Goal: Task Accomplishment & Management: Manage account settings

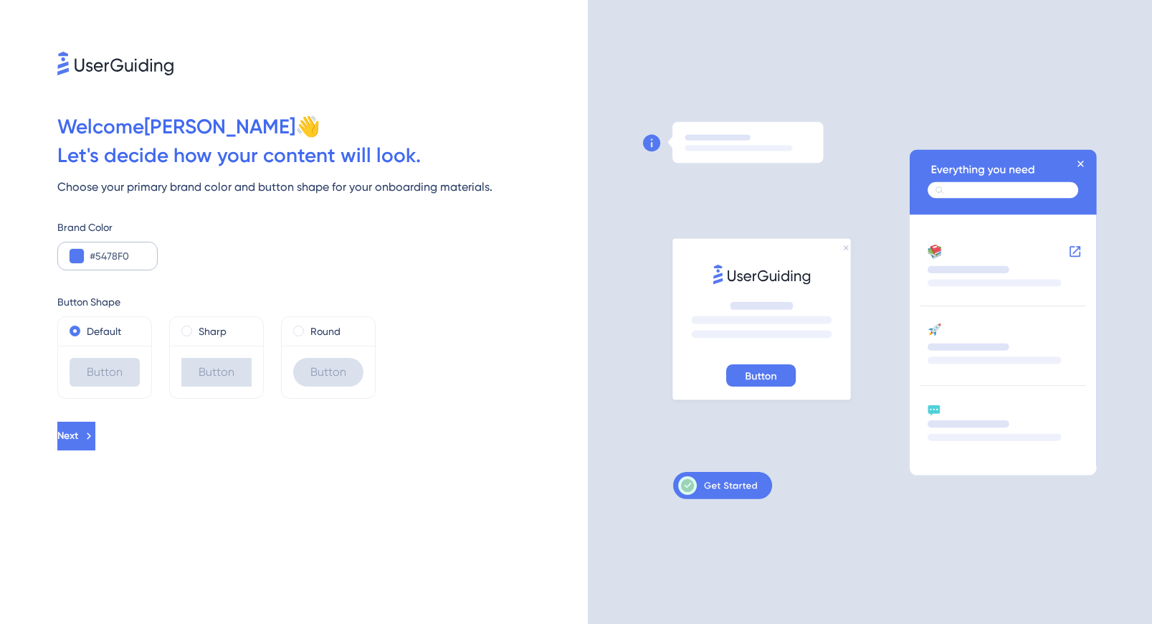
click at [81, 265] on div "#5478F0" at bounding box center [107, 256] width 100 height 29
click at [82, 262] on div at bounding box center [77, 256] width 14 height 14
click at [76, 254] on button at bounding box center [77, 256] width 14 height 14
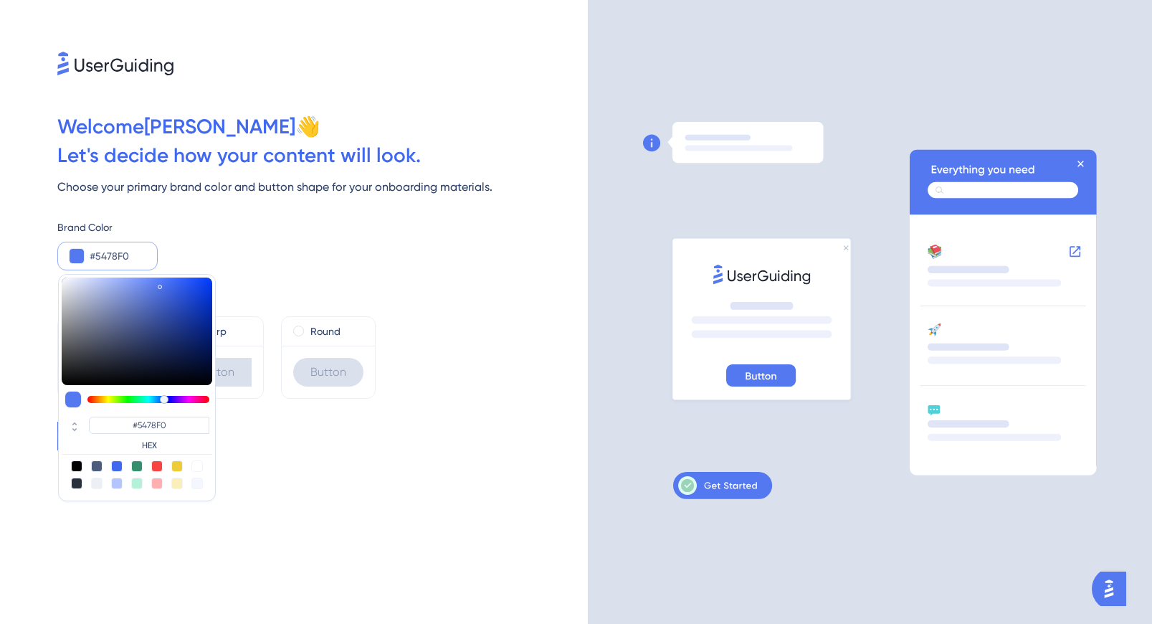
click at [318, 254] on div "Brand Color #5478F0 #5478F0 HEX" at bounding box center [322, 245] width 530 height 52
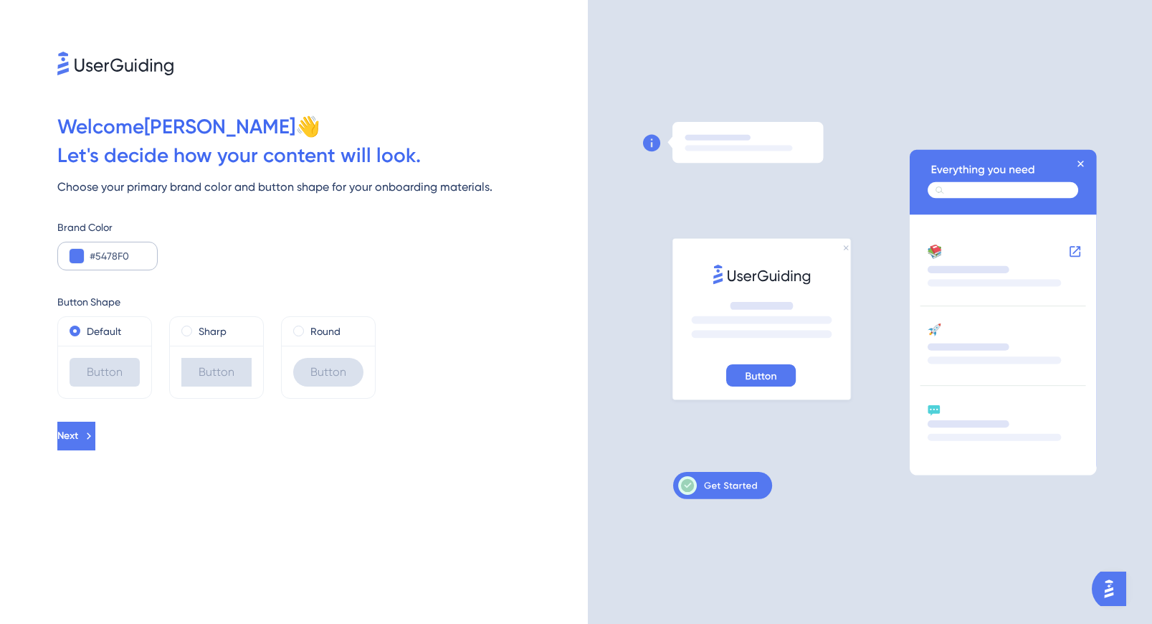
click at [87, 249] on div "#5478F0" at bounding box center [107, 256] width 100 height 29
click at [84, 255] on div "#5478F0" at bounding box center [107, 256] width 100 height 29
click at [77, 256] on button at bounding box center [77, 256] width 14 height 14
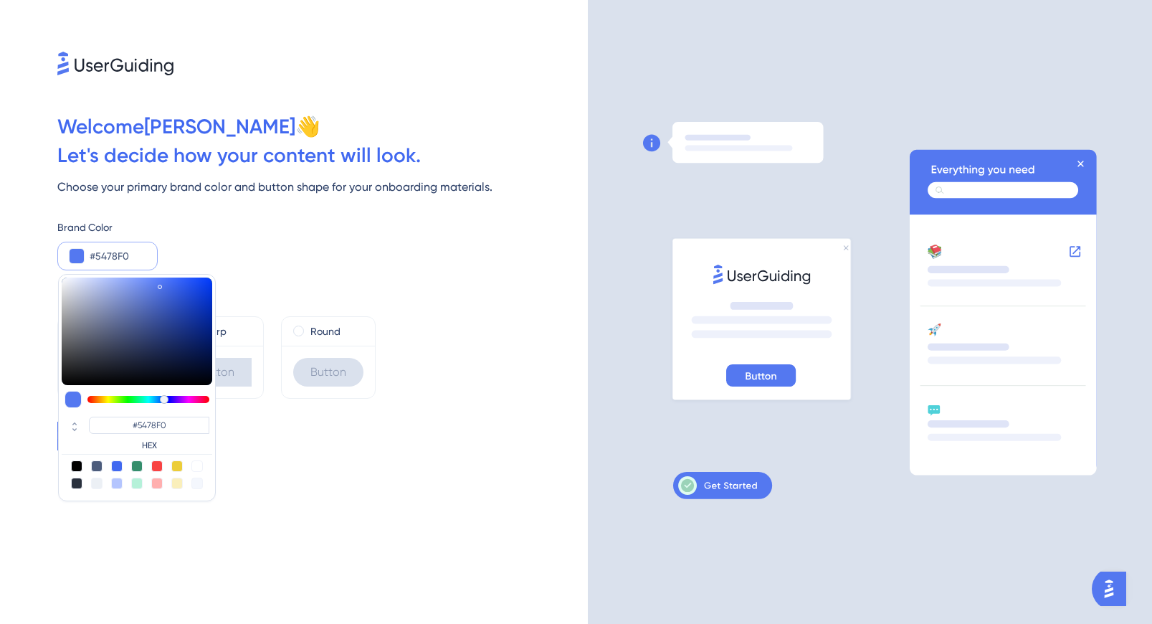
click at [200, 402] on div at bounding box center [137, 399] width 151 height 17
type input "#f054a1"
type input "#F054A1"
click at [199, 401] on div at bounding box center [148, 399] width 122 height 7
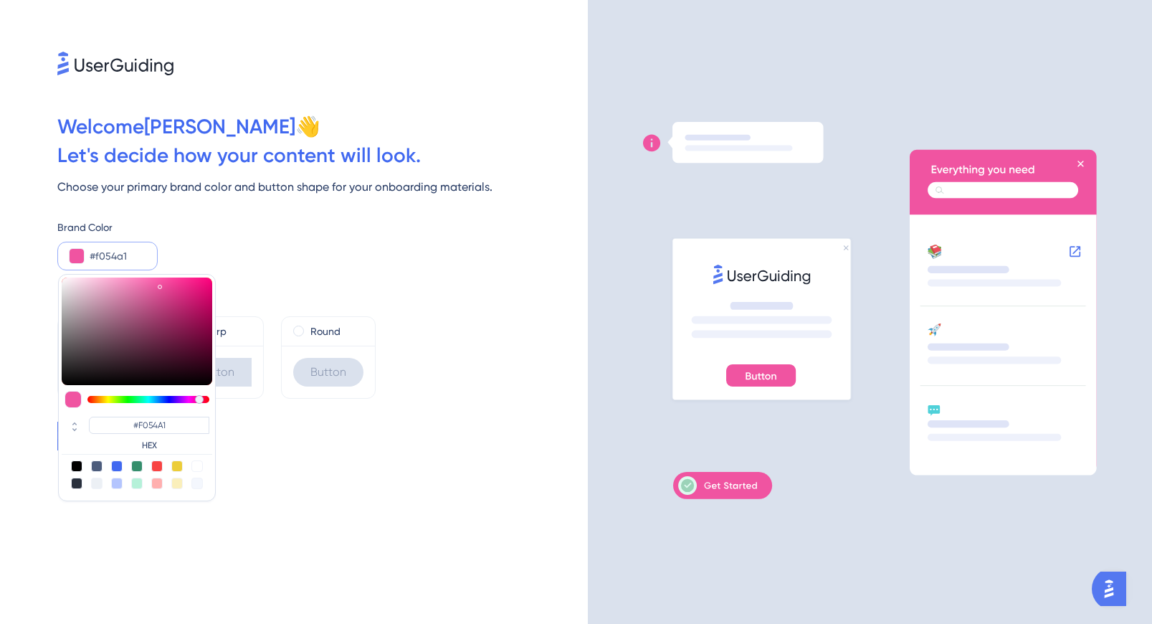
type input "#f054a7"
type input "#F054A7"
type input "#f054ac"
type input "#F054AC"
type input "#f054b2"
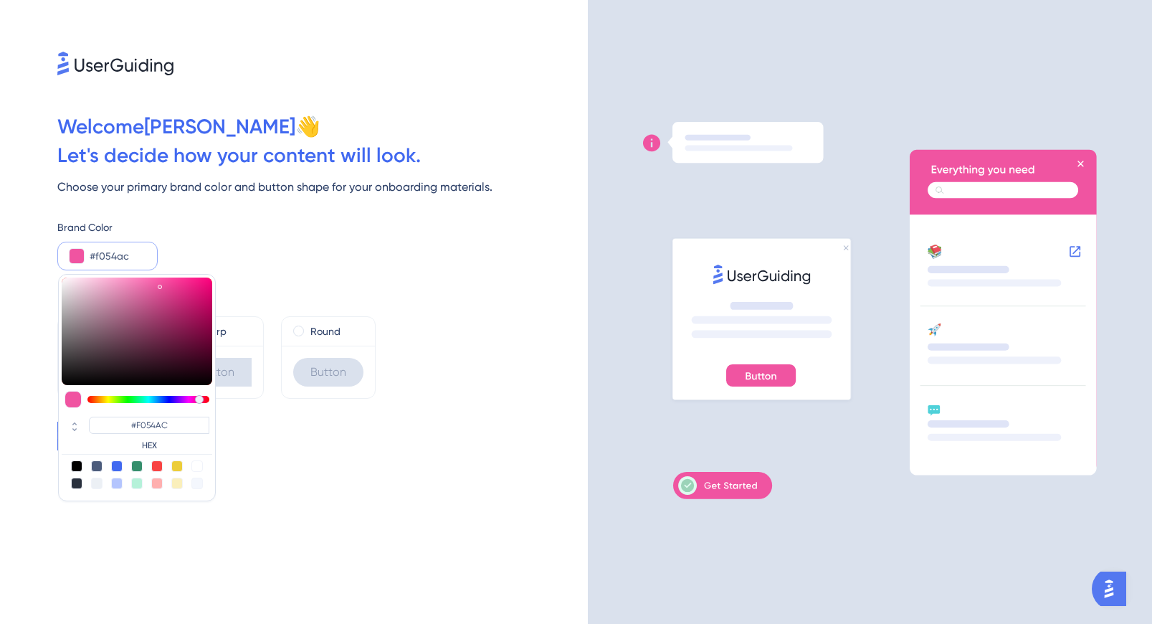
type input "#F054B2"
type input "#f054cd"
type input "#F054CD"
type input "#ec54f0"
type input "#EC54F0"
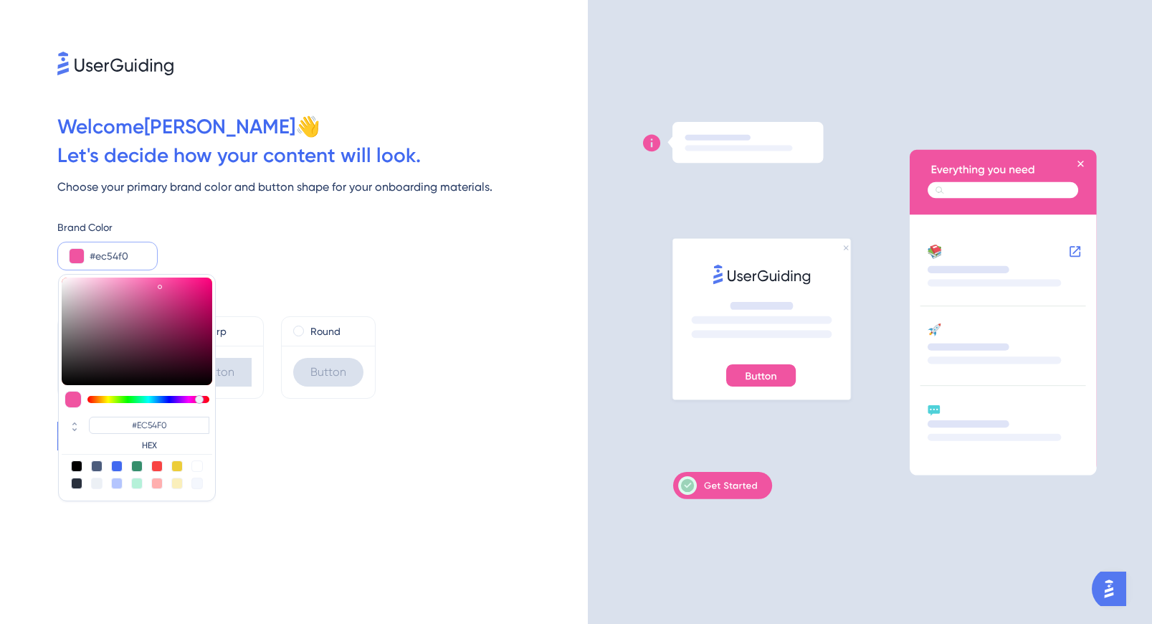
type input "#d154f0"
type input "#D154F0"
type input "#b554f0"
type input "#B554F0"
type input "#9454f0"
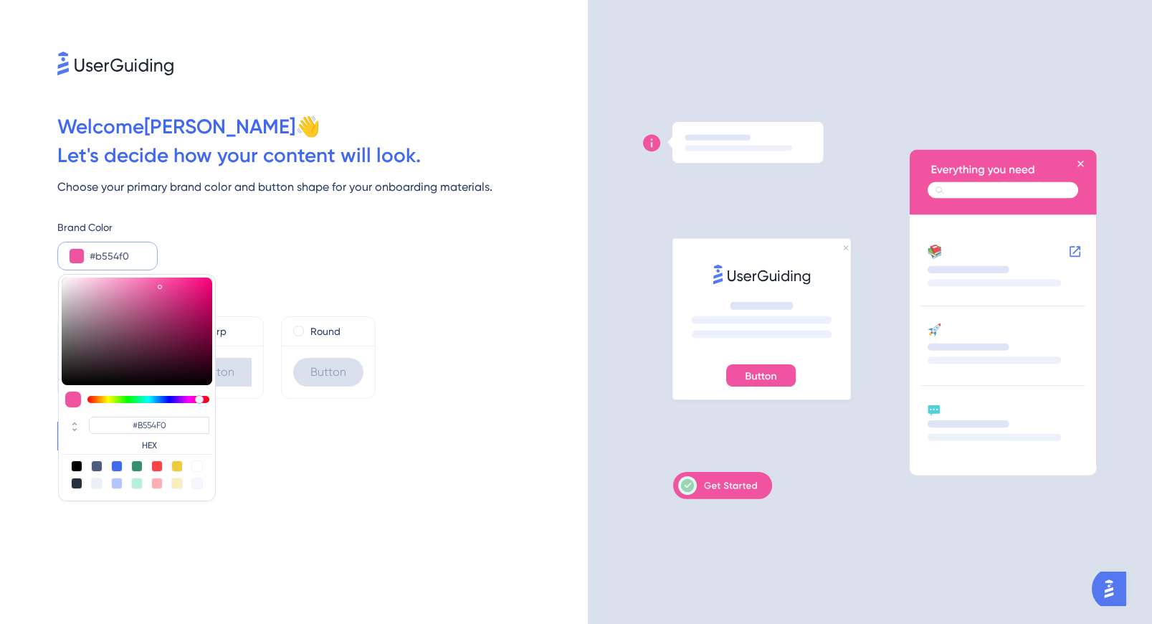
type input "#9454F0"
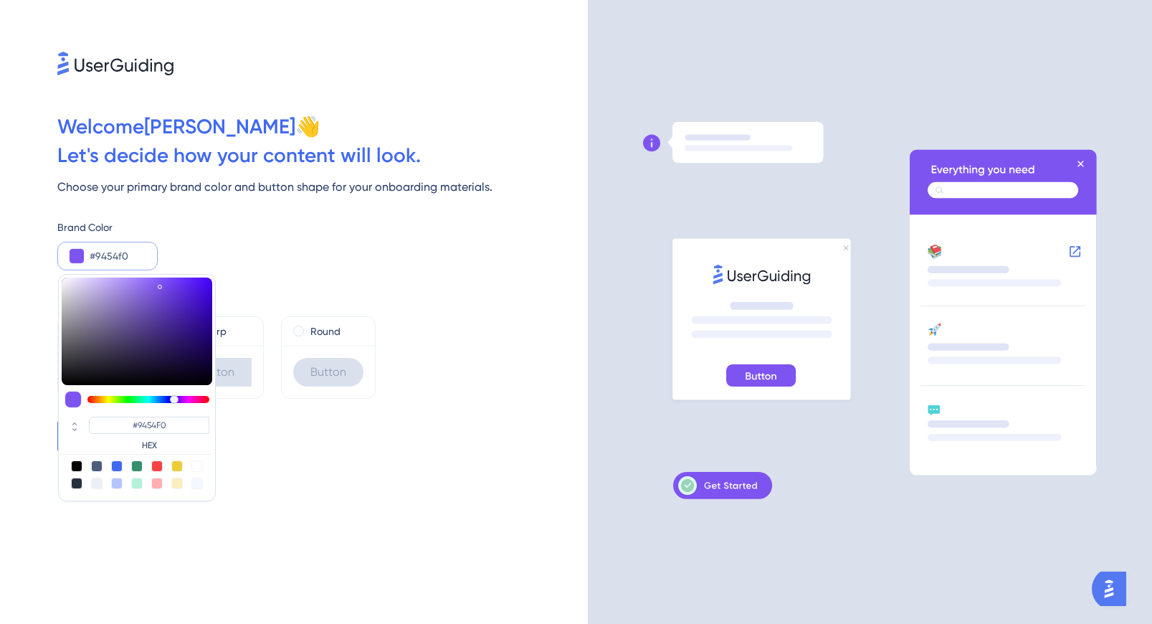
type input "#7e54f0"
type input "#7E54F0"
type input "#6354f0"
type input "#6354F0"
type input "#5461f0"
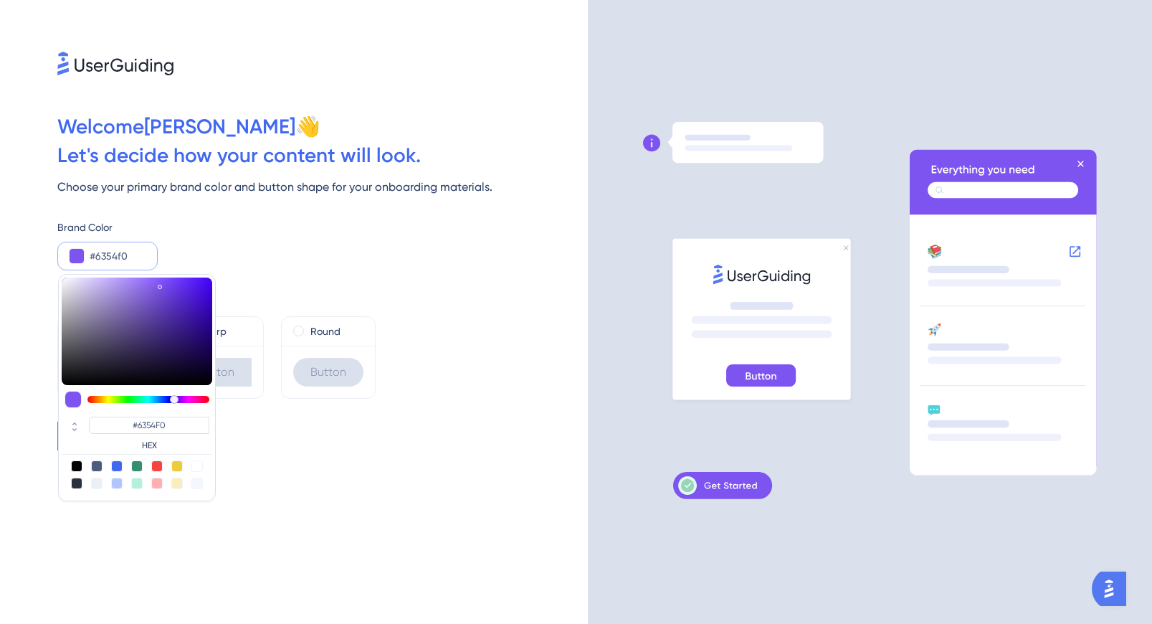
type input "#5461F0"
type input "#548df0"
type input "#548DF0"
type input "#5498f0"
type input "#5498F0"
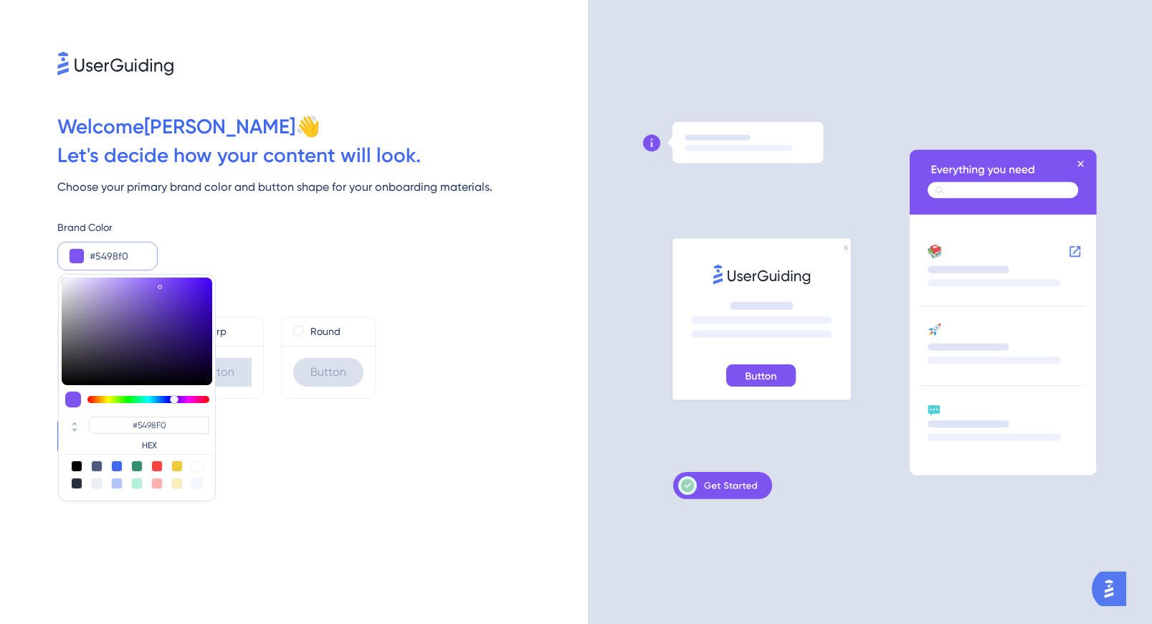
type input "#54a3f0"
type input "#54A3F0"
type input "#54b3f0"
type input "#54B3F0"
type input "#54b9f0"
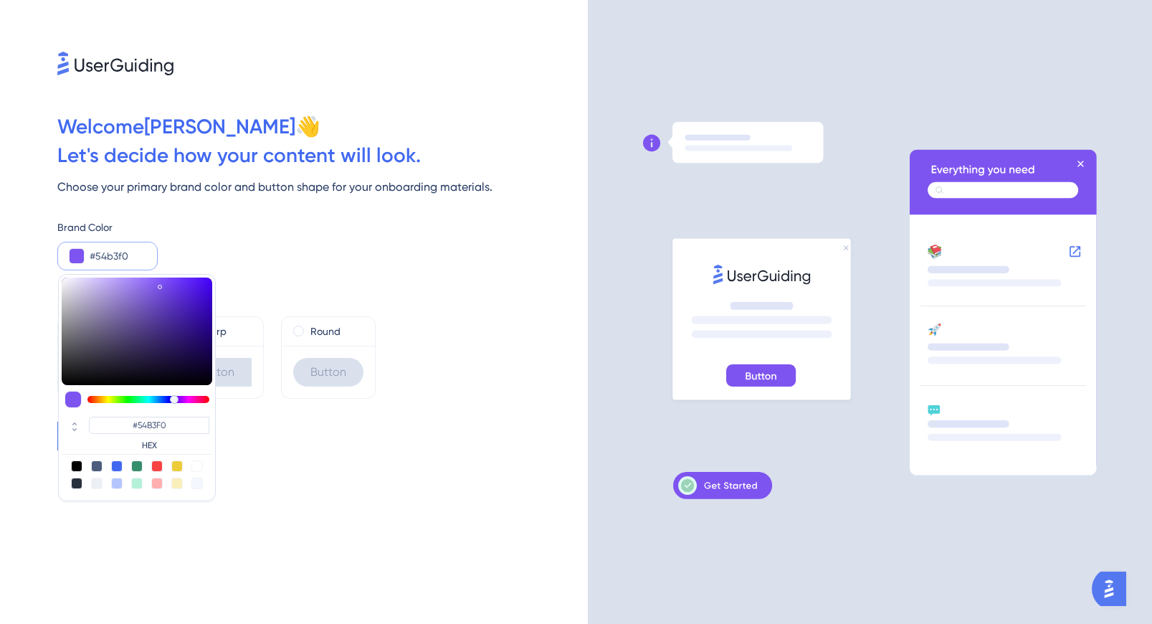
type input "#54B9F0"
type input "#54bef0"
type input "#54BEF0"
type input "#54c4f0"
type input "#54C4F0"
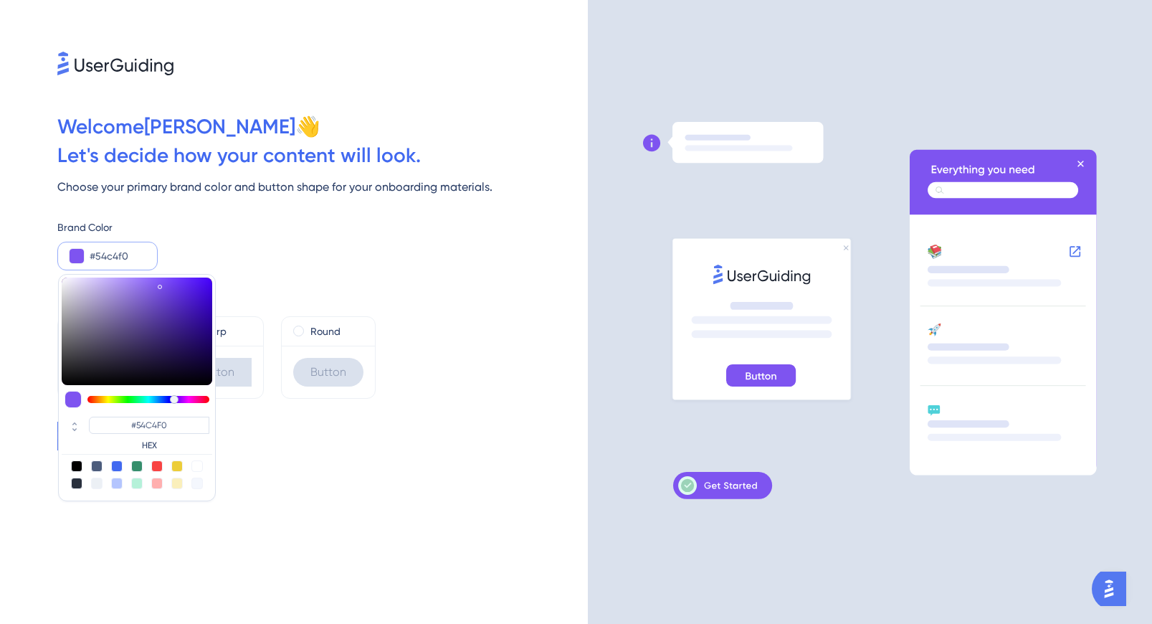
type input "#54c9f0"
type input "#54C9F0"
type input "#54daf0"
type input "#54DAF0"
type input "#54dff0"
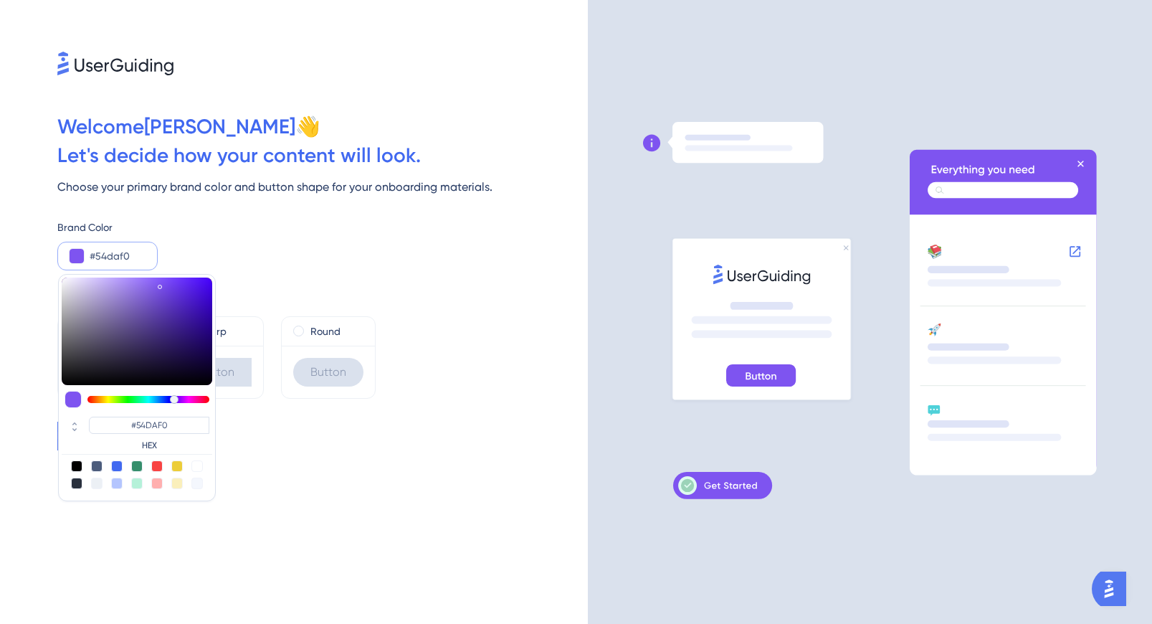
type input "#54DFF0"
type input "#54e5f0"
type input "#54E5F0"
type input "#54eaf0"
type input "#54EAF0"
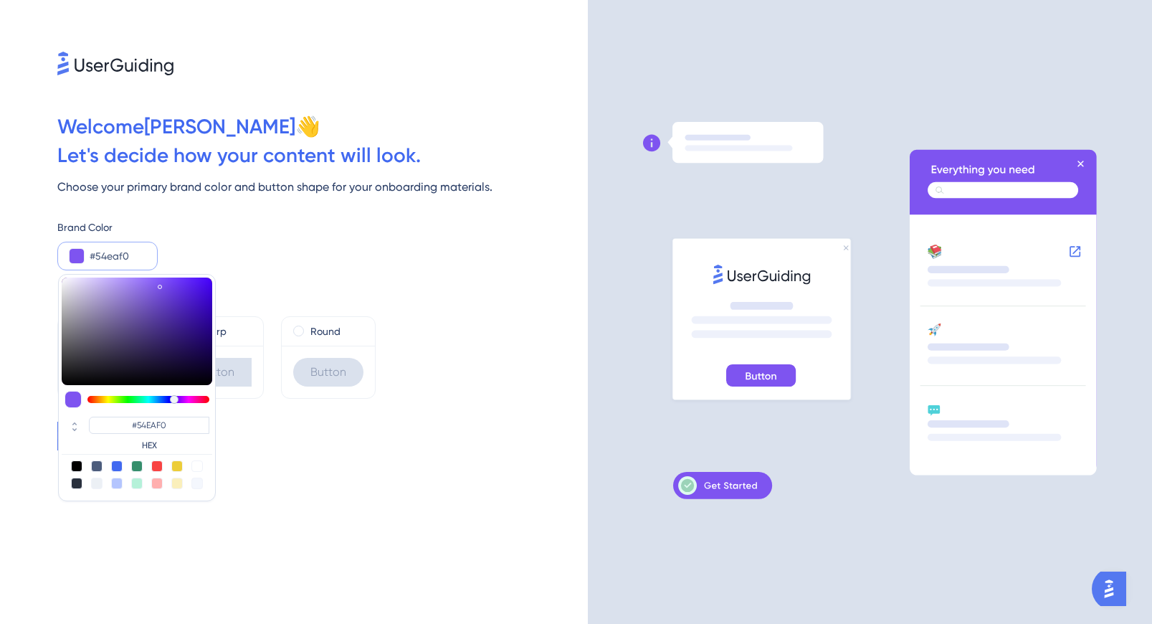
type input "#54f0f0"
type input "#54F0F0"
type input "#54f0ea"
type input "#54F0EA"
type input "#54f0e5"
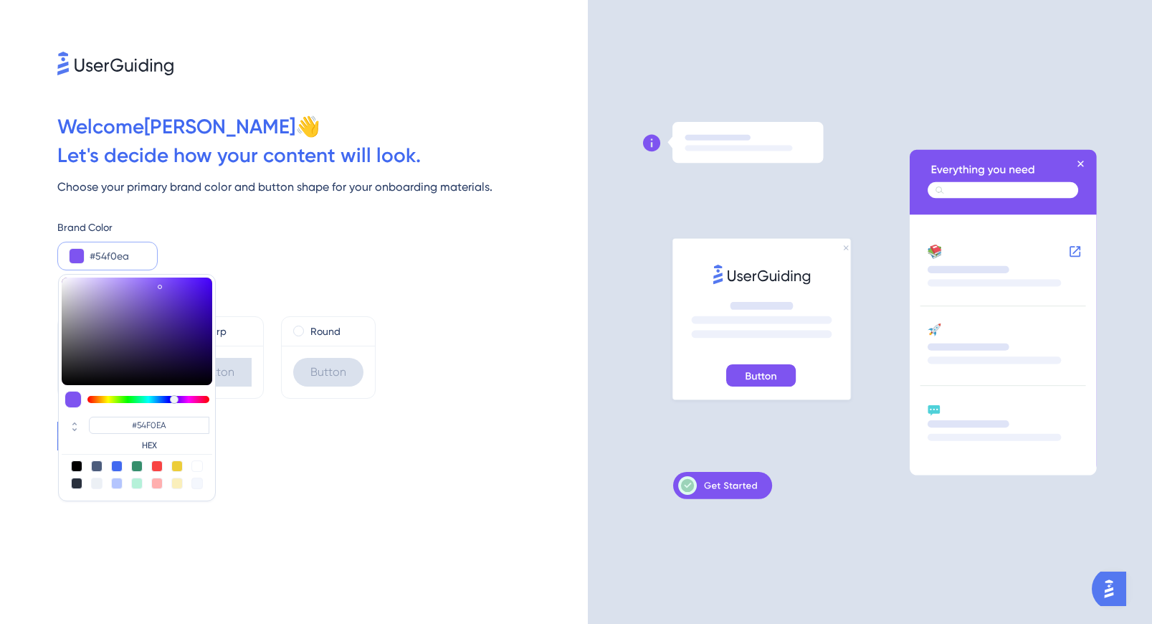
type input "#54F0E5"
type input "#54f0da"
type input "#54F0DA"
type input "#54f0d4"
type input "#54F0D4"
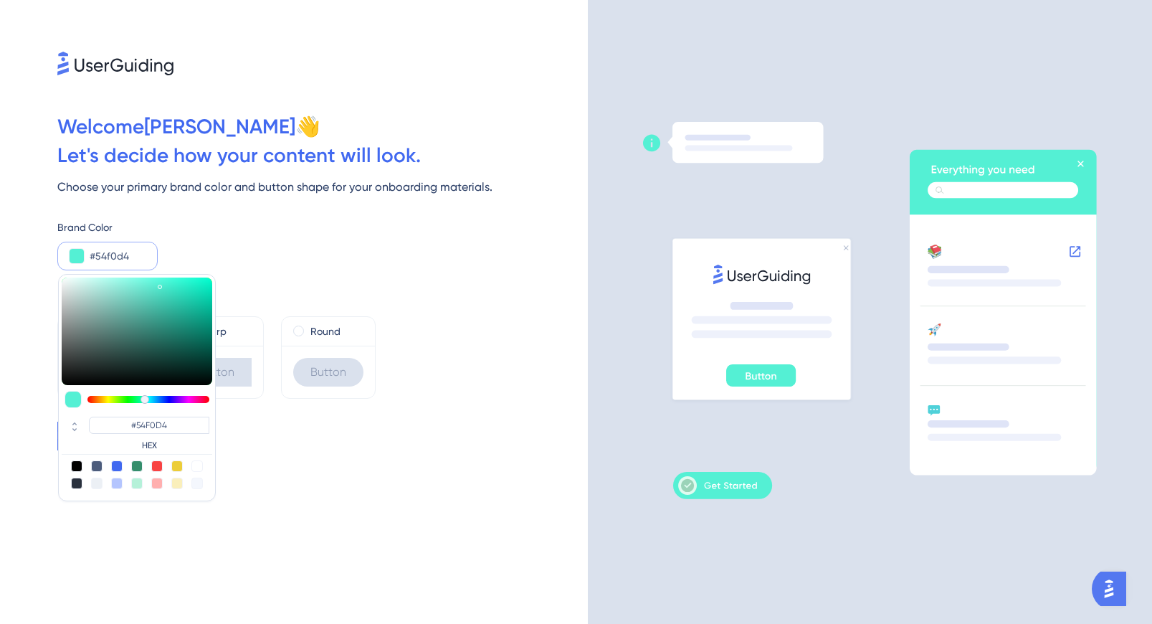
type input "#54f0c4"
type input "#54F0C4"
type input "#54f0be"
type input "#54F0BE"
type input "#54f0b9"
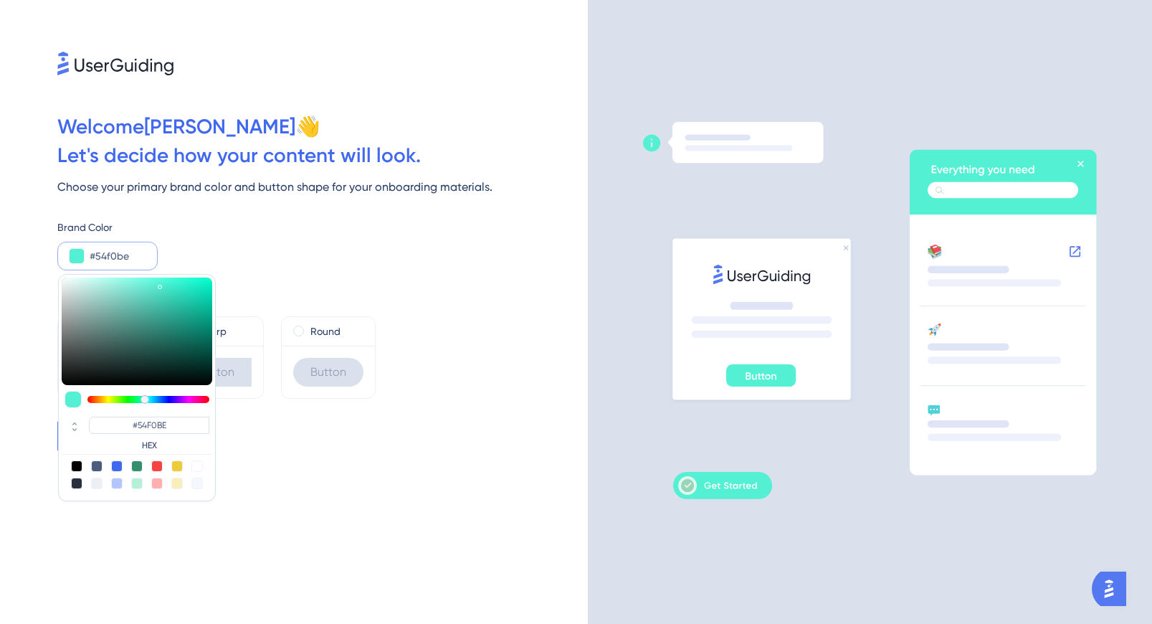
type input "#54F0B9"
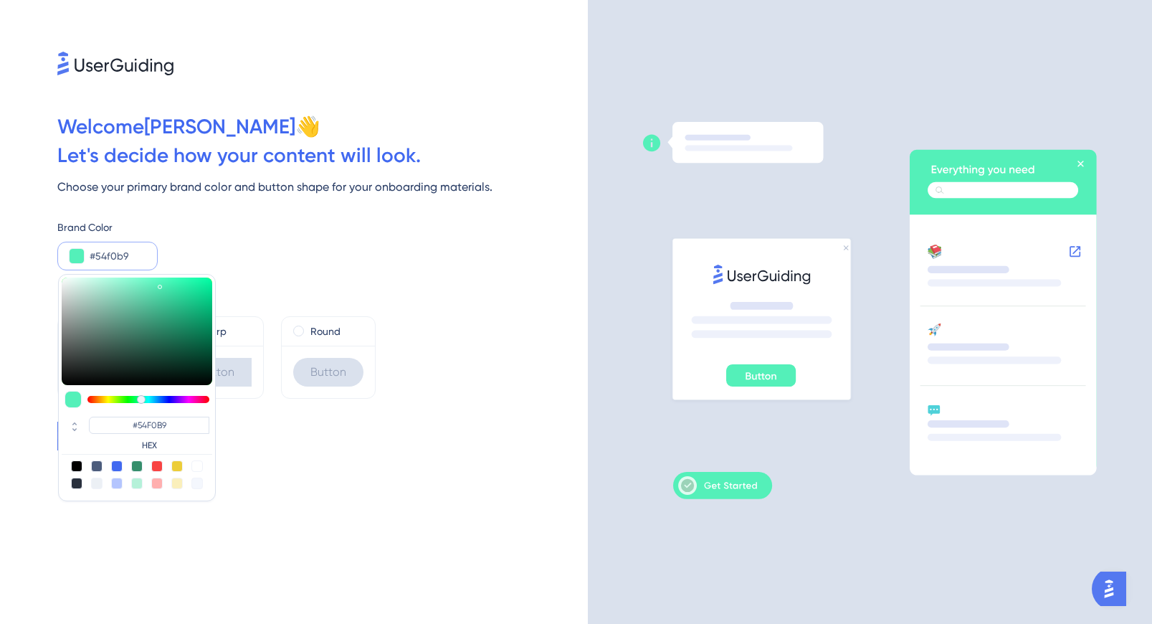
type input "#54f0be"
type input "#54F0BE"
type input "#54f0c4"
type input "#54F0C4"
type input "#54f0c9"
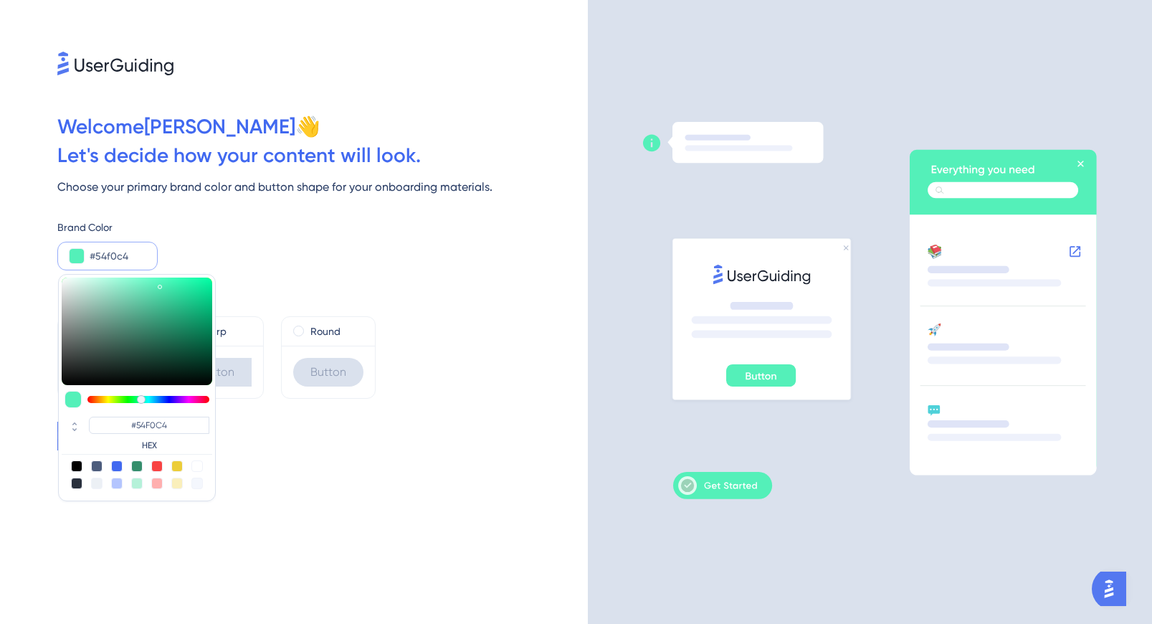
type input "#54F0C9"
type input "#54f0cf"
type input "#54F0CF"
type input "#54f0d4"
type input "#54F0D4"
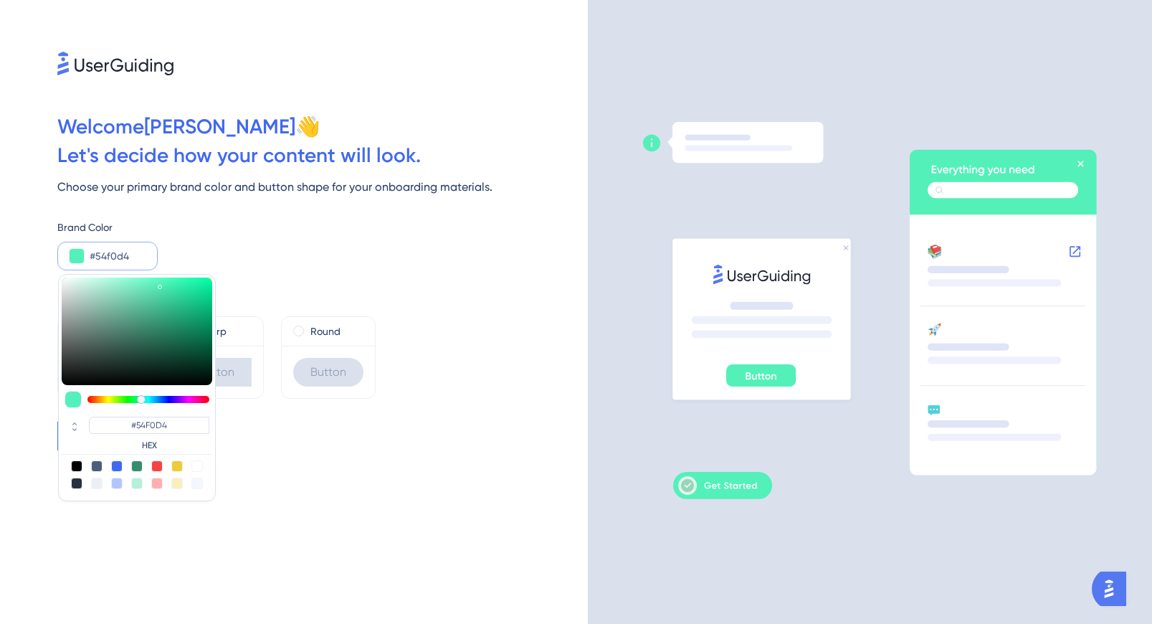
type input "#54f0da"
type input "#54F0DA"
type input "#54f0ea"
type input "#54F0EA"
type input "#54eaf0"
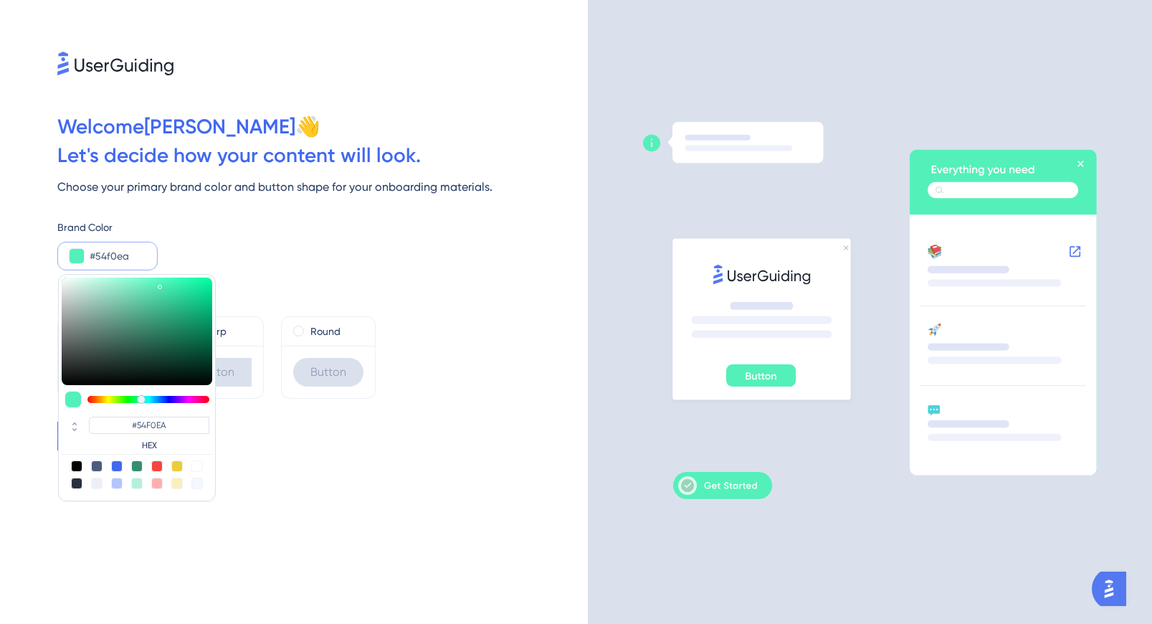
type input "#54EAF0"
type input "#54c9f0"
type input "#54C9F0"
type input "#54c4f0"
type input "#54C4F0"
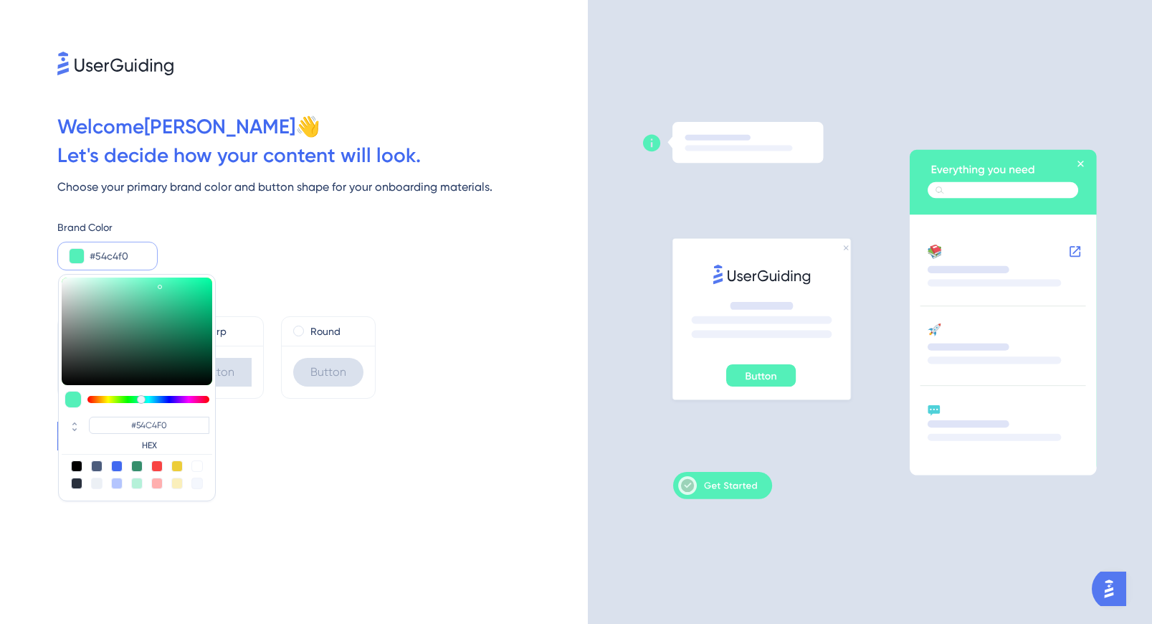
type input "#54bef0"
type input "#54BEF0"
type input "#54b3f0"
type input "#54B3F0"
type input "#54aef0"
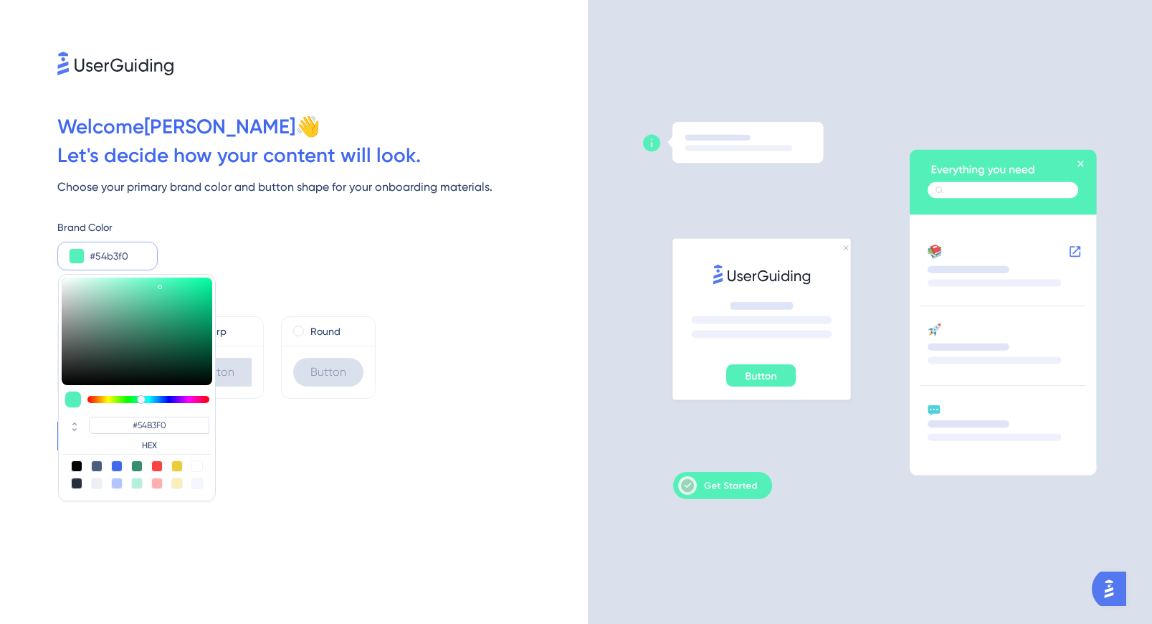
type input "#54AEF0"
type input "#54a8f0"
type input "#54A8F0"
type input "#54a3f0"
type input "#54A3F0"
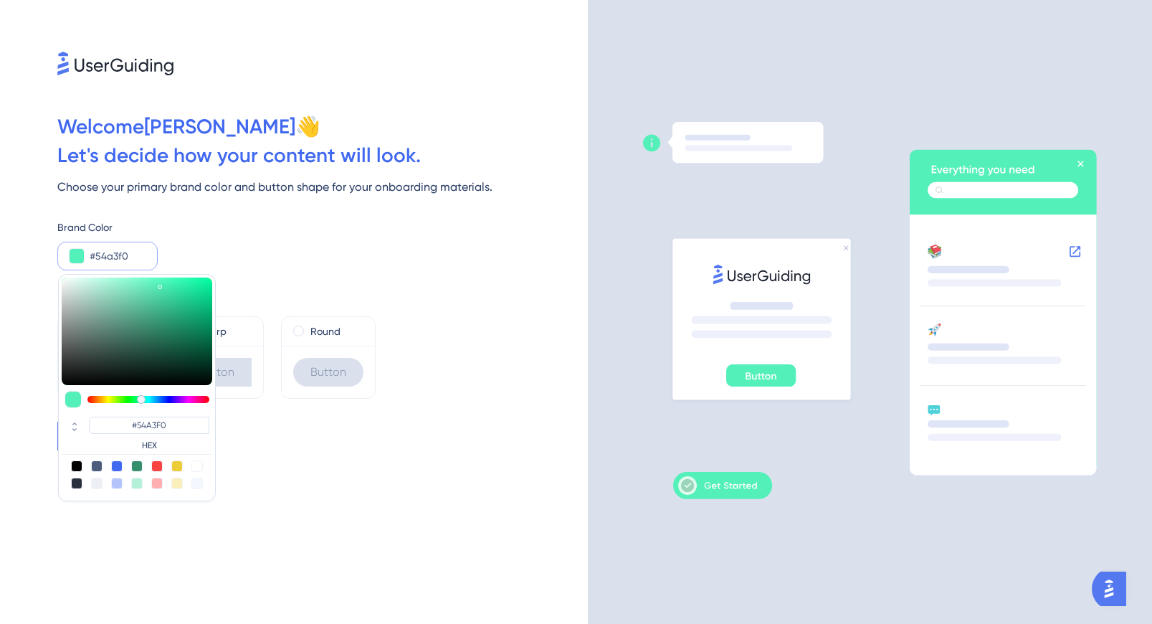
type input "#5498f0"
type input "#5498F0"
type input "#548df0"
type input "#548DF0"
type input "#5487f0"
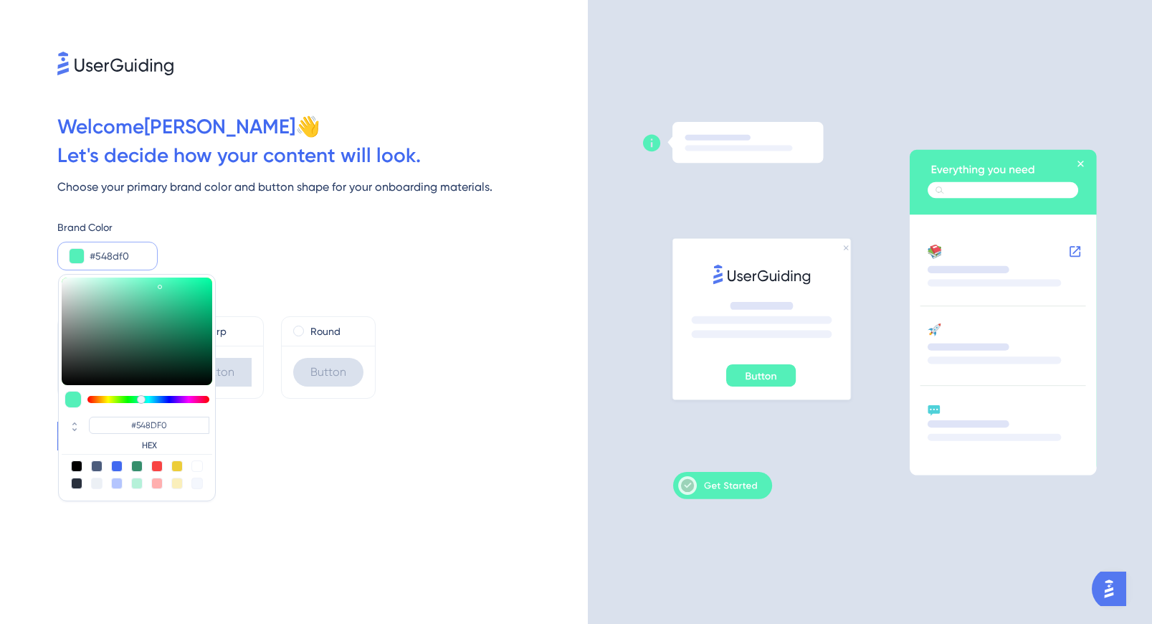
type input "#5487F0"
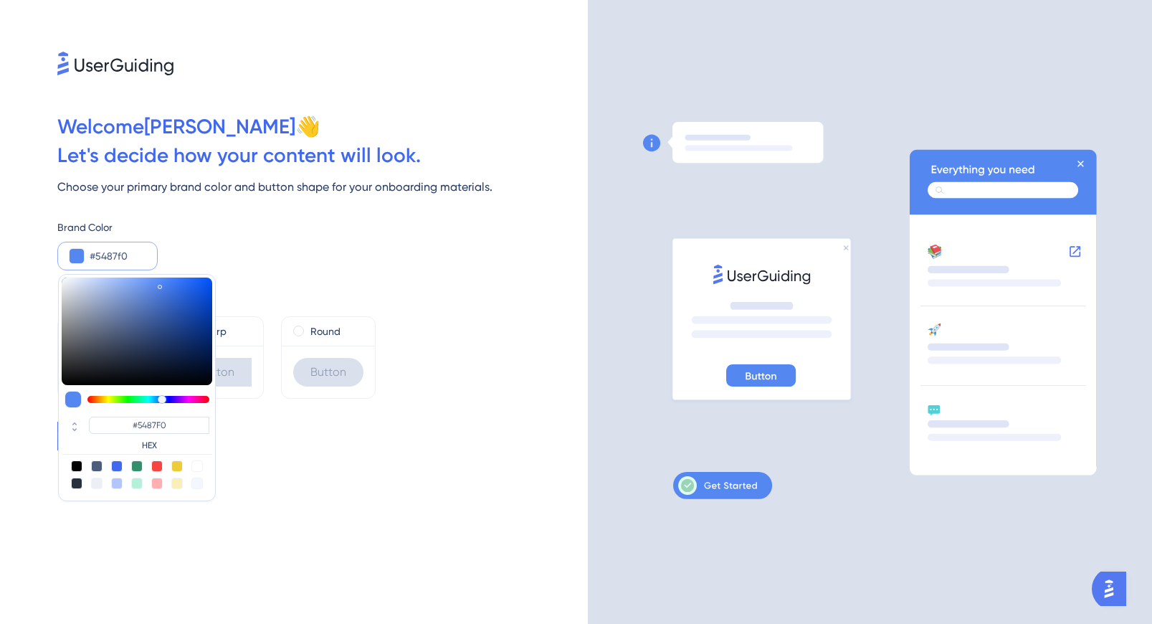
type input "#5482f0"
type input "#5482F0"
type input "#5471f0"
type input "#5471F0"
type input "#546cf0"
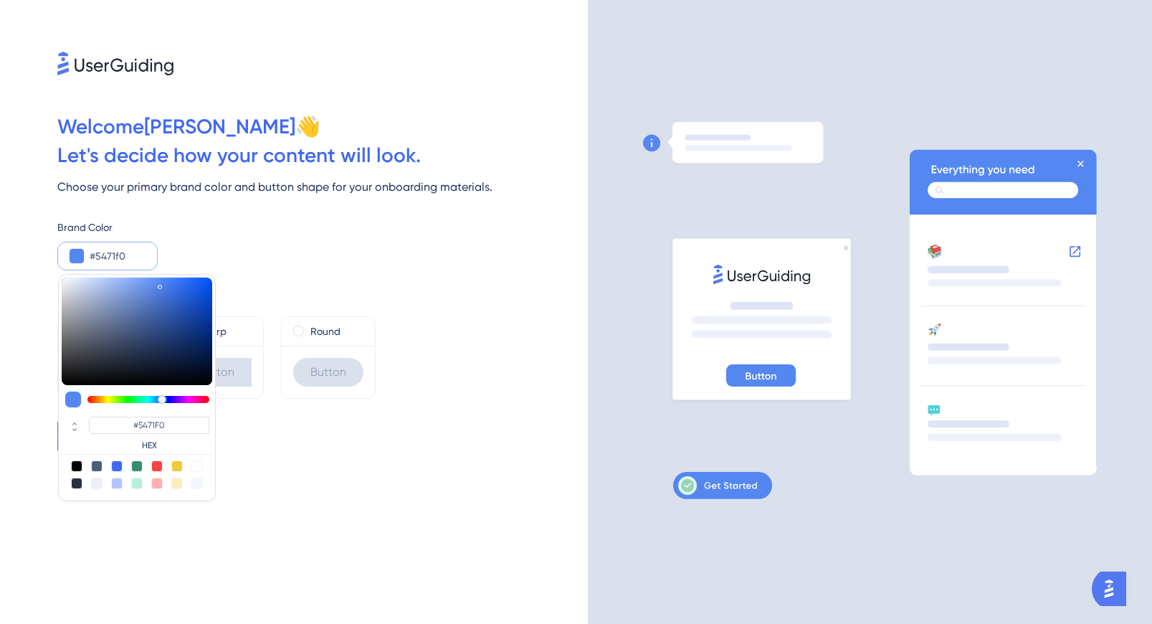
type input "#546CF0"
type input "#5461f0"
type input "#5461F0"
type input "#545bf0"
type input "#545BF0"
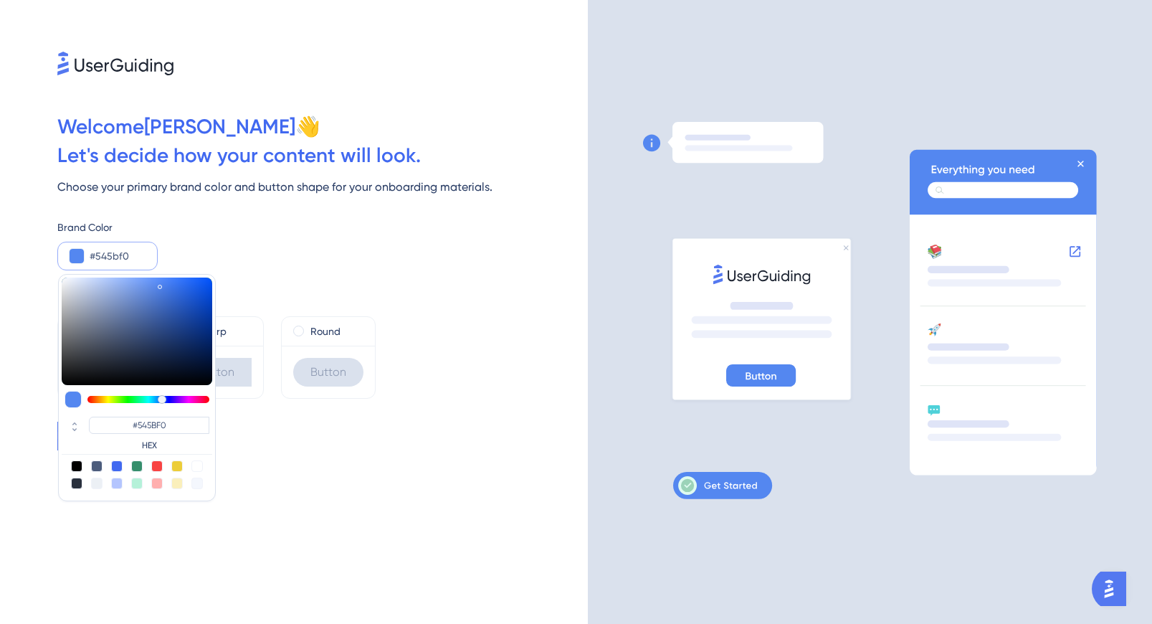
type input "#5456f0"
type input "#5456F0"
type input "#5854f0"
type input "#5854F0"
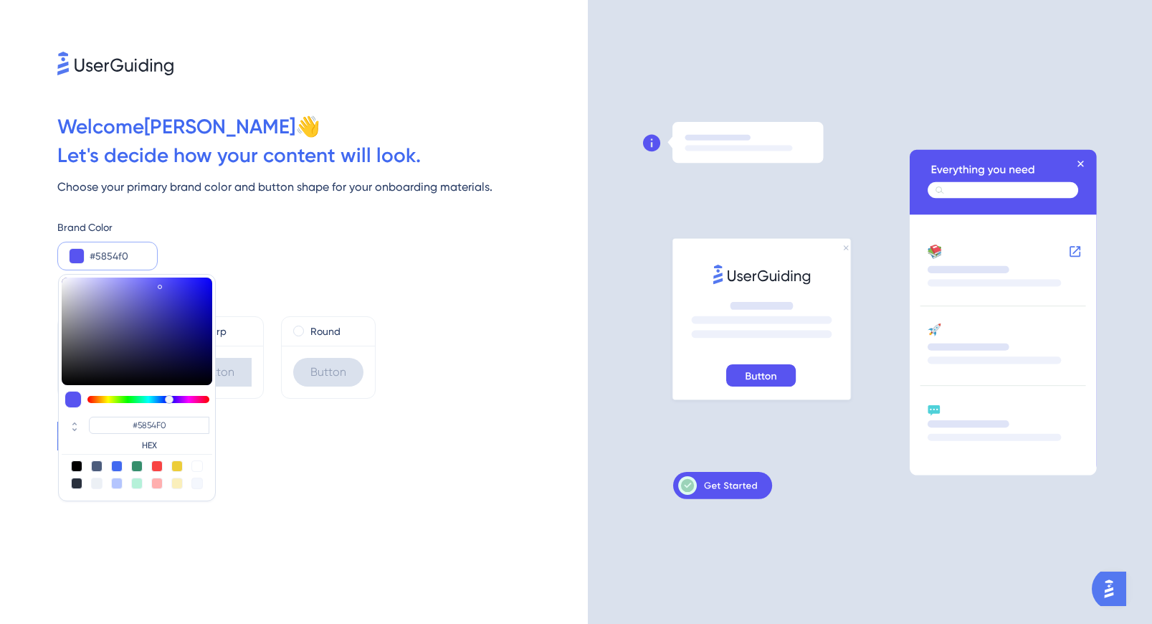
type input "#5456f0"
type input "#5456F0"
type input "#545bf0"
type input "#545BF0"
type input "#5461f0"
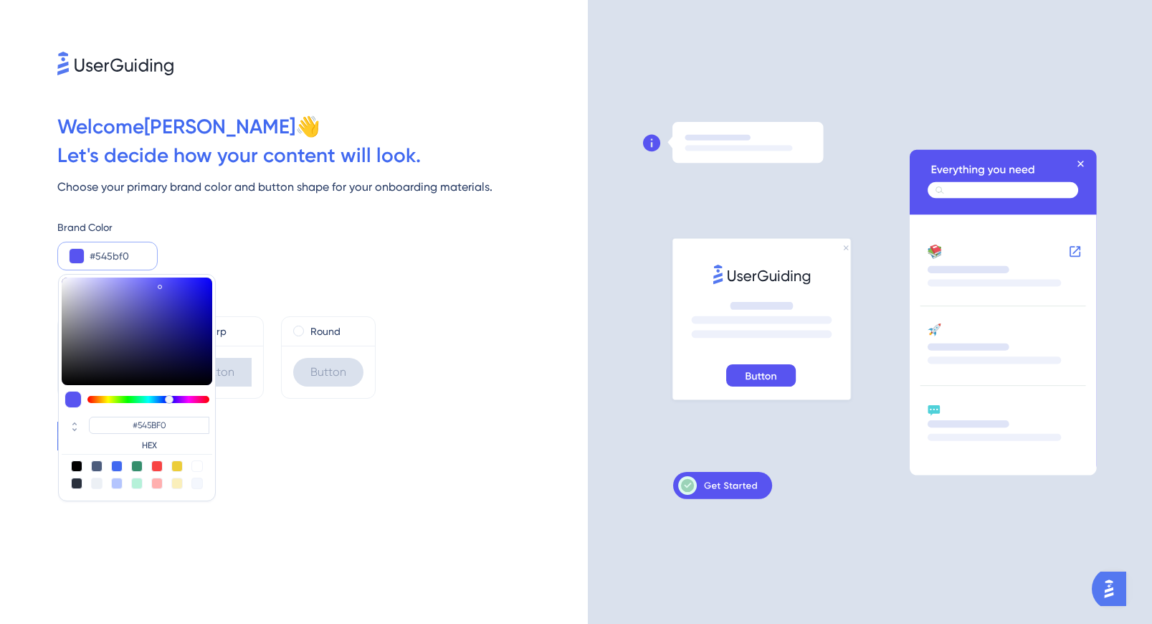
type input "#5461F0"
type input "#5471f0"
type input "#5471F0"
type input "#5477f0"
type input "#5477F0"
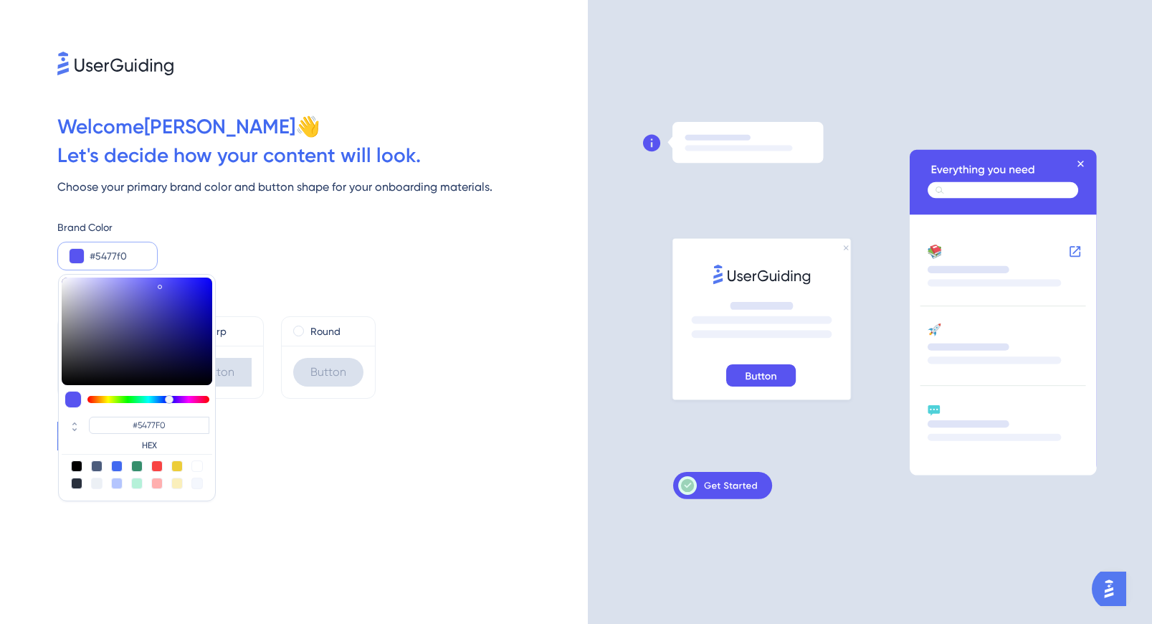
type input "#547cf0"
type input "#547CF0"
type input "#5482f0"
type input "#5482F0"
type input "#5487f0"
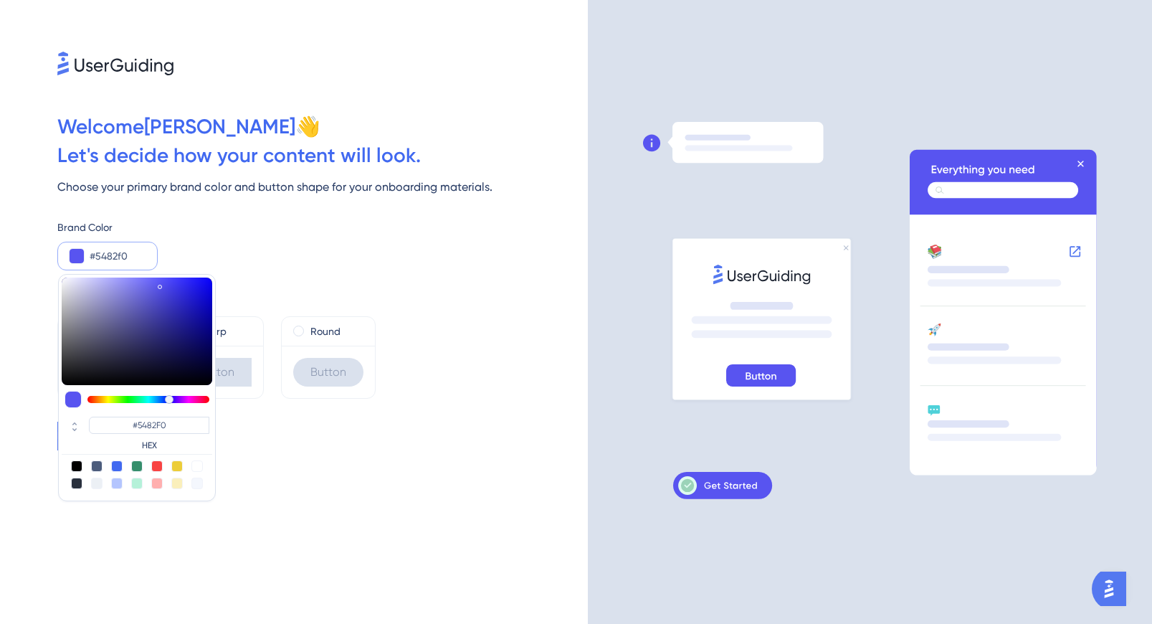
type input "#5487F0"
type input "#548df0"
type input "#548DF0"
type input "#5492f0"
type input "#5492F0"
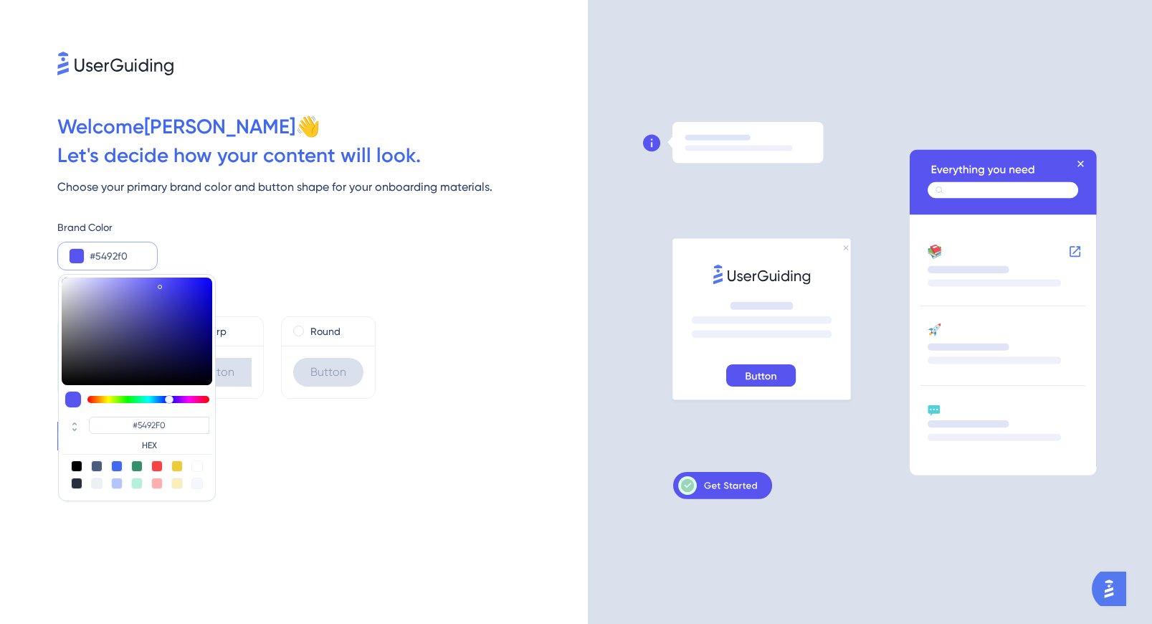
type input "#5498f0"
type input "#5498F0"
type input "#549df0"
type input "#549DF0"
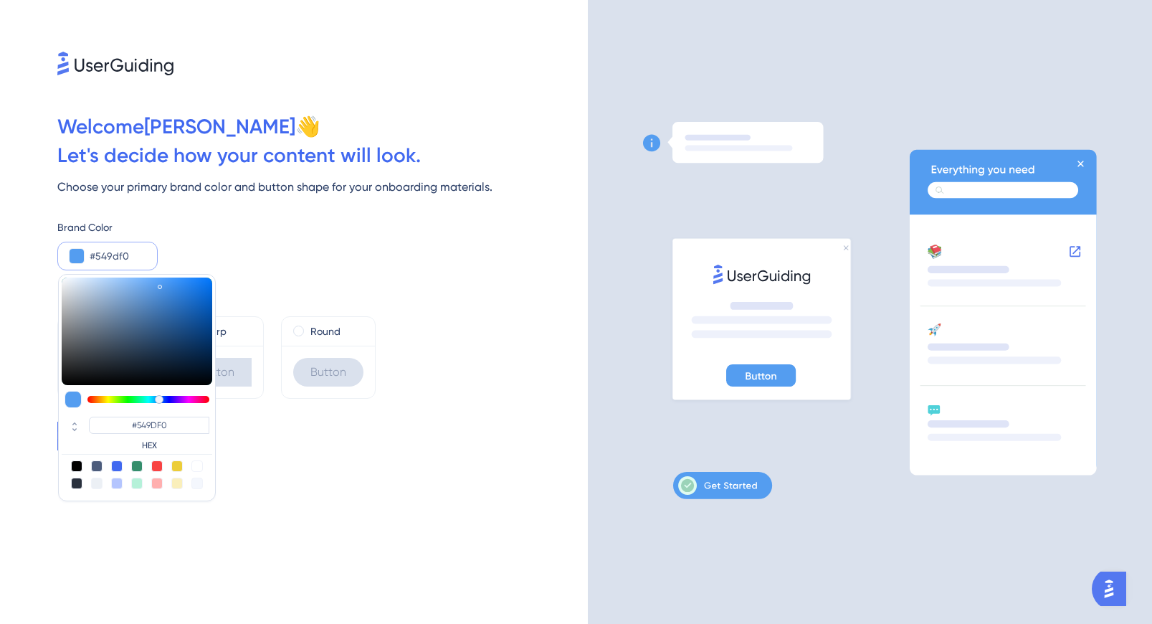
type input "#5498f0"
type input "#5498F0"
type input "#549df0"
type input "#549DF0"
type input "#54a3f0"
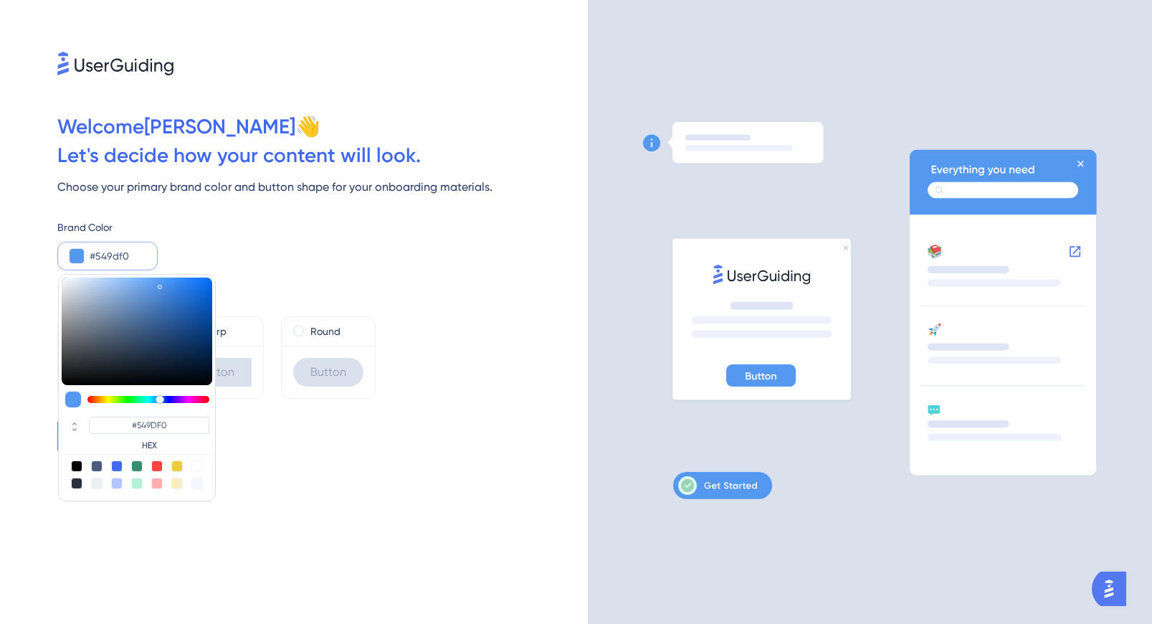
type input "#54A3F0"
type input "#54aef0"
type input "#54AEF0"
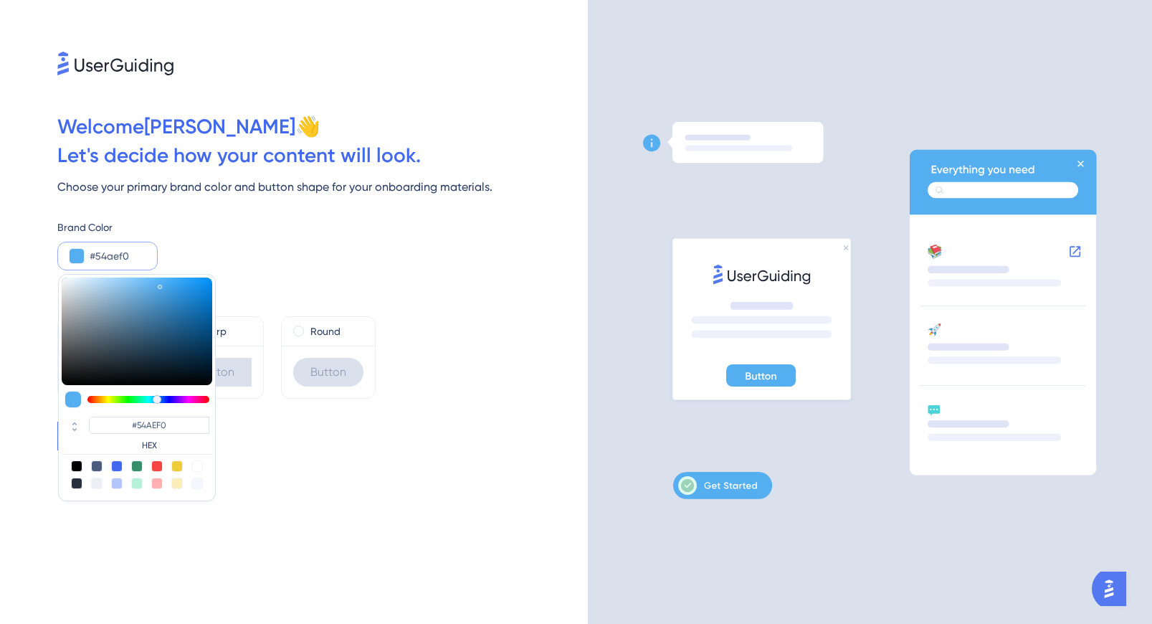
type input "#54c9f0"
type input "#54C9F0"
type input "#54eaf0"
type input "#54EAF0"
type input "#54f0f0"
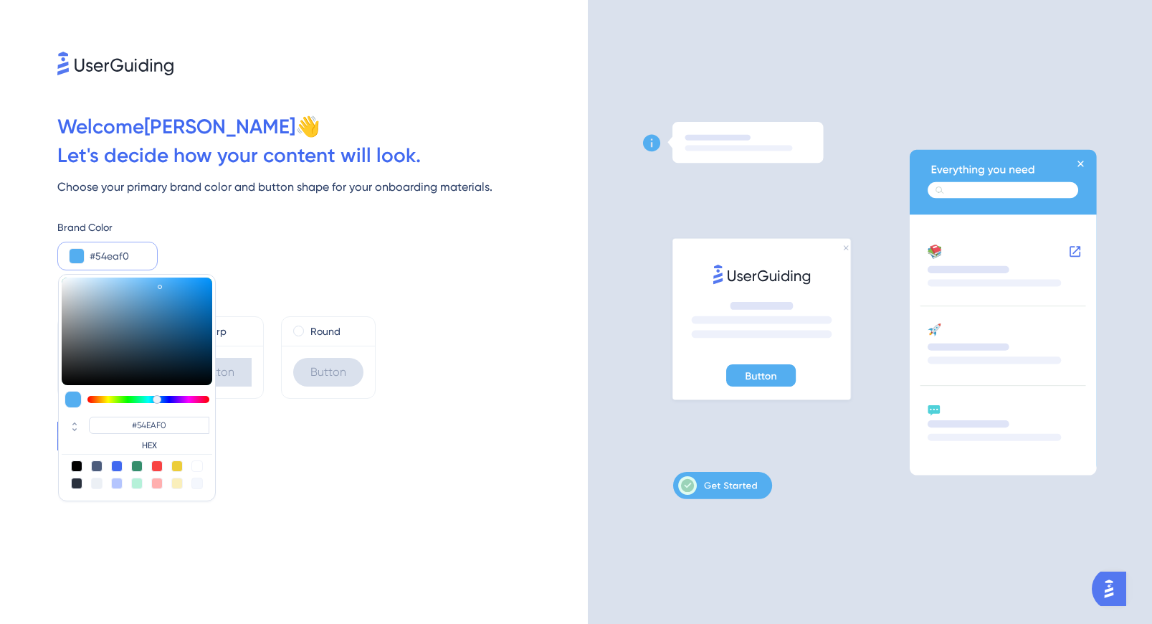
type input "#54F0F0"
type input "#54f0c4"
type input "#54F0C4"
type input "#54f0b9"
type input "#54F0B9"
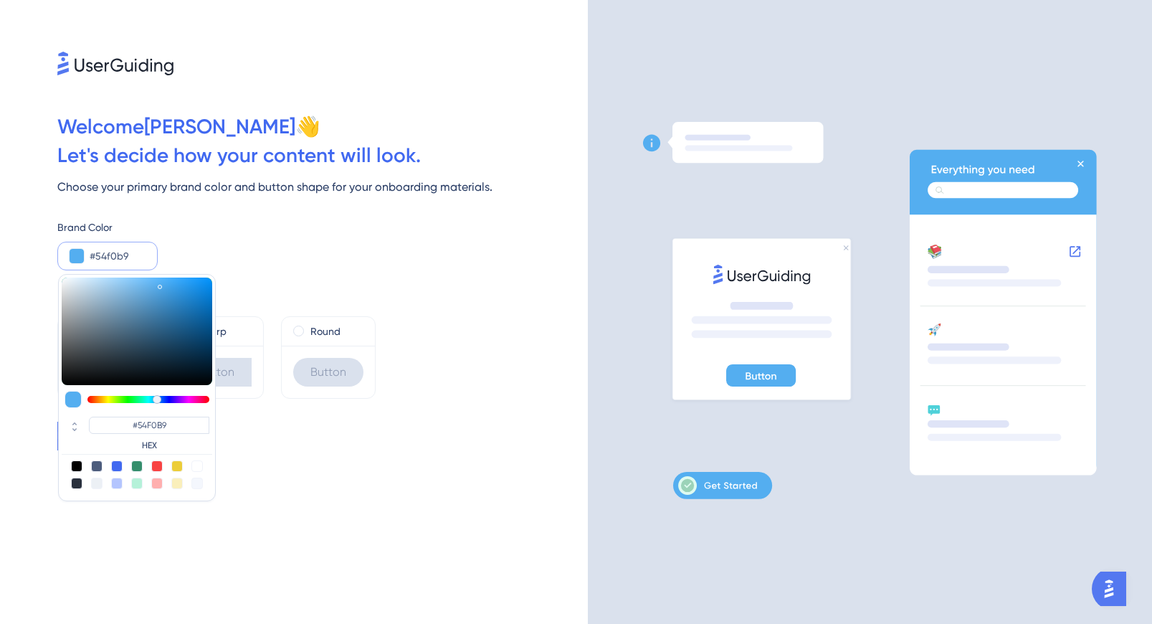
type input "#54f087"
type input "#54F087"
type input "#54f07c"
type input "#54F07C"
type input "#54f077"
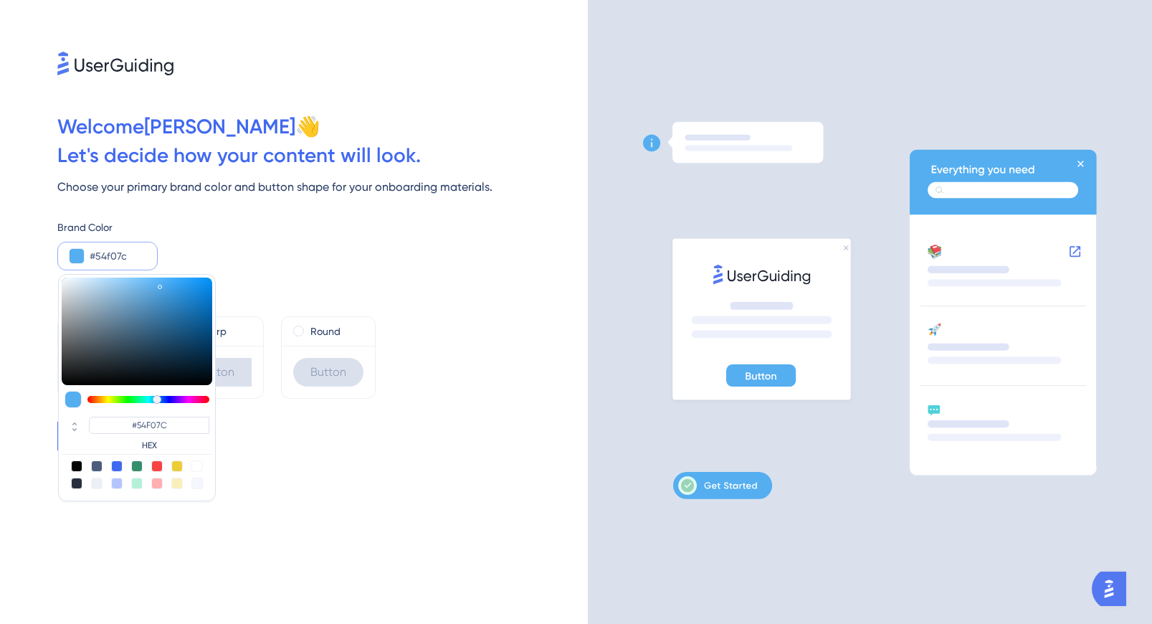
type input "#54F077"
type input "#54f06c"
type input "#54F06C"
type input "#54f05b"
type input "#54F05B"
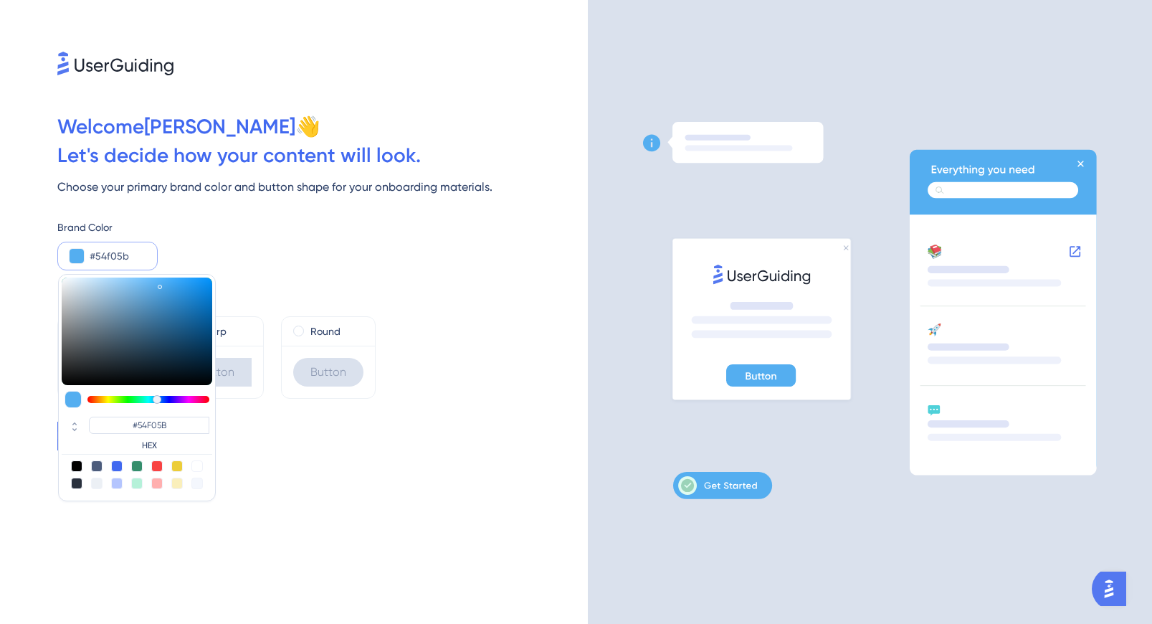
type input "#54f056"
type input "#54F056"
type input "#58f054"
type input "#58F054"
type input "#68f054"
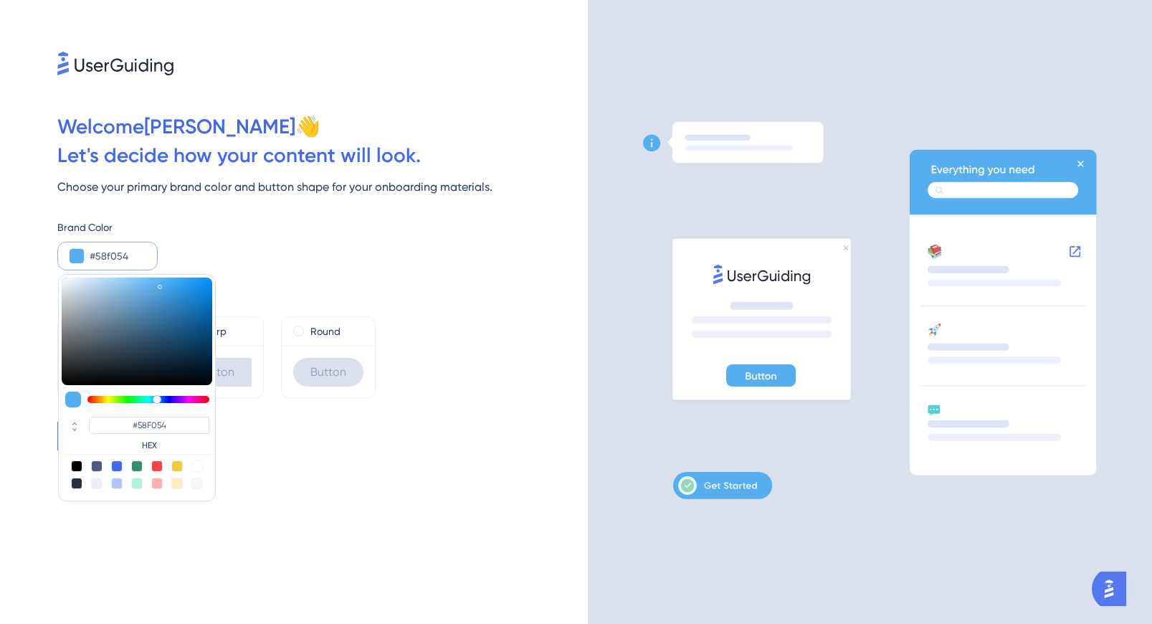
type input "#68F054"
type input "#6ef054"
type input "#6EF054"
type input "#73f054"
type input "#73F054"
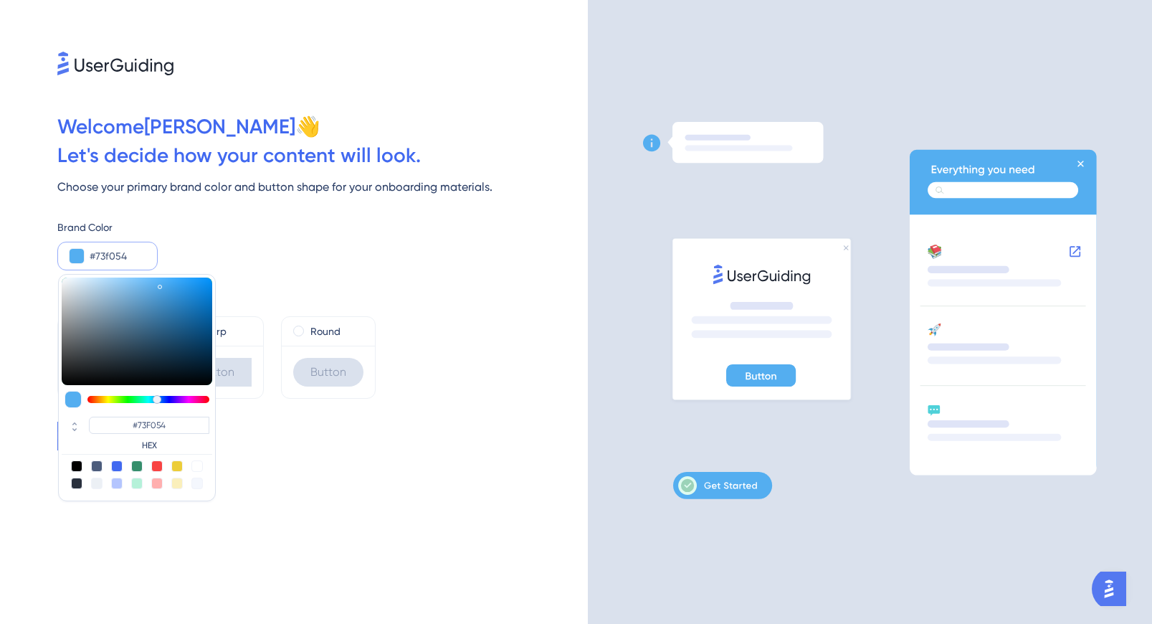
type input "#79f054"
type input "#79F054"
type input "#7ef054"
type input "#7EF054"
type input "#84f054"
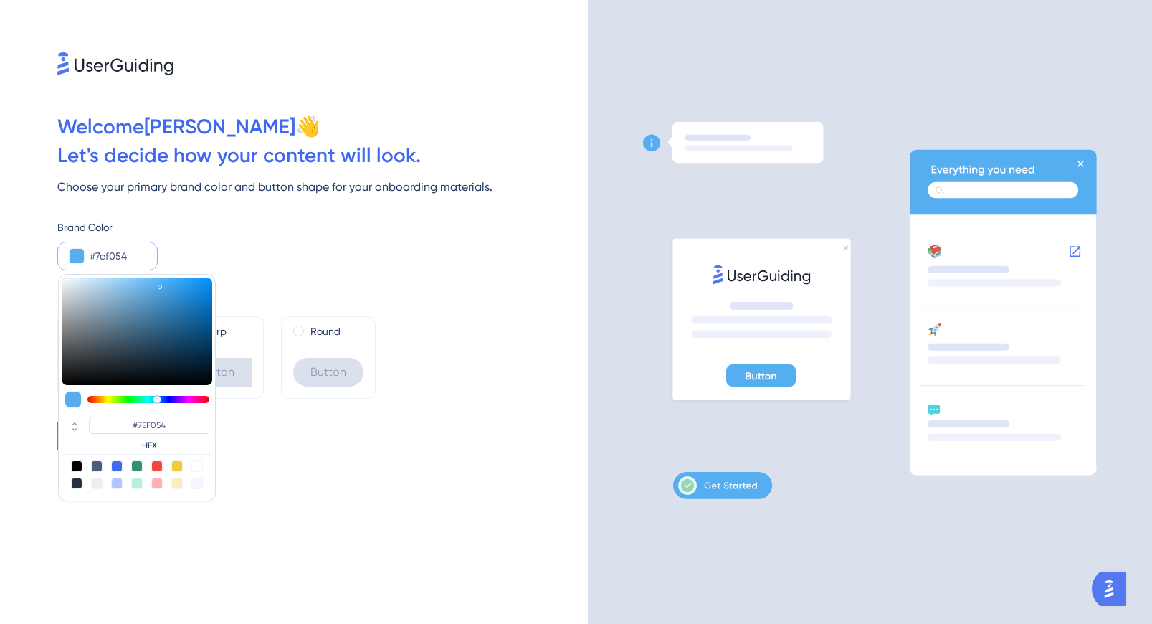
type input "#84F054"
type input "#89f054"
type input "#89F054"
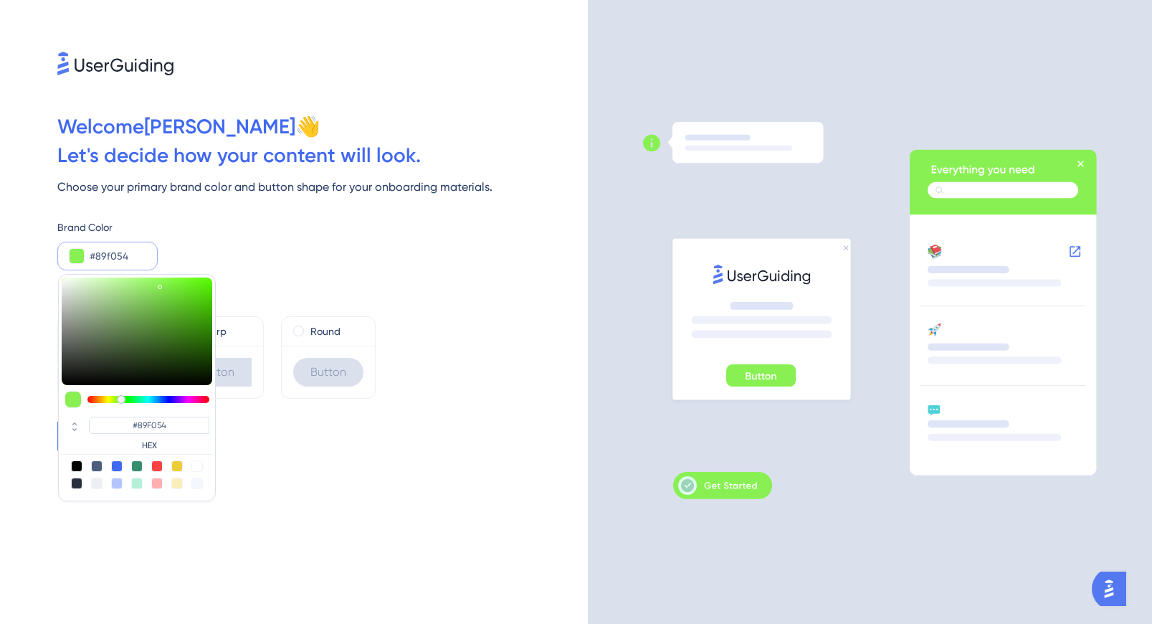
type input "#8ff054"
type input "#8FF054"
type input "#94f054"
type input "#94F054"
type input "#9ff054"
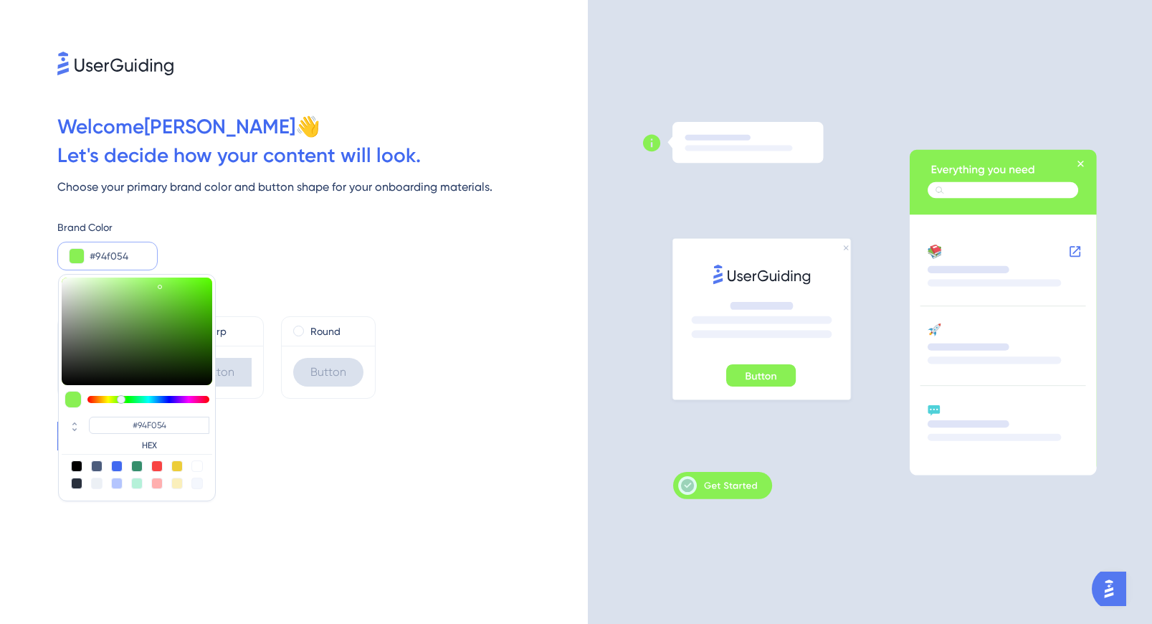
type input "#9FF054"
type input "#a5f054"
type input "#A5F054"
type input "#aaf054"
type input "#AAF054"
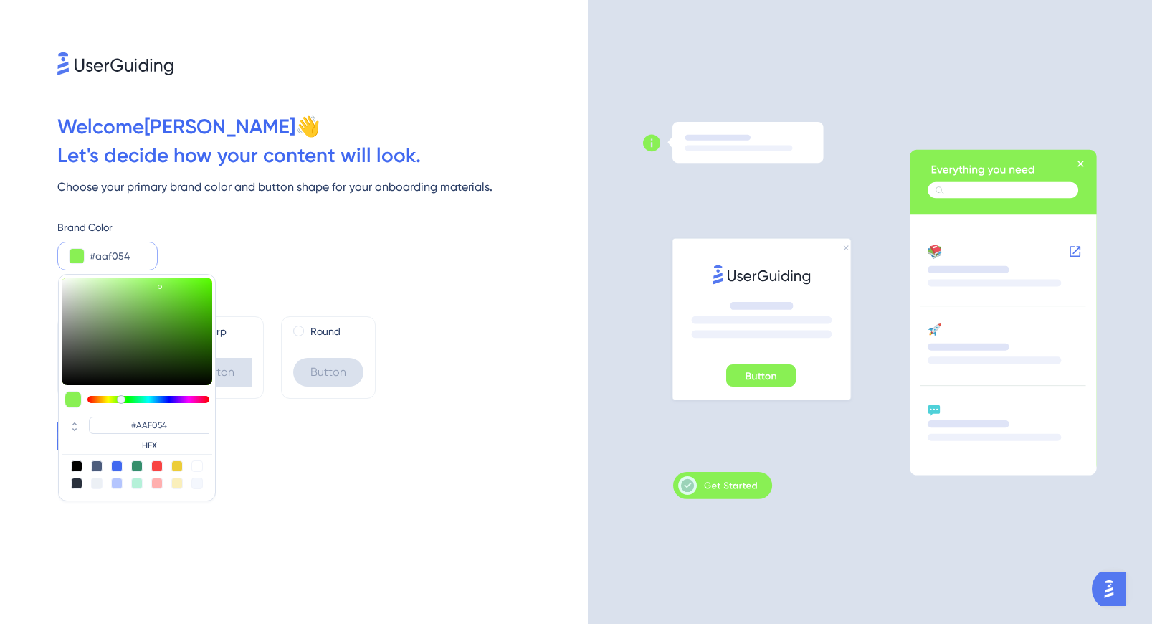
type input "#b5f054"
type input "#B5F054"
type input "#bbf054"
type input "#BBF054"
type input "#c0f054"
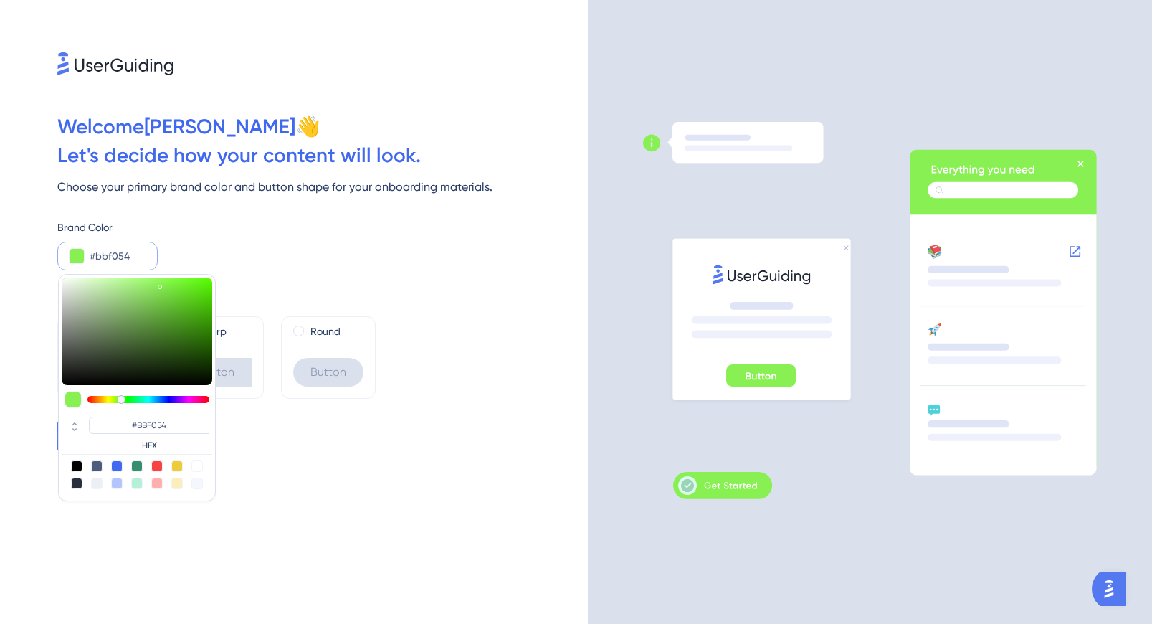
type input "#C0F054"
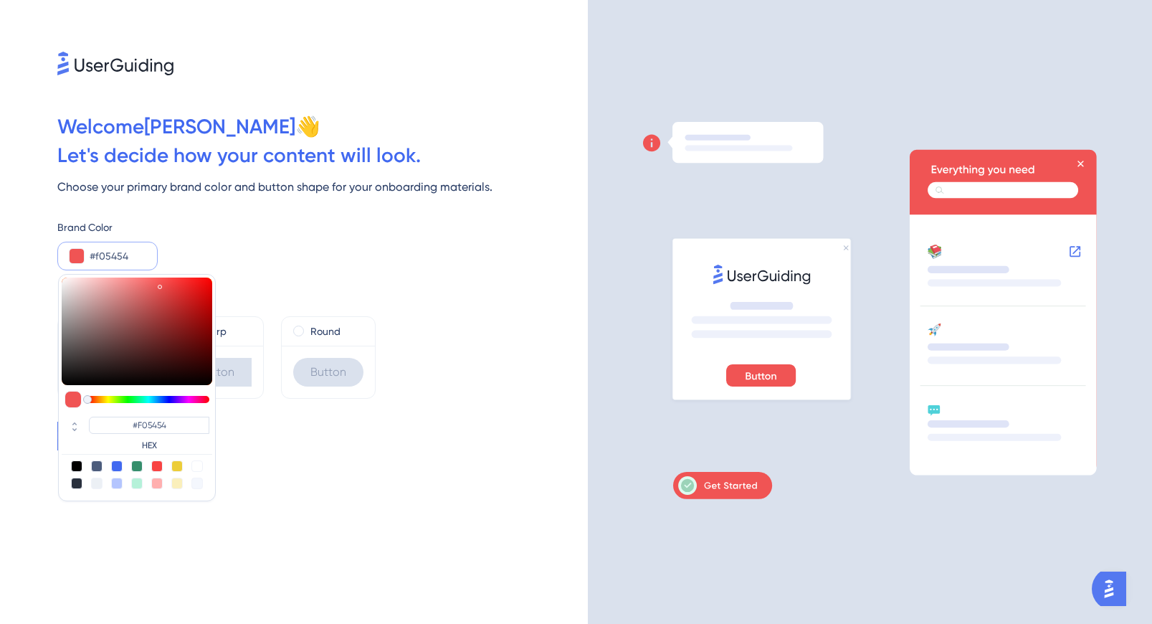
drag, startPoint x: 199, startPoint y: 401, endPoint x: 70, endPoint y: 393, distance: 129.9
click at [70, 393] on div at bounding box center [137, 399] width 151 height 17
click at [305, 461] on div "Welcome Gilbert 👋 Let ' s decide how your content will look. Choose your primar…" at bounding box center [294, 312] width 588 height 624
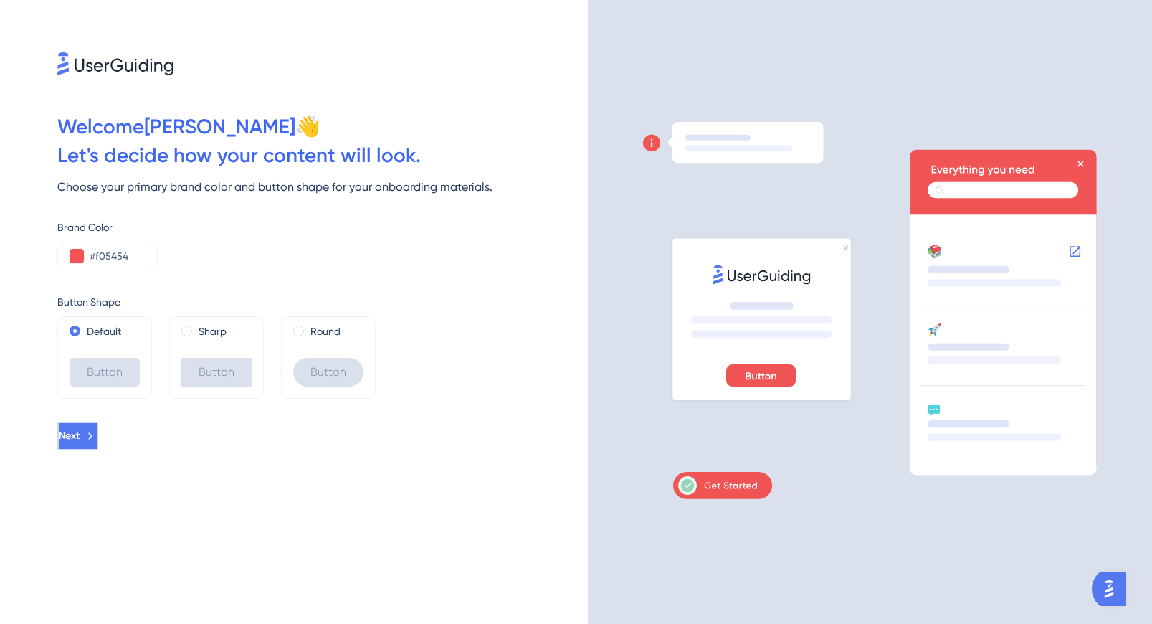
click at [98, 425] on button "Next" at bounding box center [77, 435] width 41 height 29
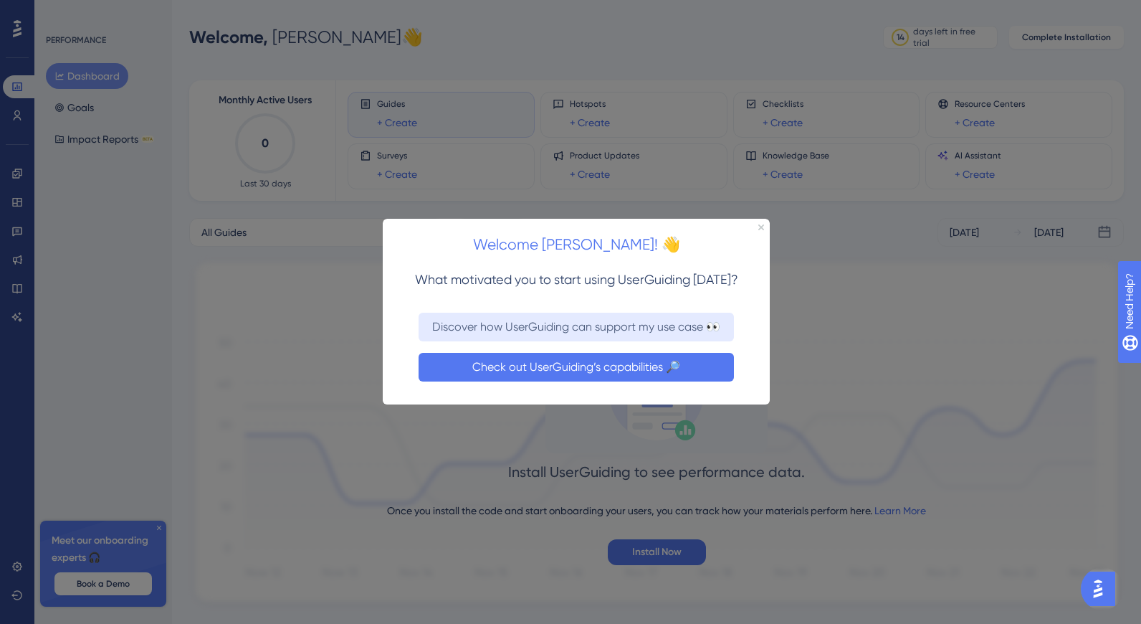
click at [608, 364] on button "Check out UserGuiding’s capabilities 🔎" at bounding box center [575, 367] width 315 height 29
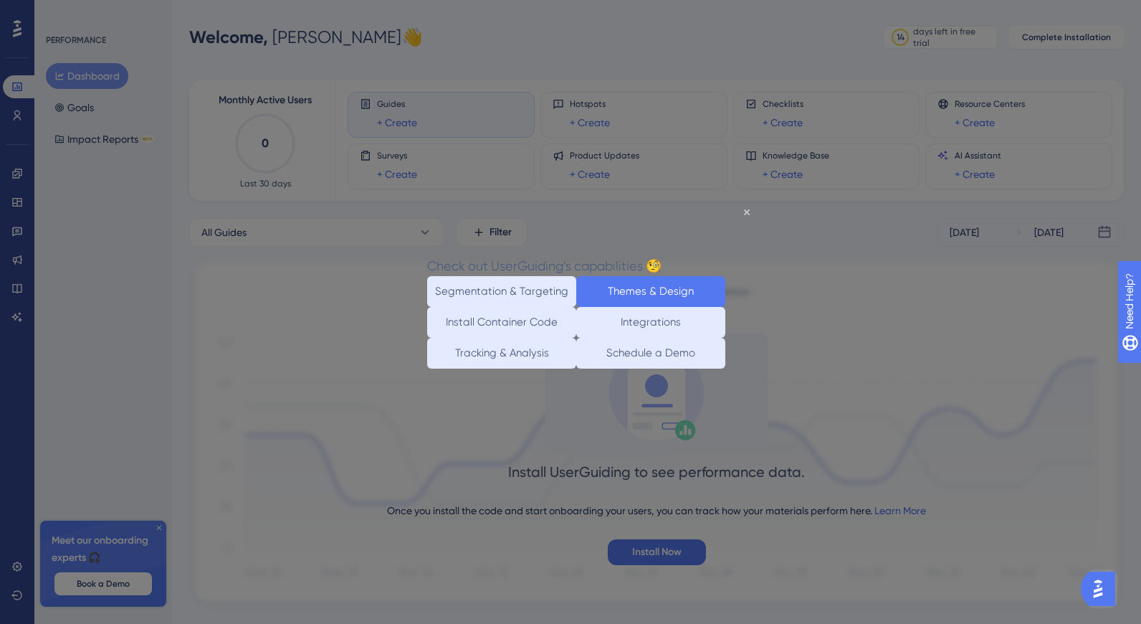
click at [623, 291] on button "Themes & Design" at bounding box center [650, 290] width 149 height 31
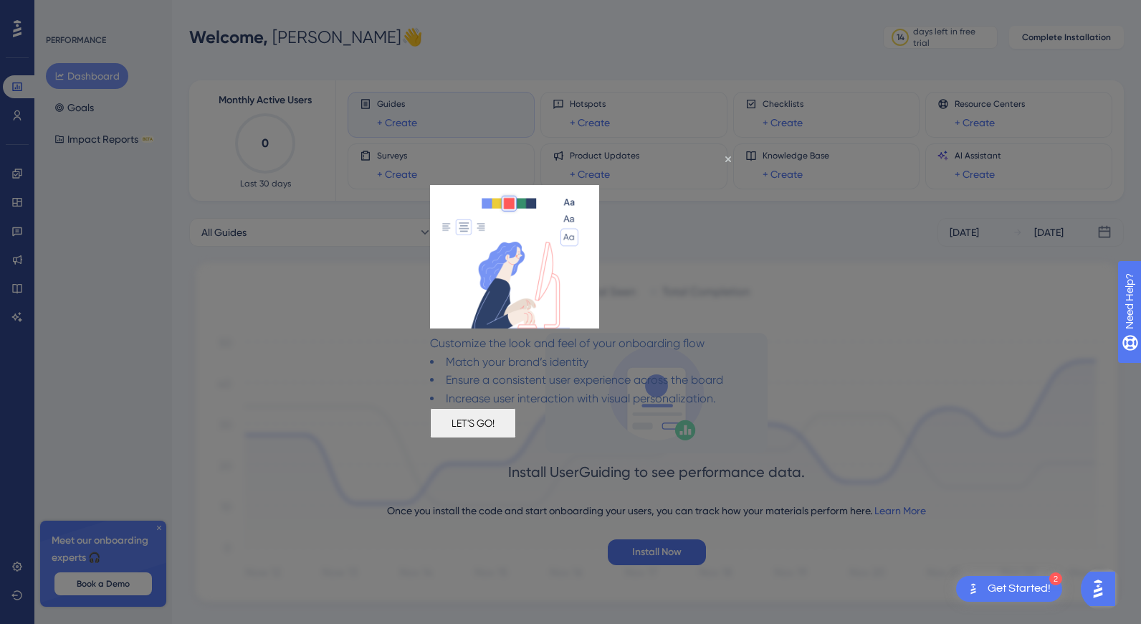
click at [515, 438] on button "LET'S GO!" at bounding box center [472, 423] width 86 height 30
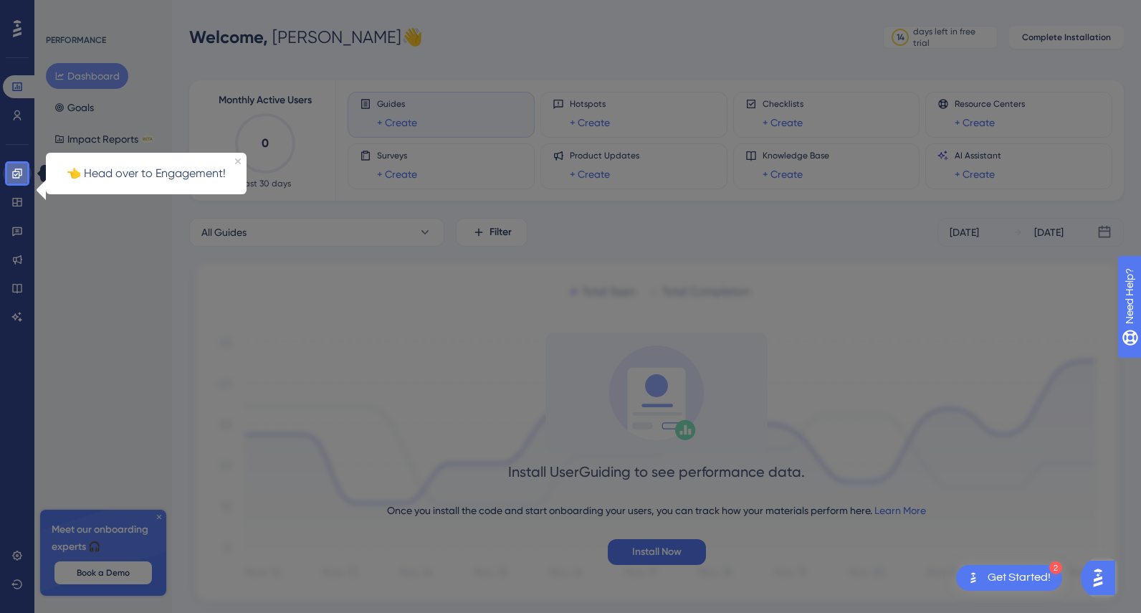
click at [16, 175] on icon at bounding box center [16, 173] width 11 height 11
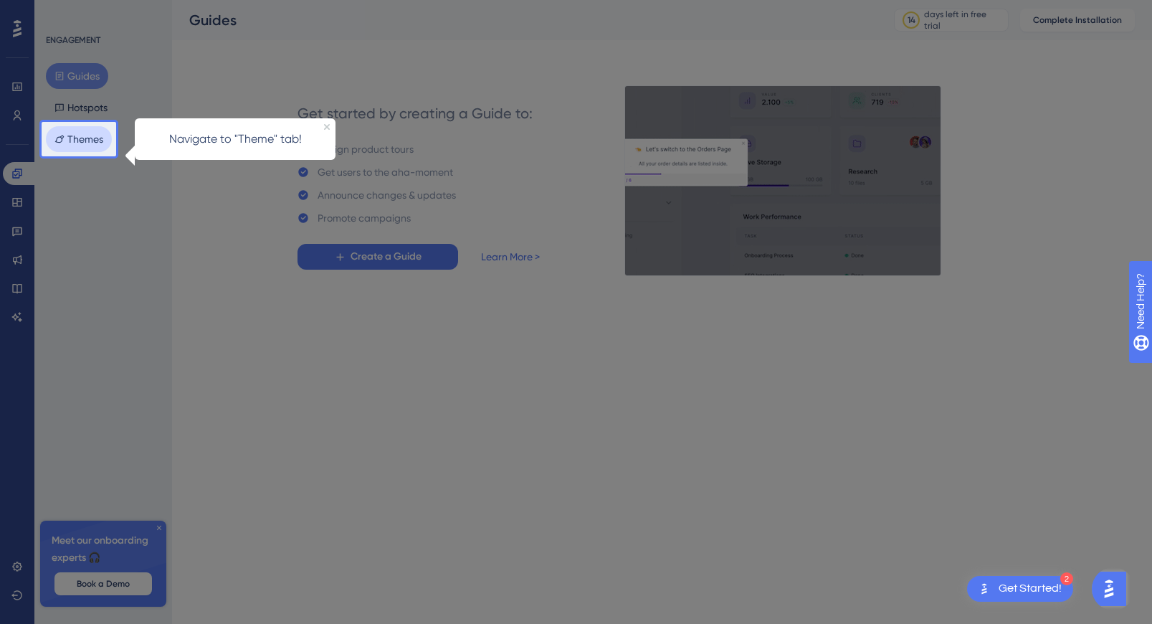
click at [78, 140] on button "Themes" at bounding box center [79, 139] width 66 height 26
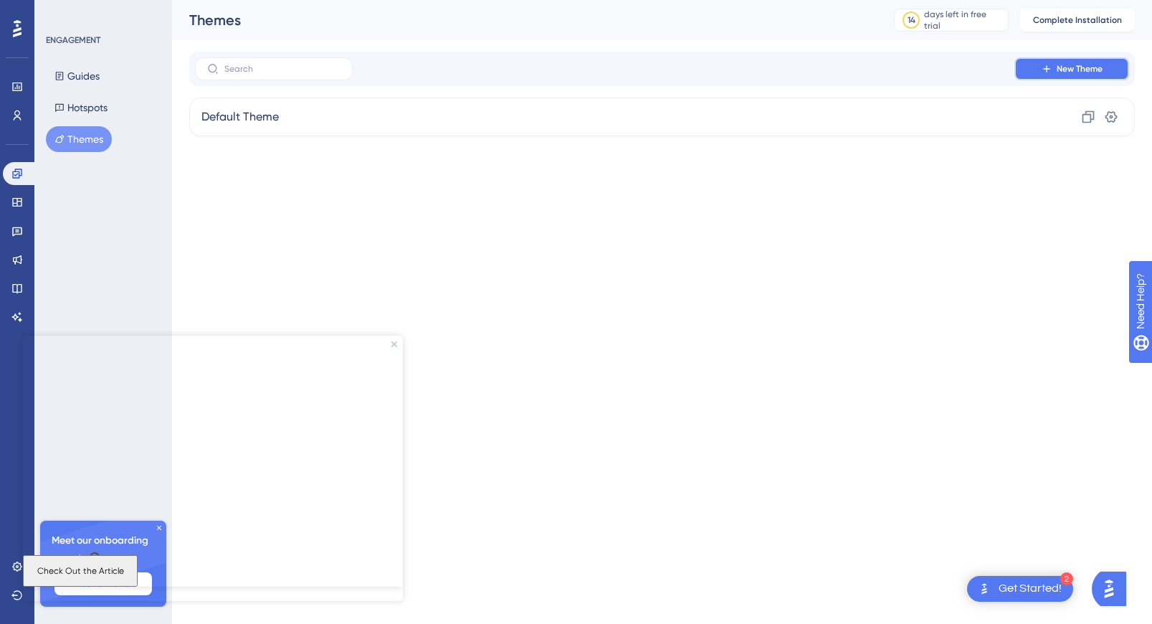
click at [1120, 72] on button "New Theme" at bounding box center [1071, 68] width 115 height 23
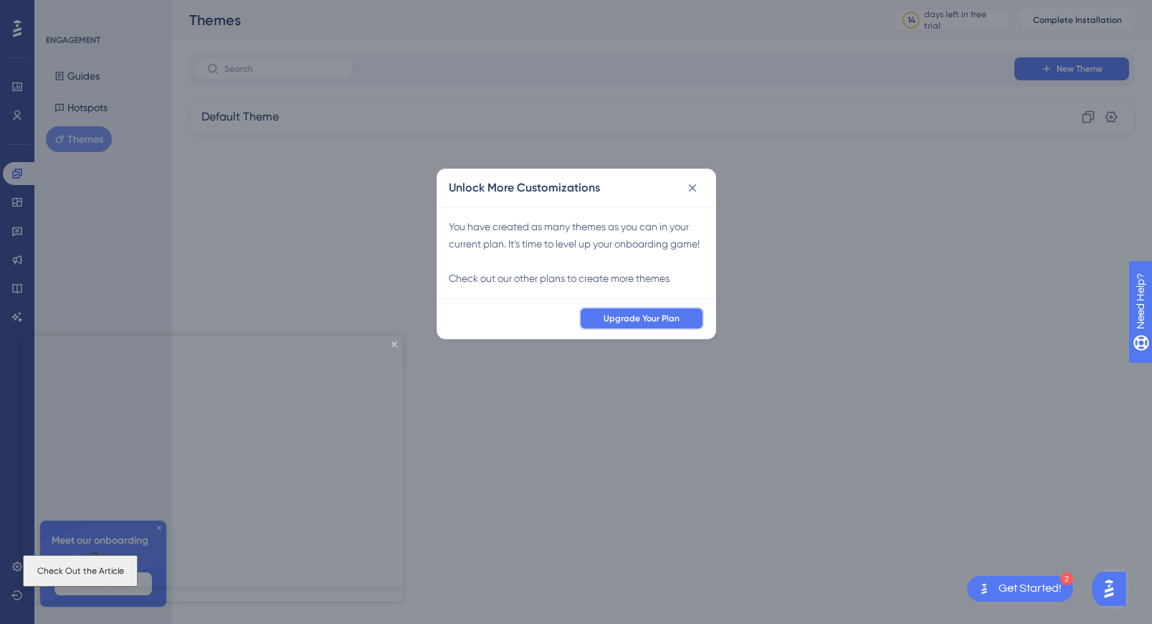
click at [653, 324] on span "Upgrade Your Plan" at bounding box center [641, 317] width 76 height 11
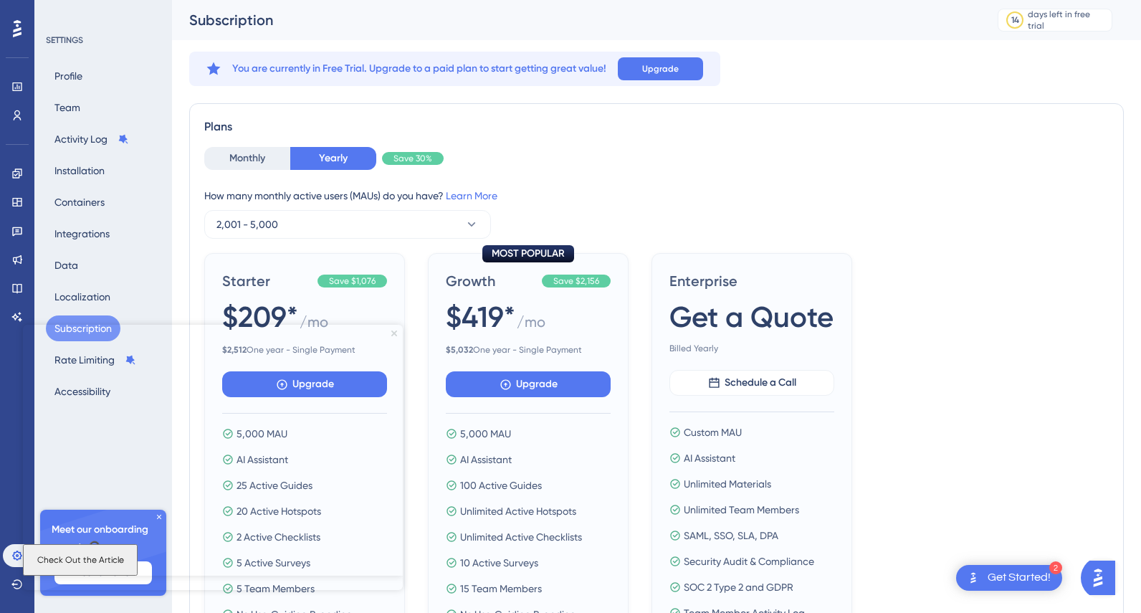
click at [393, 333] on icon "Close Preview" at bounding box center [394, 333] width 6 height 6
click at [275, 158] on button "Monthly" at bounding box center [247, 158] width 86 height 23
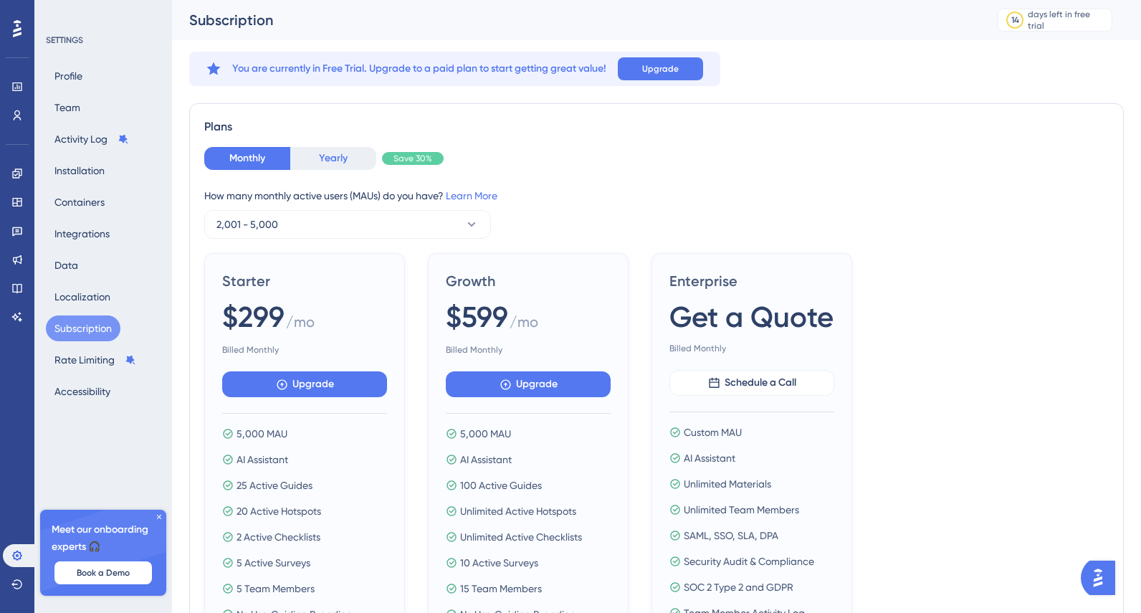
click at [318, 158] on button "Yearly" at bounding box center [333, 158] width 86 height 23
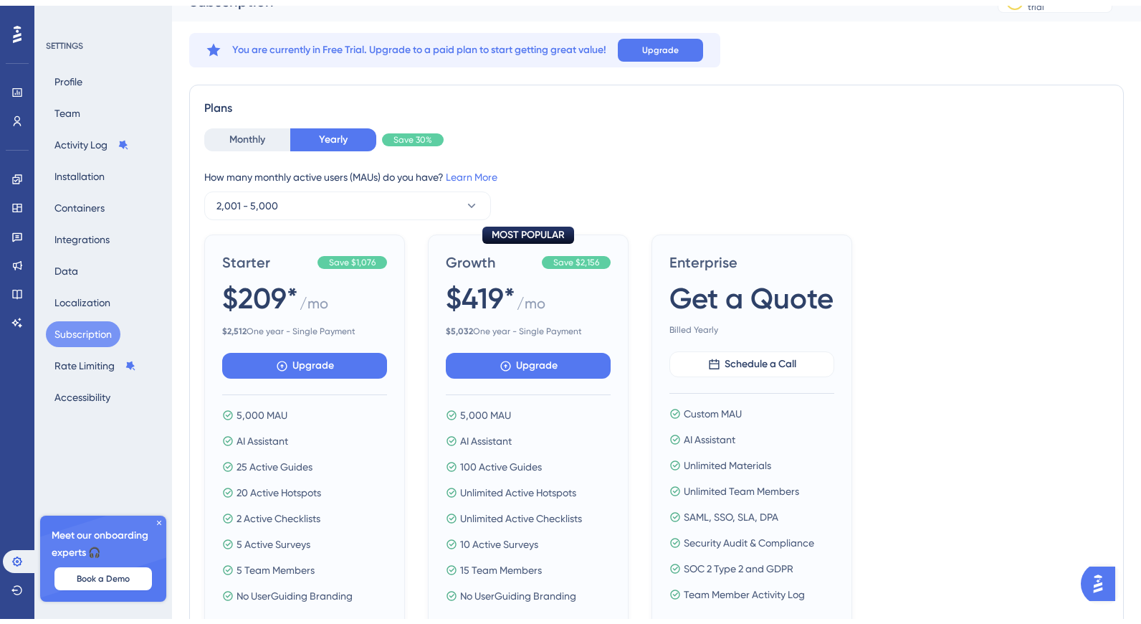
scroll to position [123, 0]
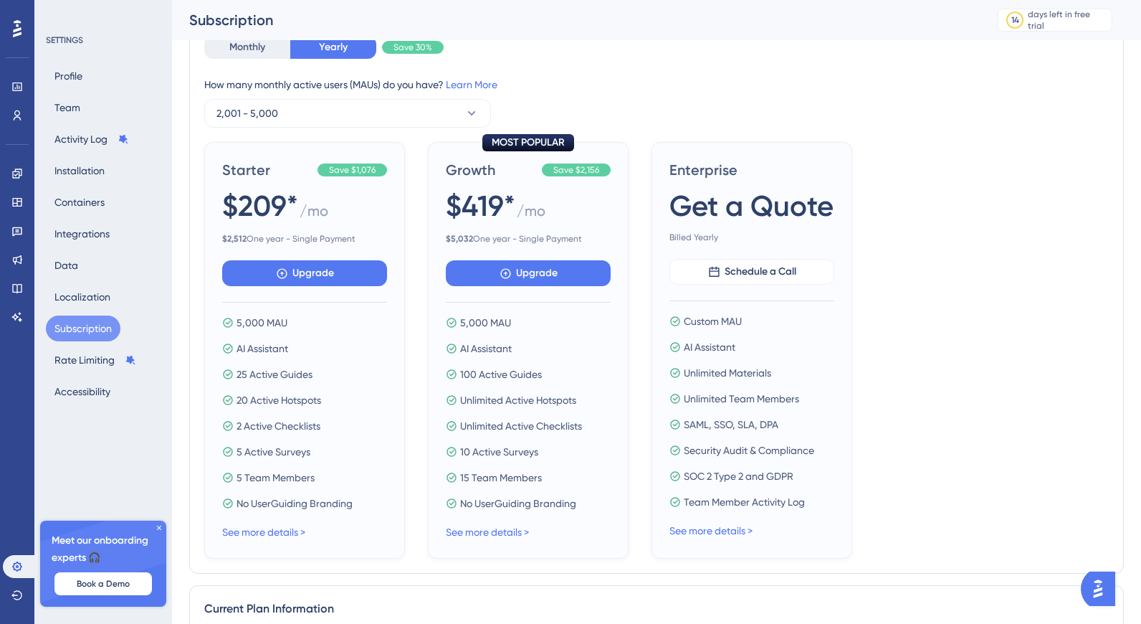
click at [536, 362] on div "5,000 MAU AI Assistant 100 Active Guides Unlimited Active Hotspots Unlimited Ac…" at bounding box center [528, 413] width 165 height 198
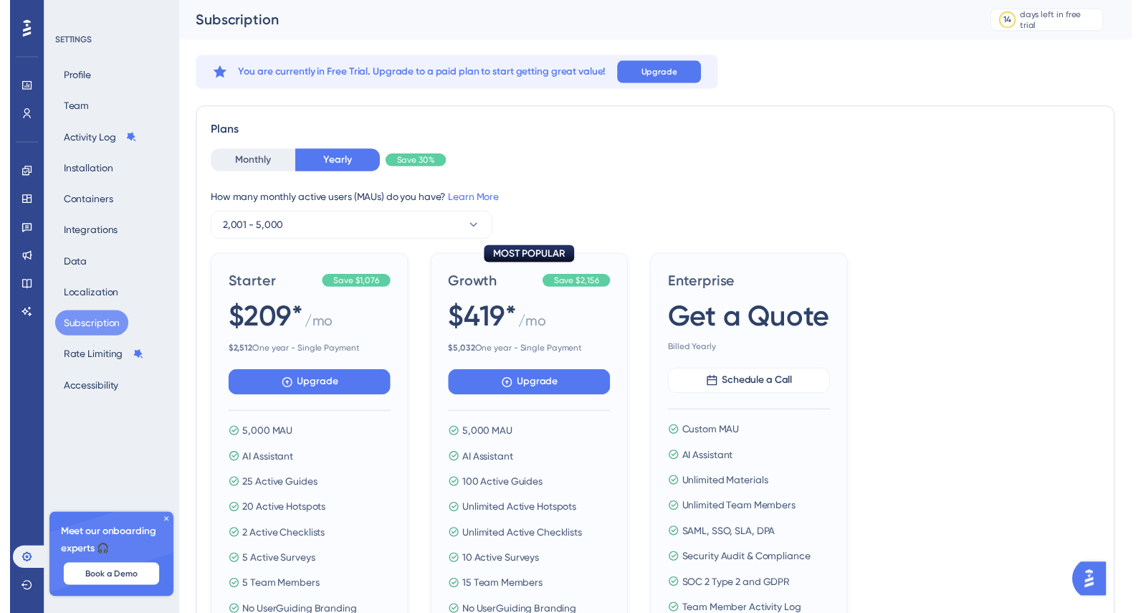
scroll to position [0, 0]
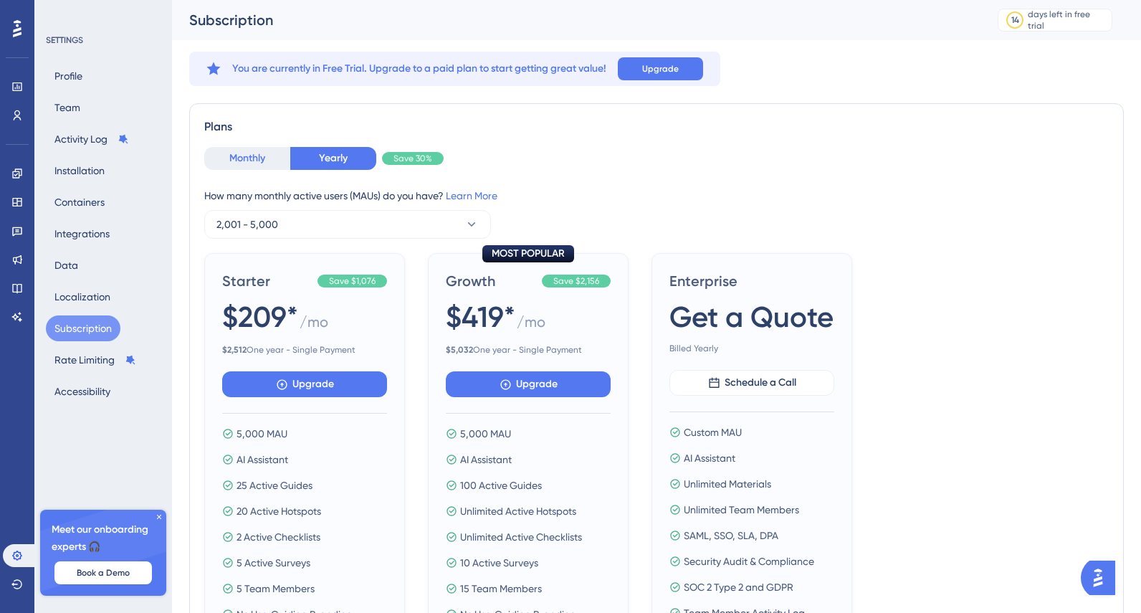
click at [239, 152] on button "Monthly" at bounding box center [247, 158] width 86 height 23
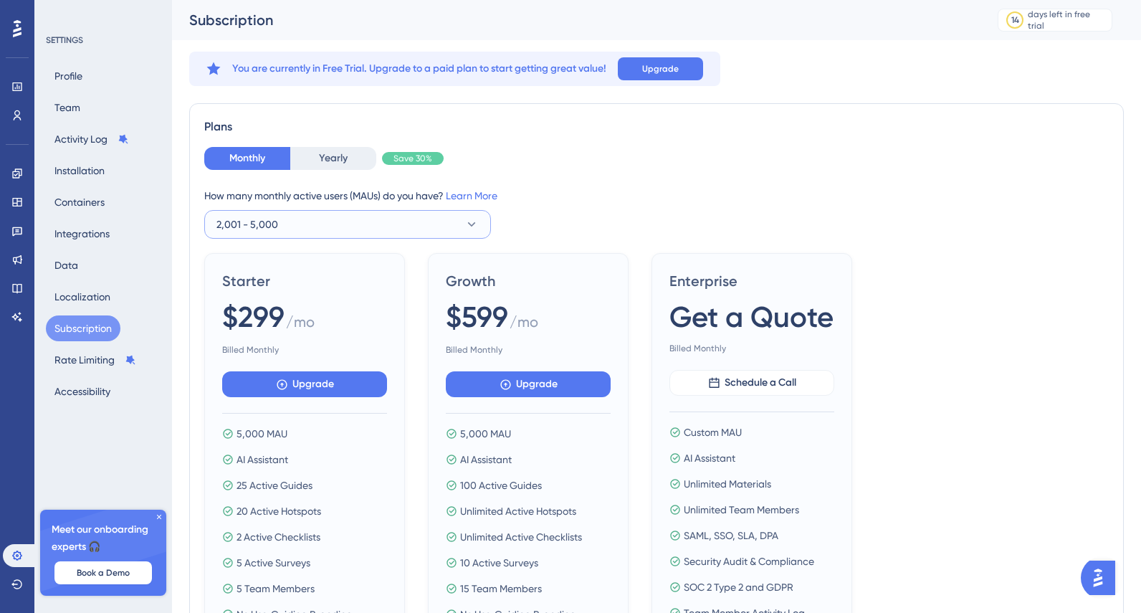
click at [335, 232] on button "2,001 - 5,000" at bounding box center [347, 224] width 287 height 29
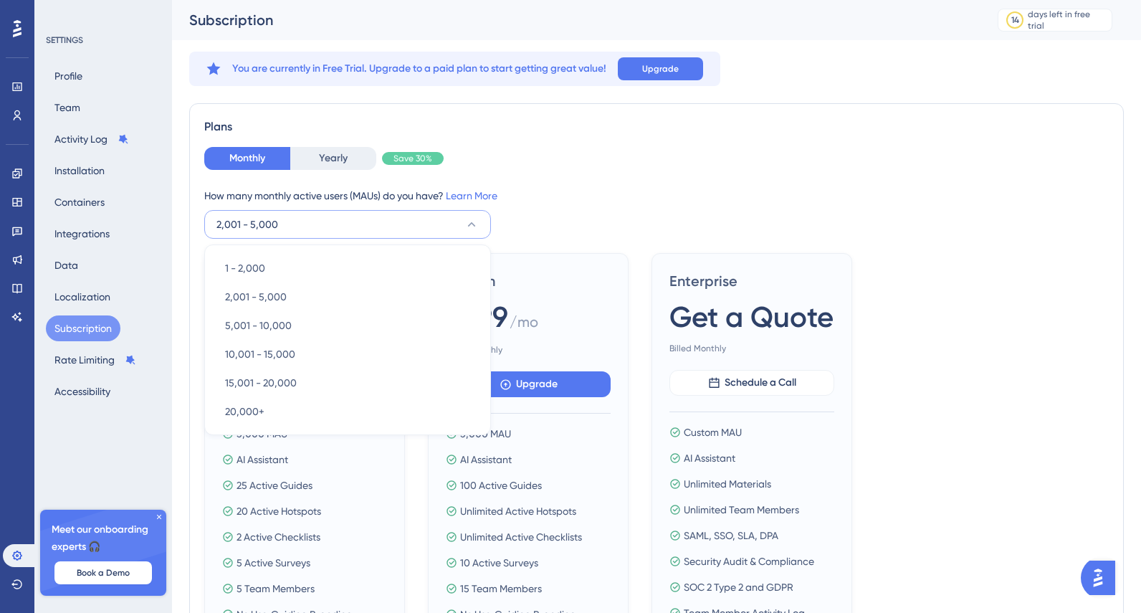
scroll to position [33, 0]
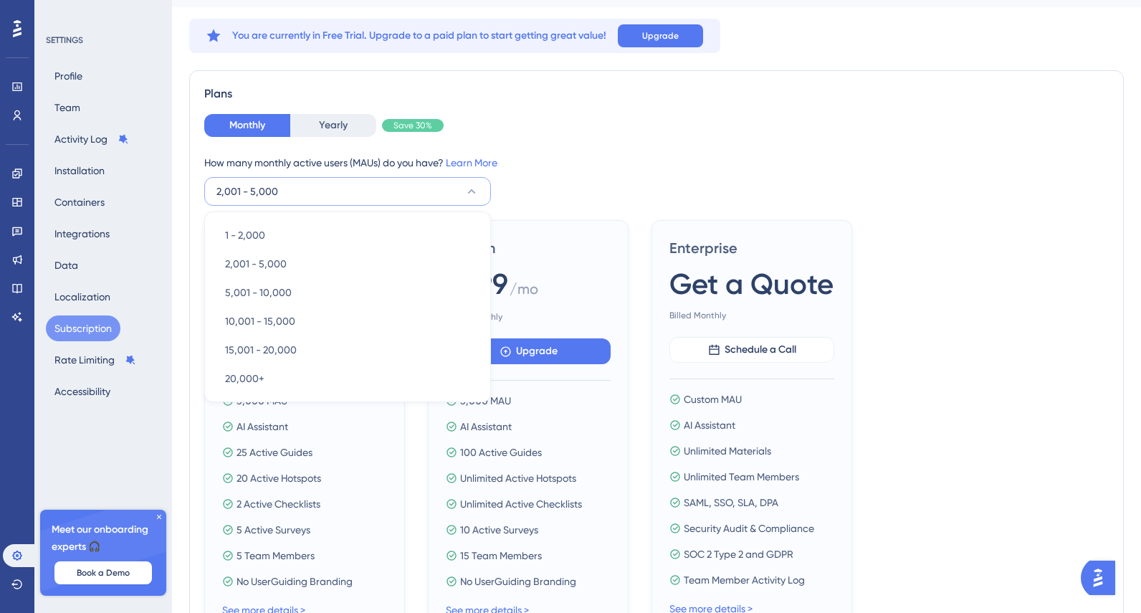
click at [694, 162] on div "How many monthly active users (MAUs) do you have? Learn More" at bounding box center [656, 162] width 904 height 17
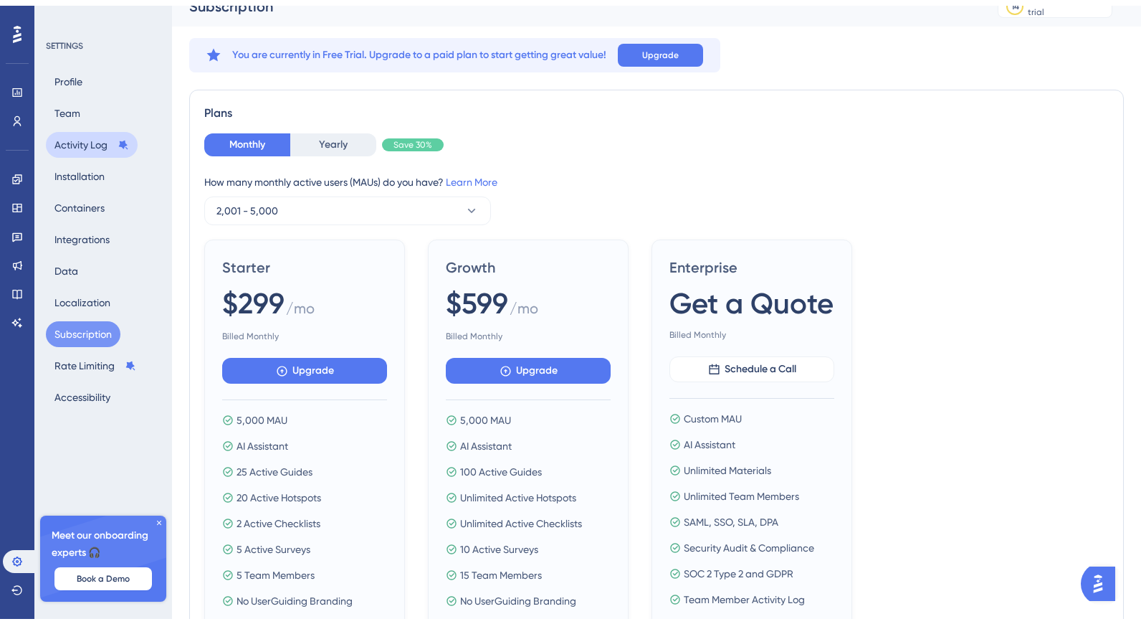
scroll to position [0, 0]
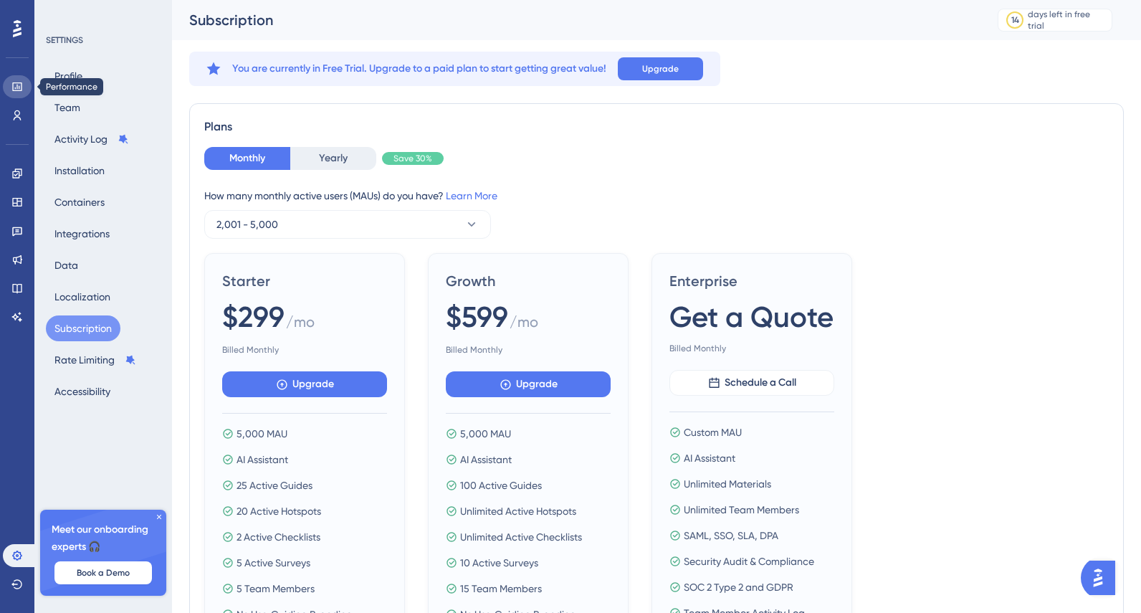
click at [21, 85] on icon at bounding box center [16, 86] width 11 height 11
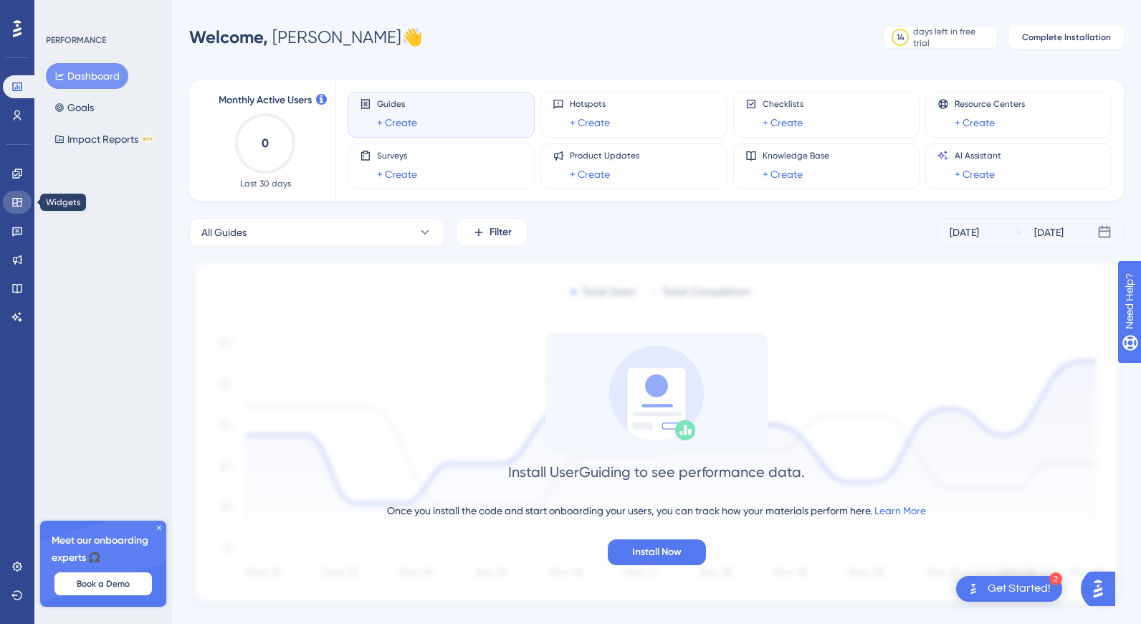
click at [22, 193] on link at bounding box center [17, 202] width 29 height 23
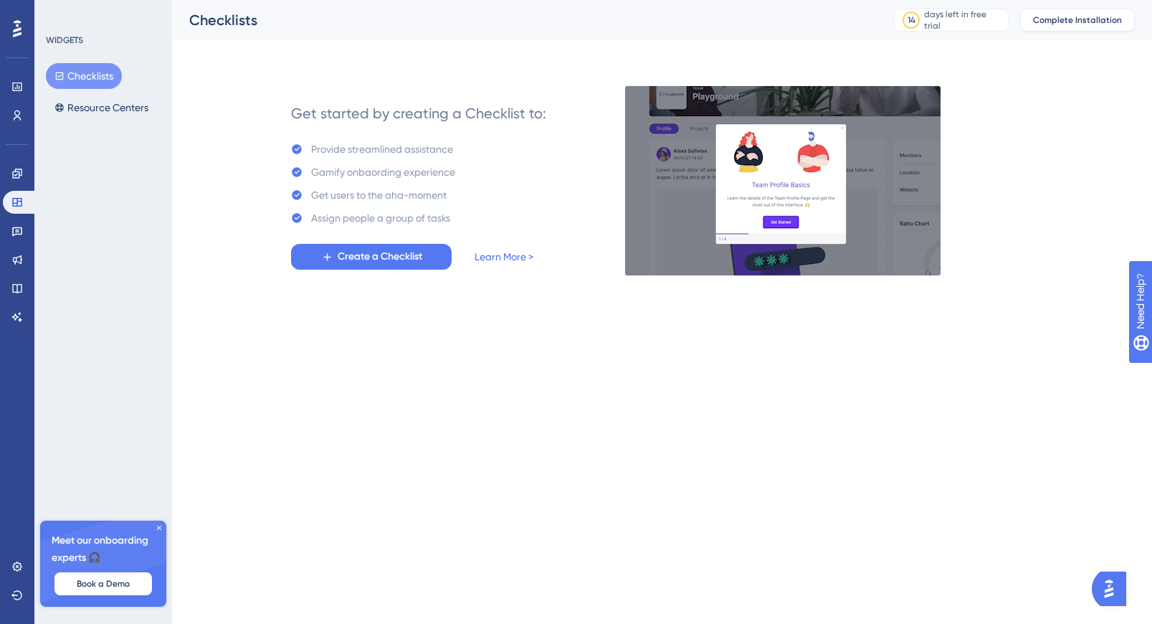
click at [1075, 24] on span "Complete Installation" at bounding box center [1077, 19] width 89 height 11
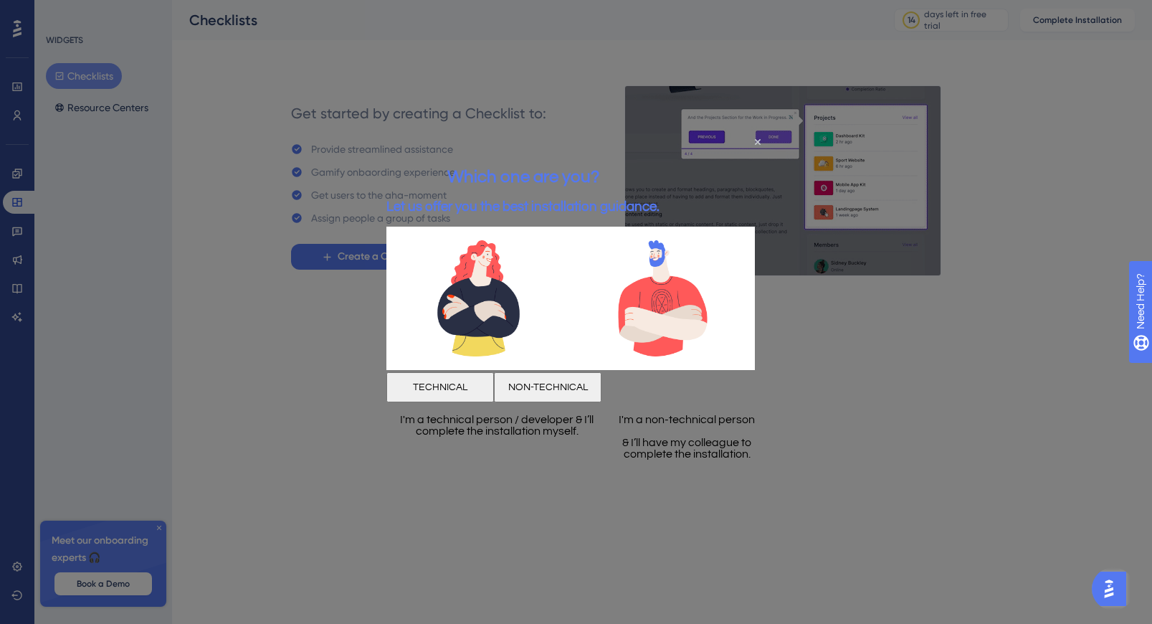
click at [601, 385] on button "NON-TECHNICAL" at bounding box center [547, 386] width 108 height 30
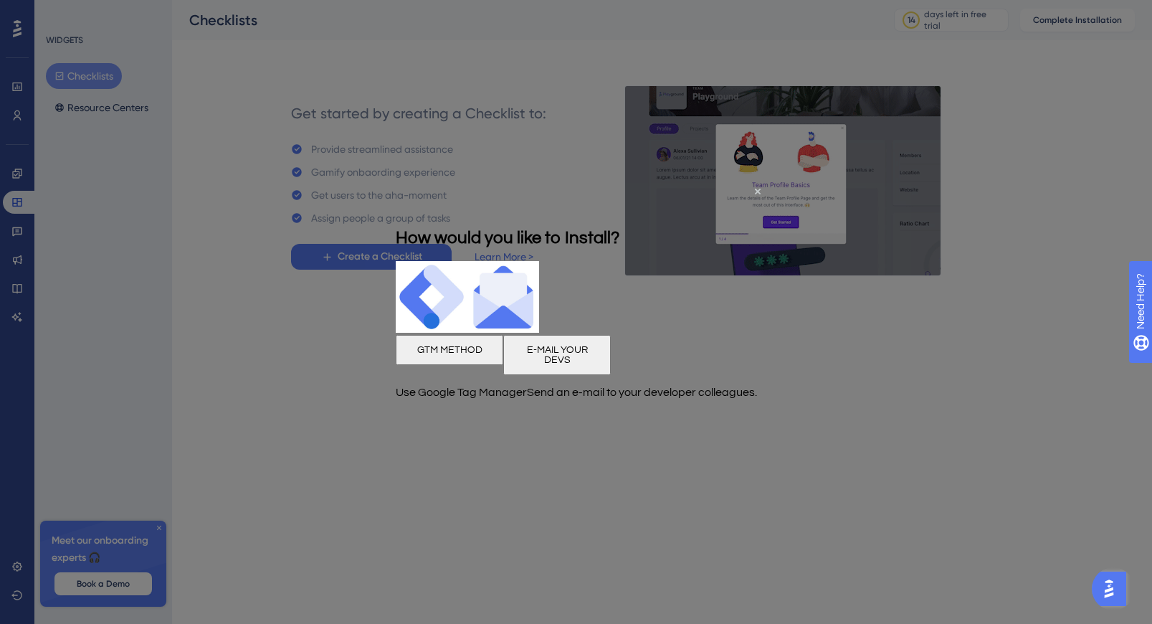
click at [761, 499] on div at bounding box center [576, 312] width 1152 height 624
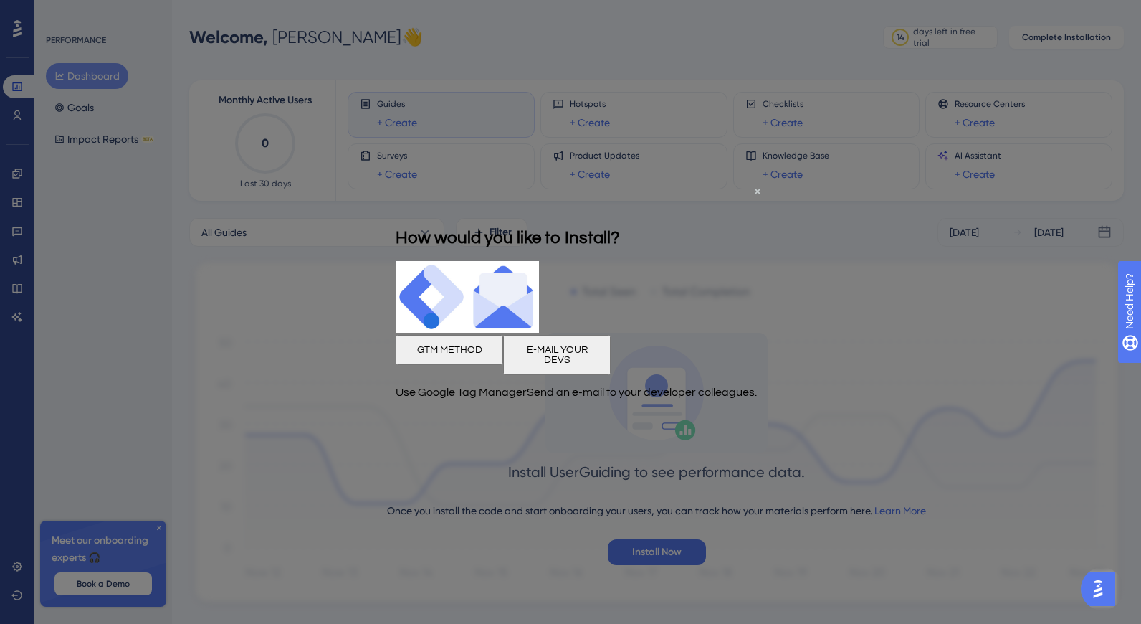
click at [619, 214] on div "How would you like to Install?" at bounding box center [507, 237] width 224 height 47
click at [758, 189] on icon "Close Preview" at bounding box center [757, 191] width 6 height 6
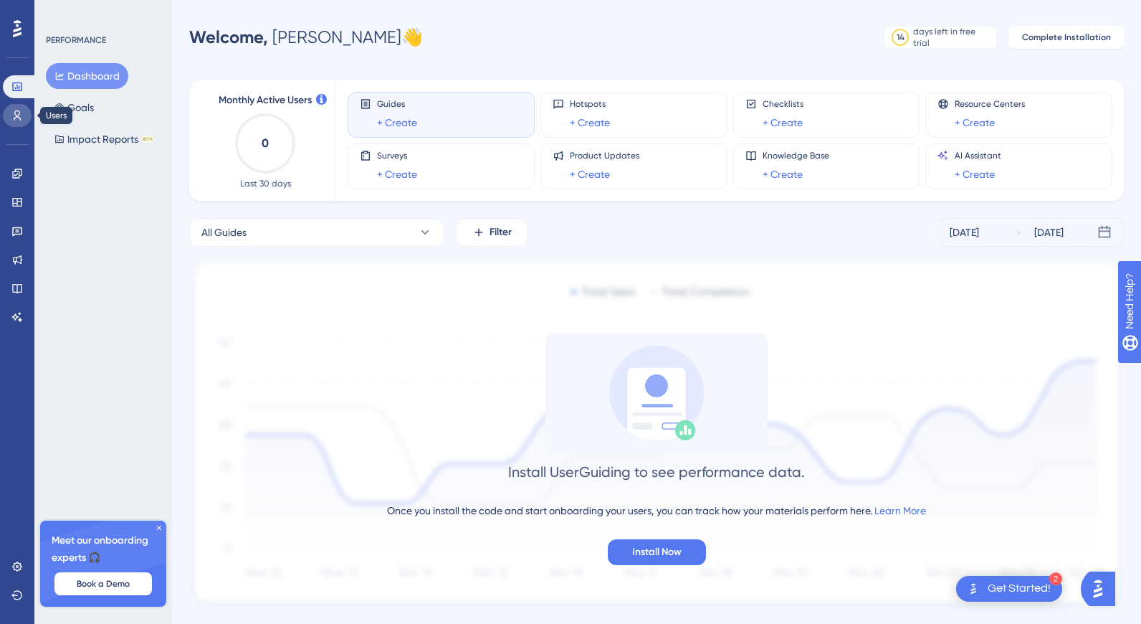
click at [20, 118] on icon at bounding box center [18, 115] width 8 height 10
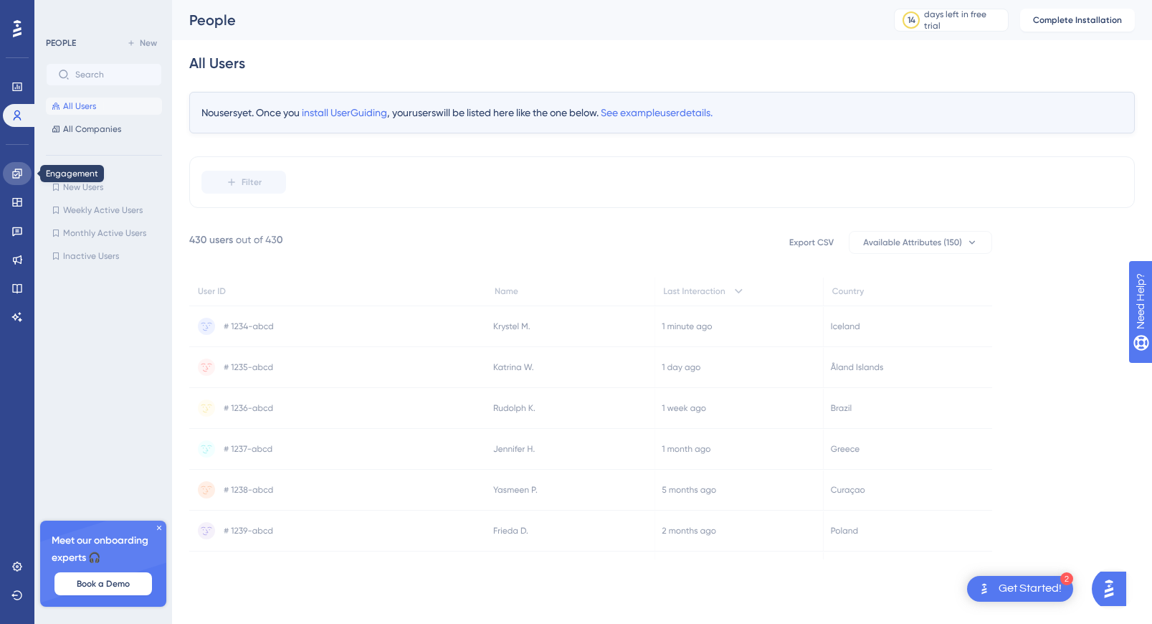
click at [14, 180] on link at bounding box center [17, 173] width 29 height 23
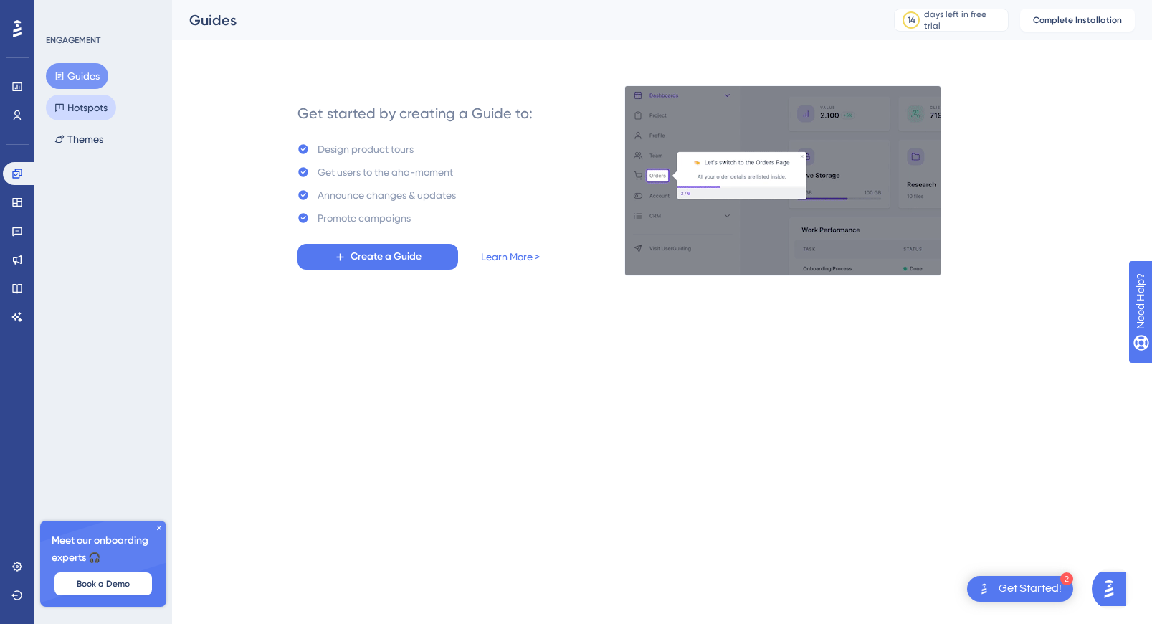
click at [86, 115] on button "Hotspots" at bounding box center [81, 108] width 70 height 26
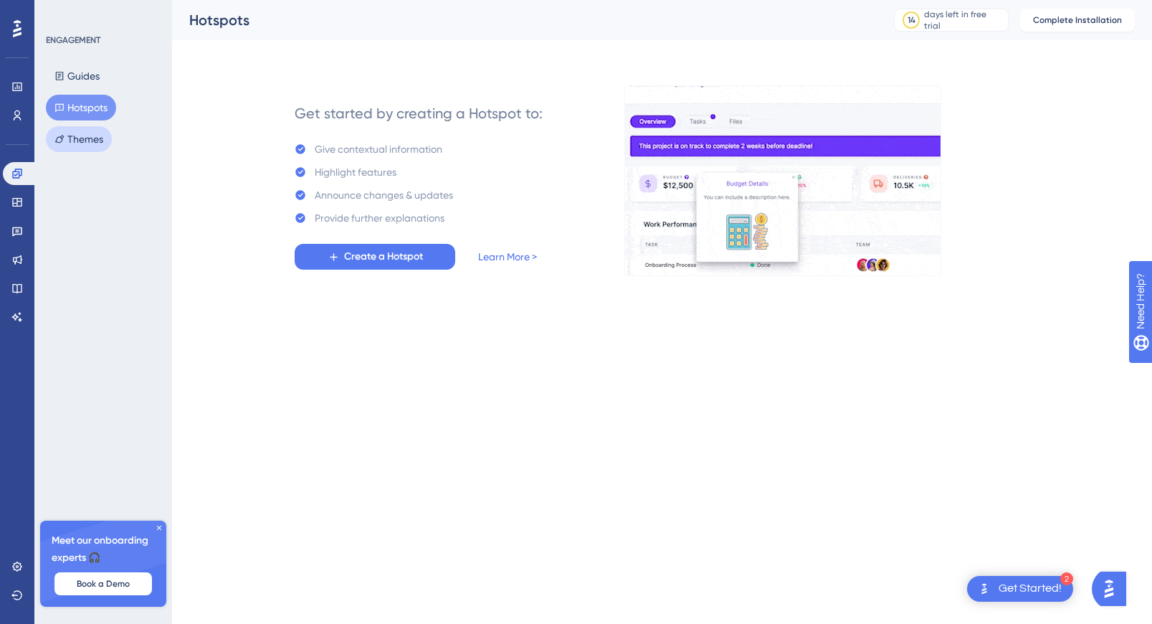
click at [86, 138] on button "Themes" at bounding box center [79, 139] width 66 height 26
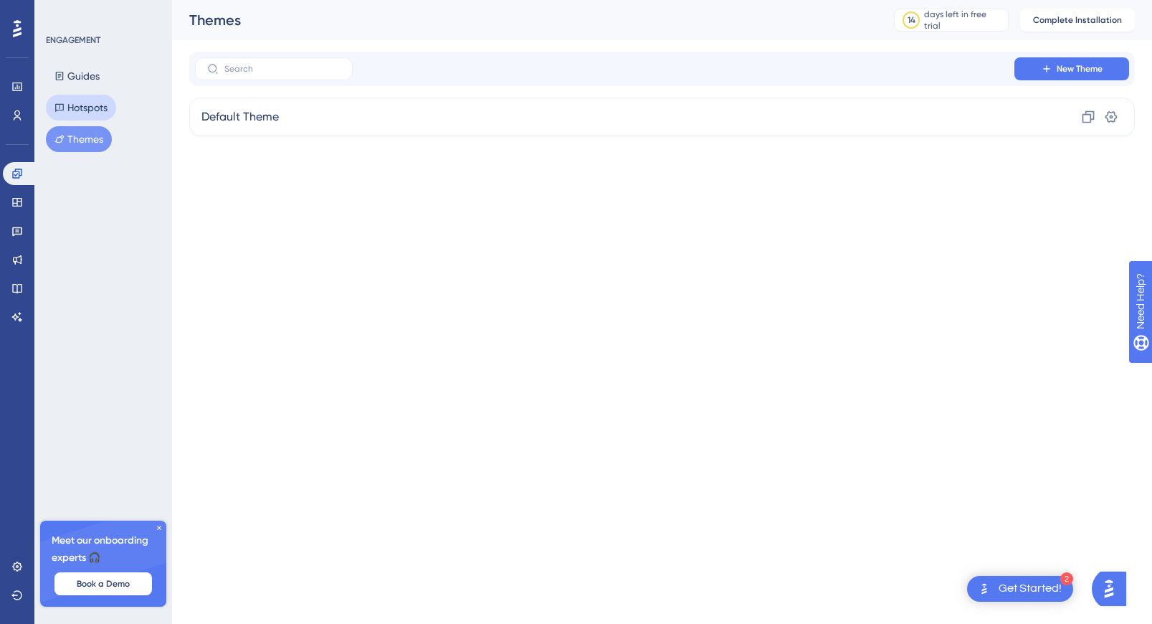
click at [87, 114] on button "Hotspots" at bounding box center [81, 108] width 70 height 26
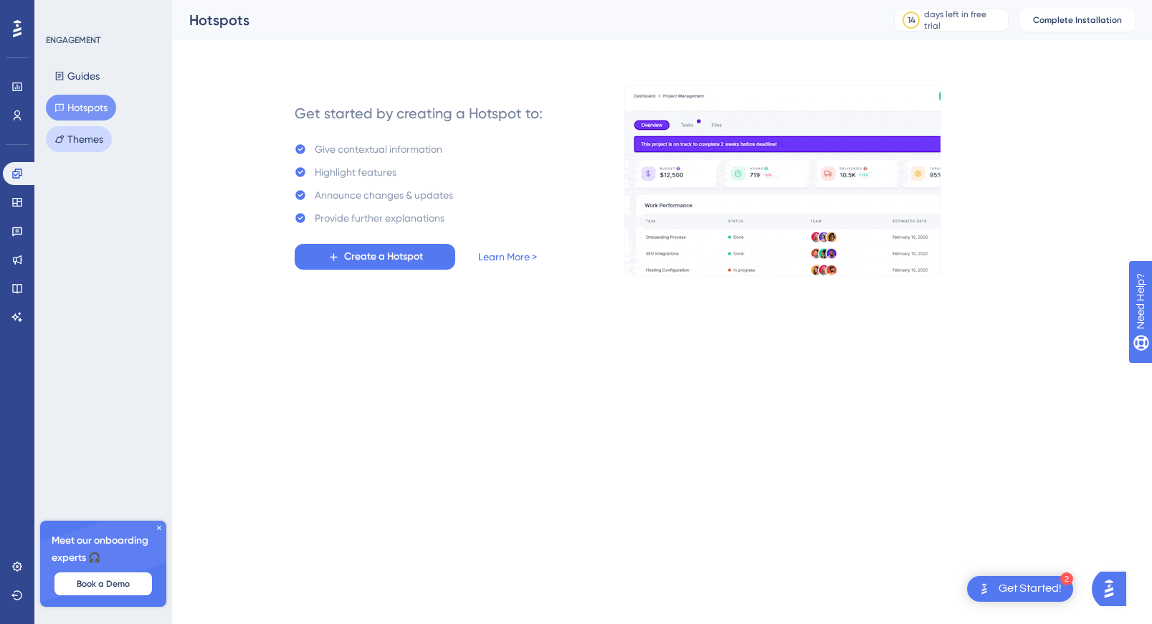
click at [88, 143] on button "Themes" at bounding box center [79, 139] width 66 height 26
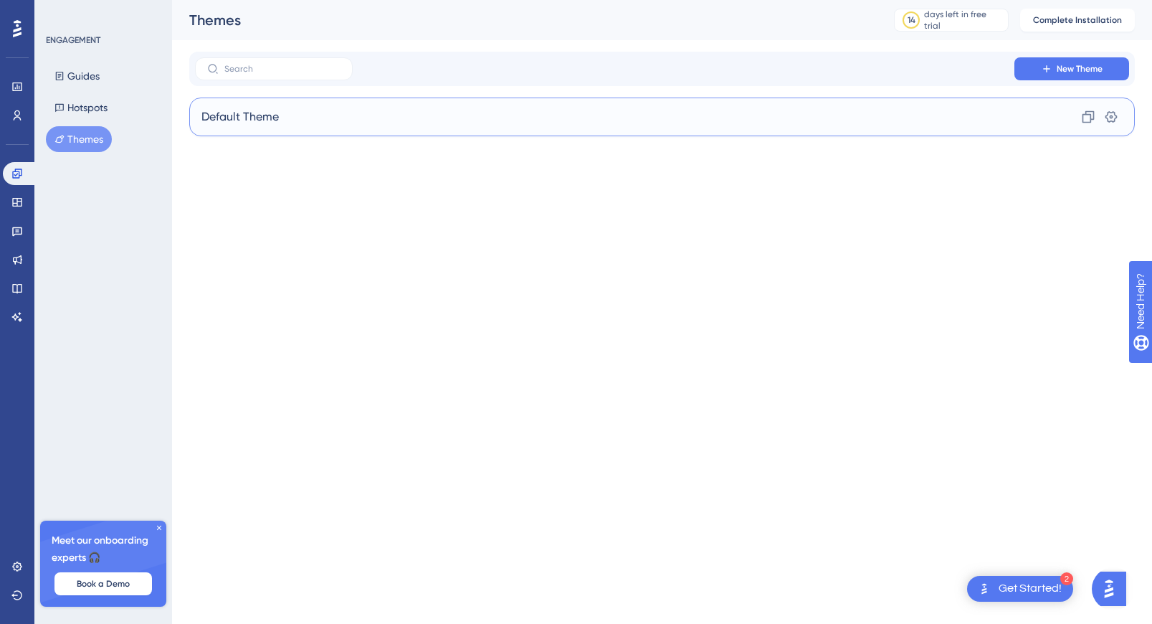
click at [1065, 108] on div "Default Theme Clone Settings" at bounding box center [661, 116] width 945 height 39
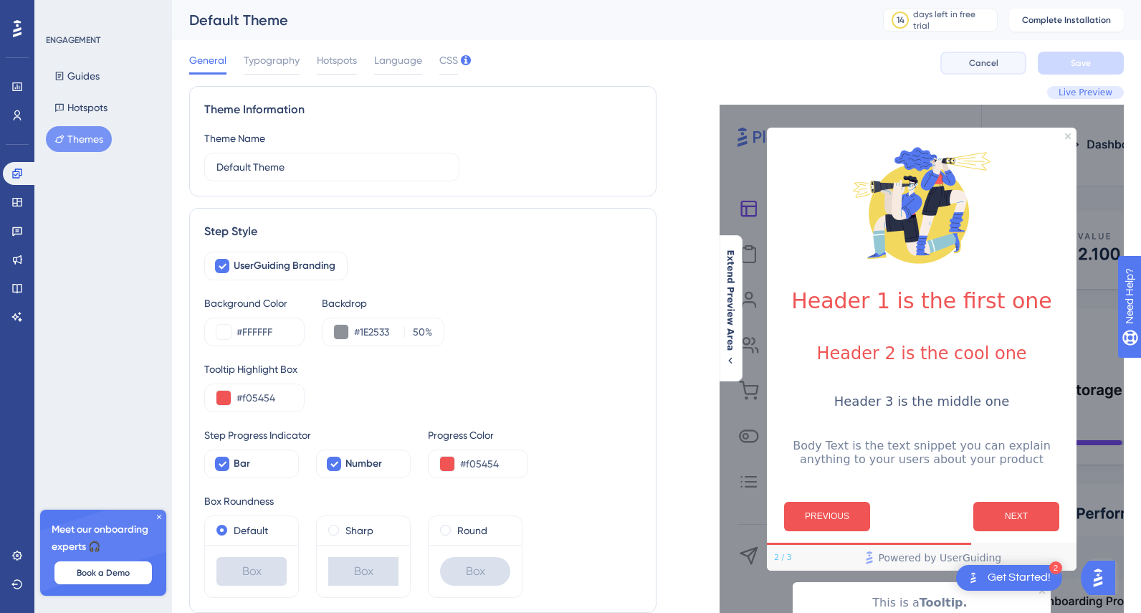
click at [978, 65] on span "Cancel" at bounding box center [983, 62] width 29 height 11
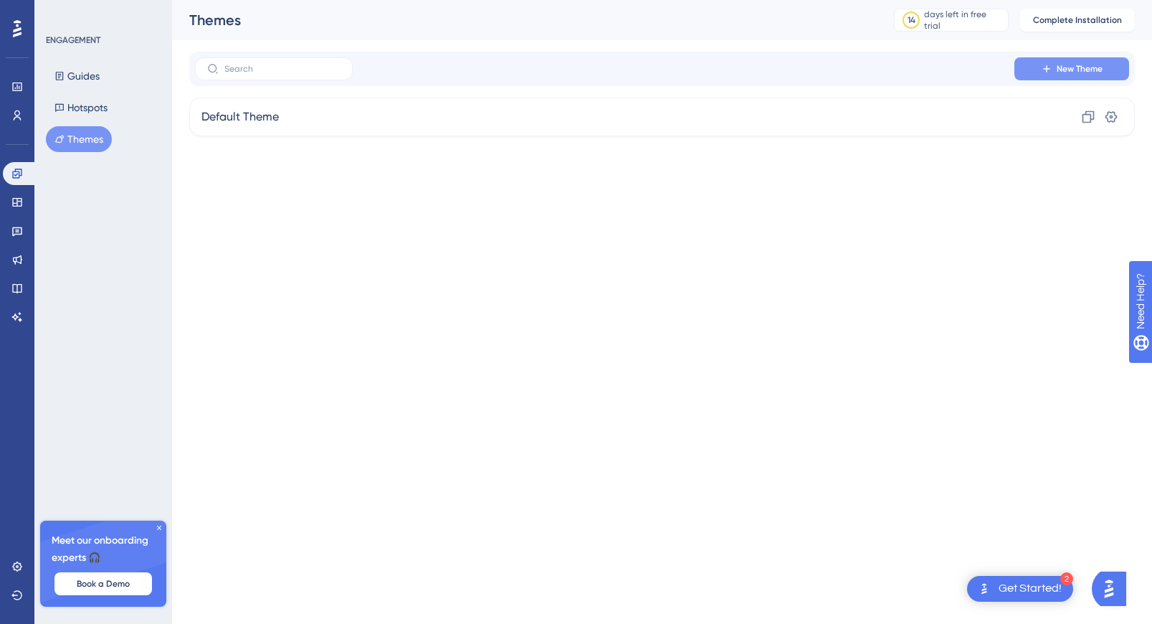
click at [1057, 74] on span "New Theme" at bounding box center [1079, 68] width 46 height 11
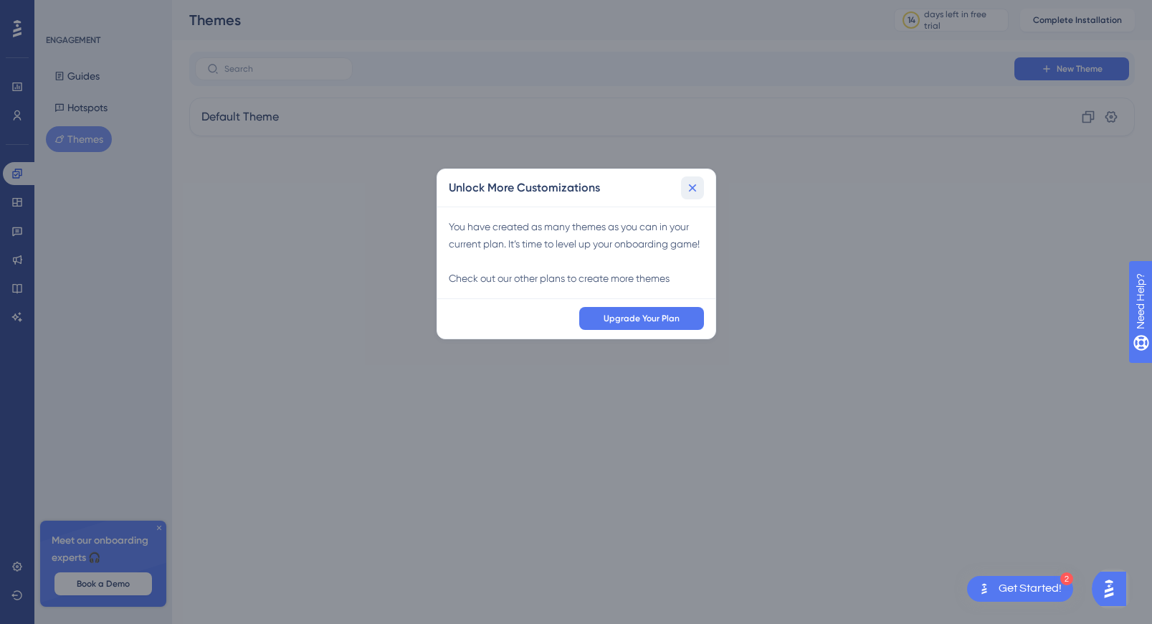
click at [695, 189] on icon at bounding box center [692, 188] width 14 height 14
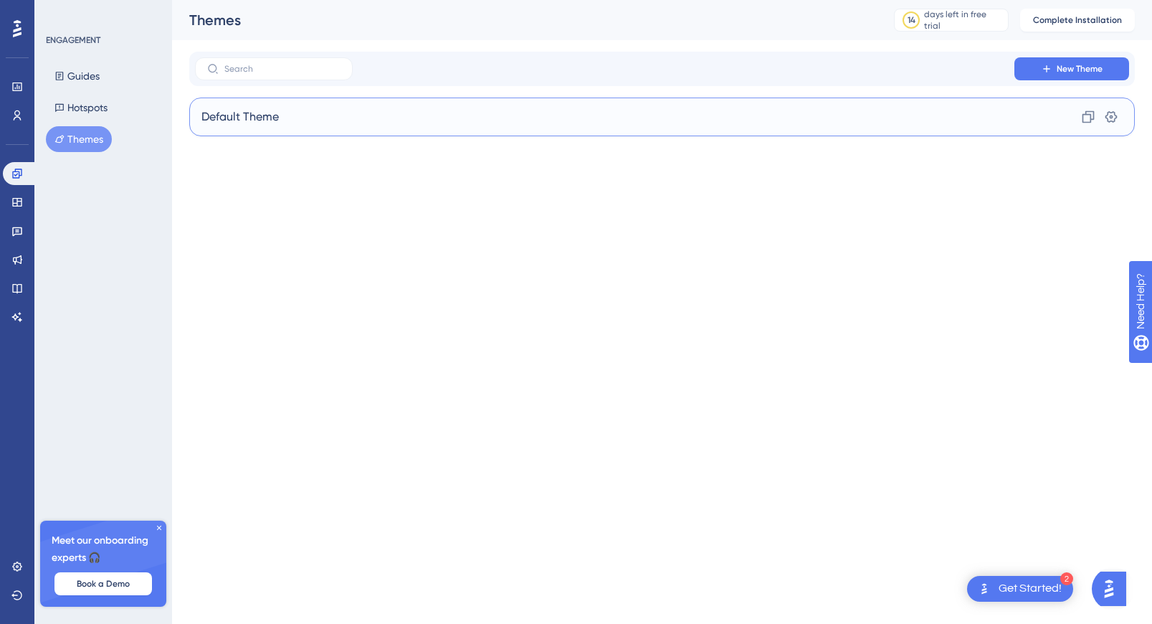
click at [842, 110] on div "Default Theme Clone Settings" at bounding box center [661, 116] width 945 height 39
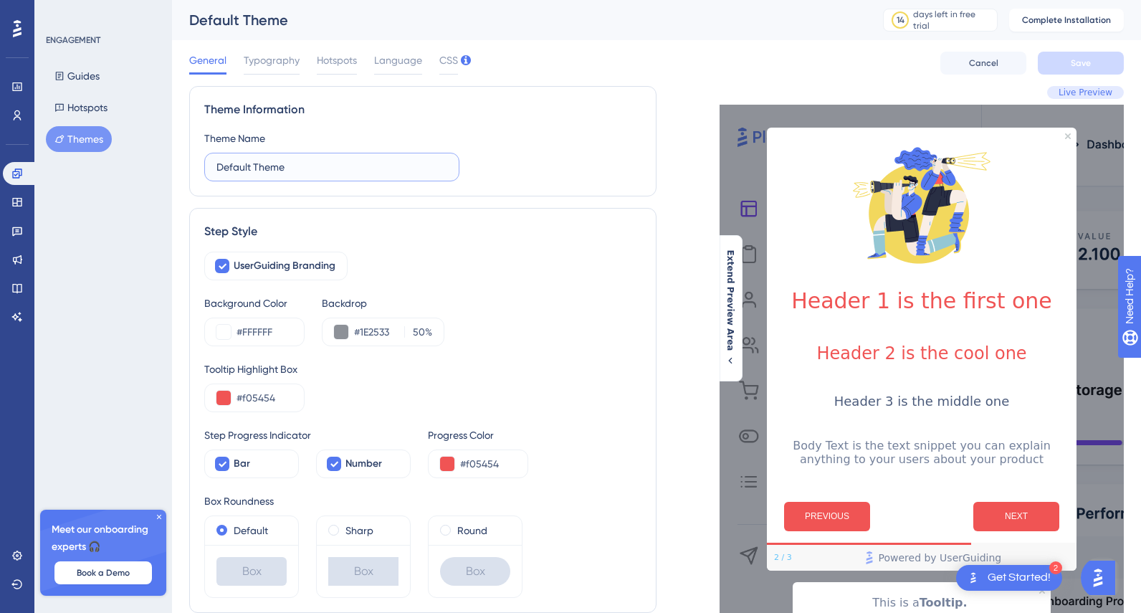
click at [281, 169] on input "Default Theme" at bounding box center [331, 167] width 231 height 16
click at [1043, 168] on div at bounding box center [921, 204] width 287 height 143
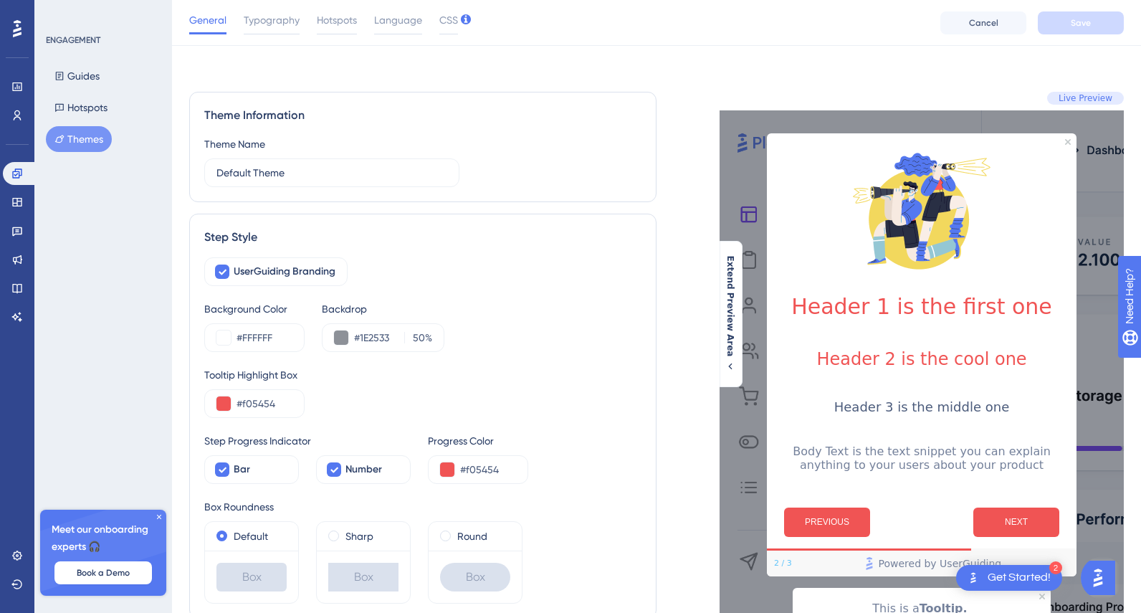
scroll to position [305, 0]
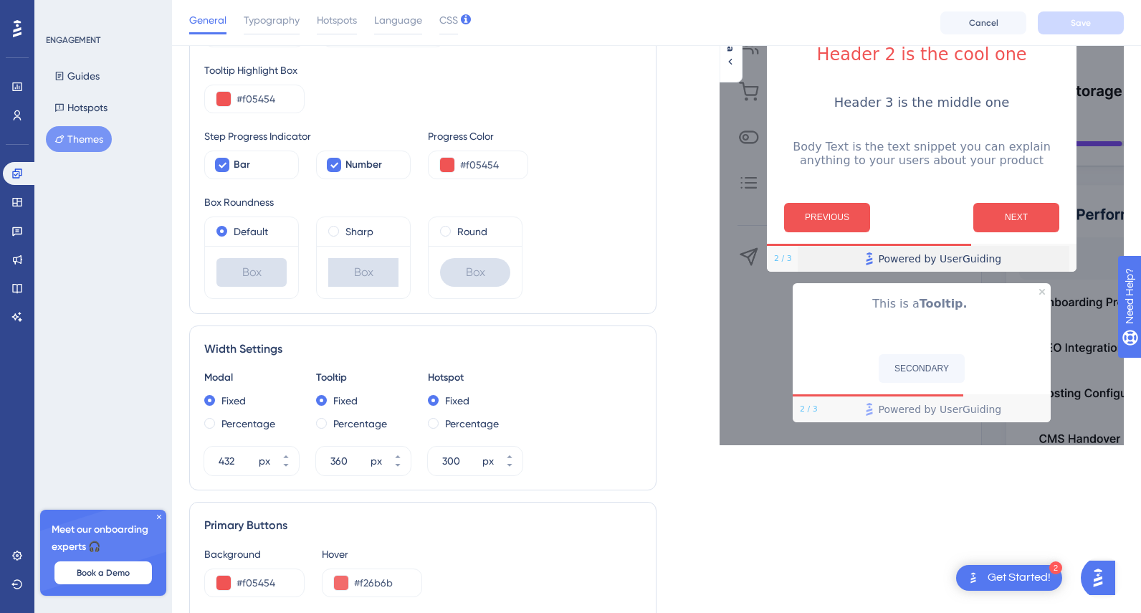
drag, startPoint x: 934, startPoint y: 259, endPoint x: 907, endPoint y: 197, distance: 67.1
click at [907, 196] on div "Header 1 is the first one Header 2 is the cool one Header 3 is the middle one B…" at bounding box center [922, 50] width 310 height 443
click at [917, 255] on span "Powered by UserGuiding" at bounding box center [940, 258] width 123 height 17
click at [894, 261] on span "Powered by UserGuiding" at bounding box center [940, 258] width 123 height 17
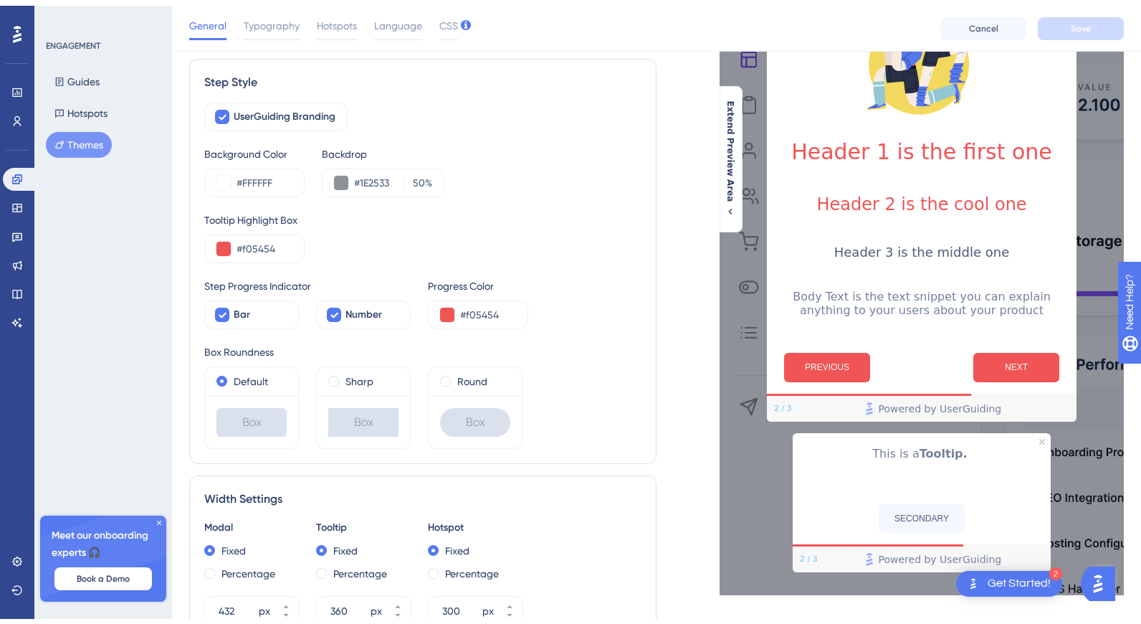
scroll to position [0, 0]
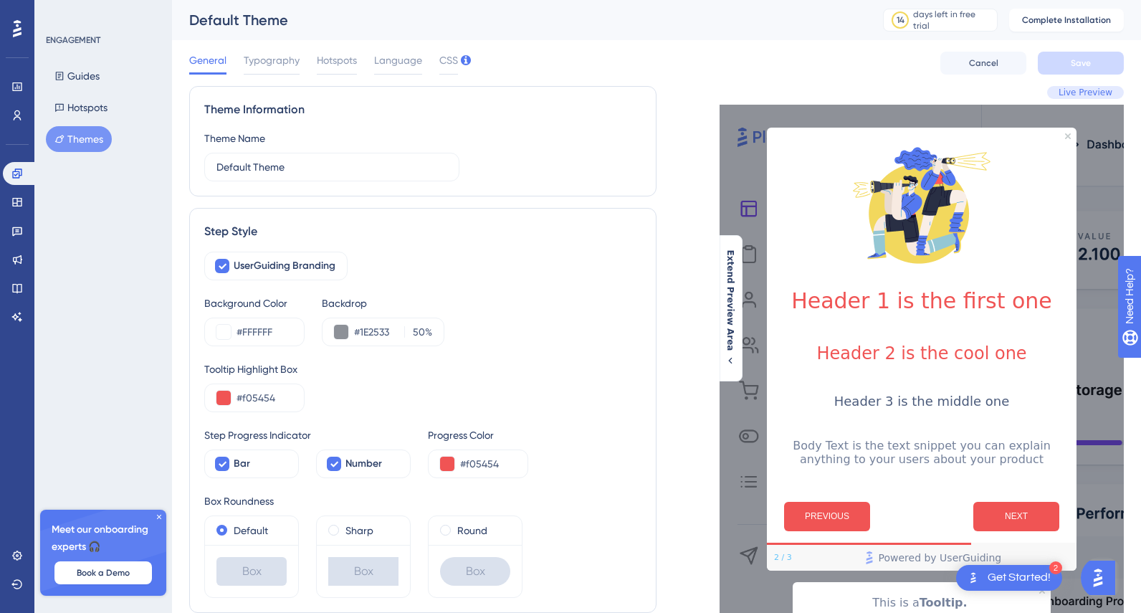
click at [87, 262] on div "ENGAGEMENT Guides Hotspots Themes Meet our onboarding experts 🎧 Book a Demo Upg…" at bounding box center [103, 306] width 138 height 613
click at [19, 115] on icon at bounding box center [16, 115] width 11 height 11
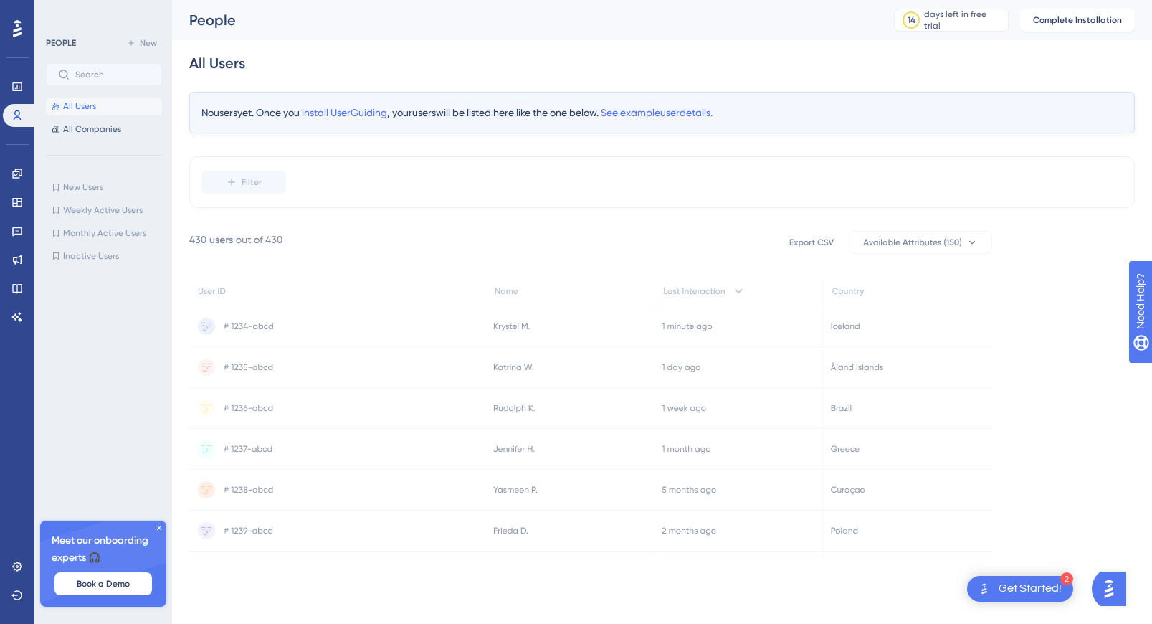
click at [19, 31] on icon at bounding box center [17, 28] width 9 height 19
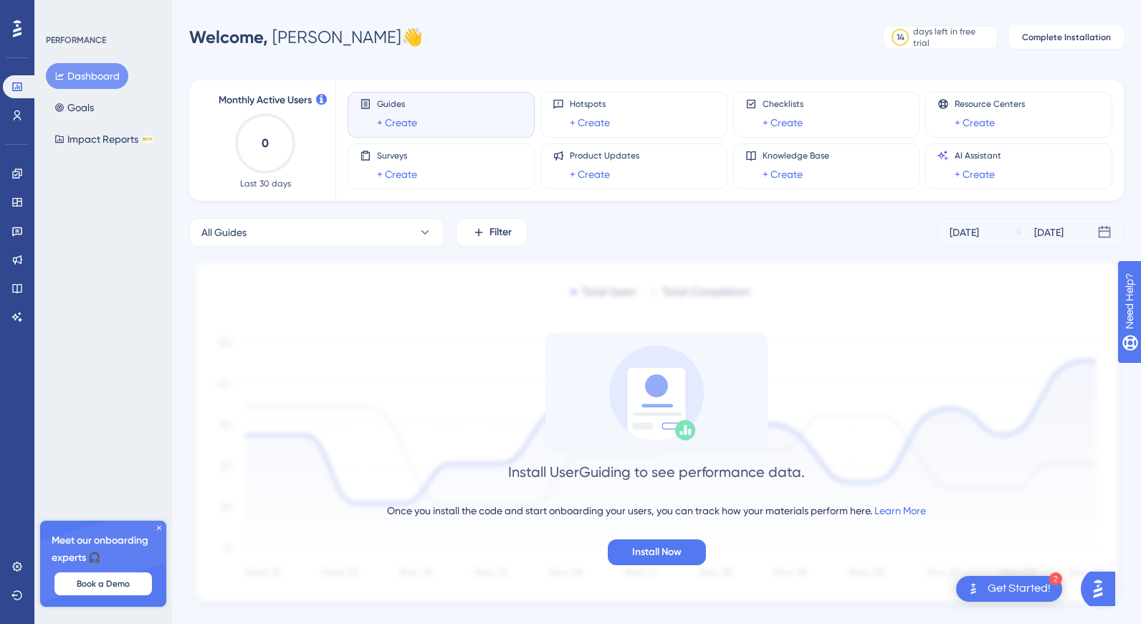
click at [19, 30] on icon at bounding box center [17, 28] width 9 height 17
click at [159, 532] on div "Meet our onboarding experts 🎧 Book a Demo" at bounding box center [103, 563] width 126 height 86
click at [158, 528] on icon at bounding box center [159, 527] width 4 height 4
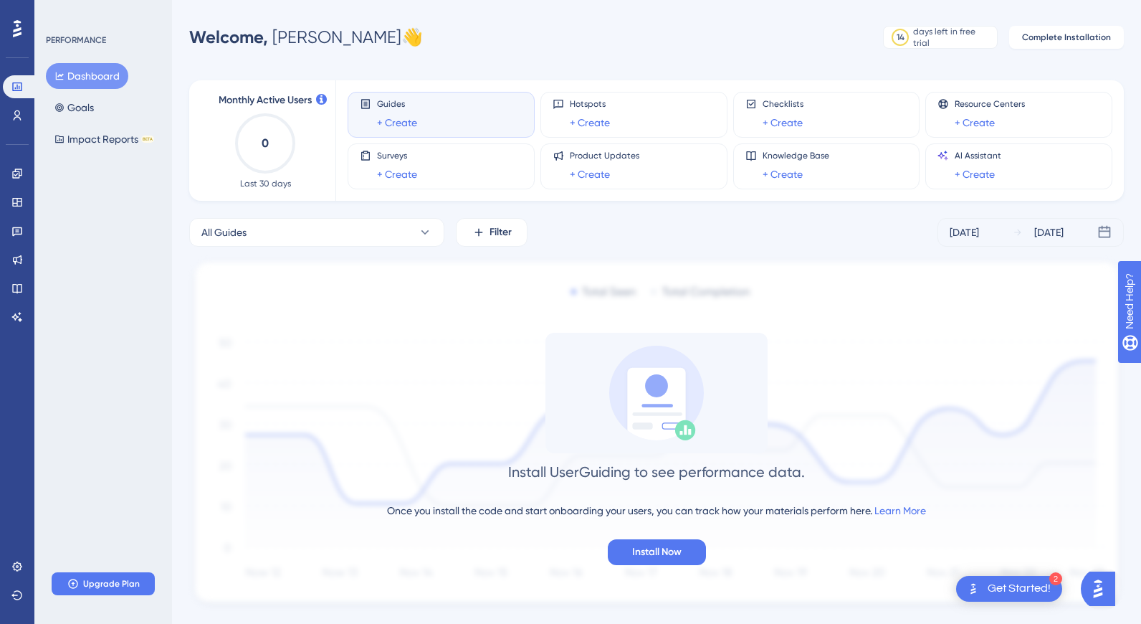
click at [424, 39] on div "Welcome, [PERSON_NAME] 👋 14 days left in free trial Click to see upgrade option…" at bounding box center [656, 37] width 935 height 29
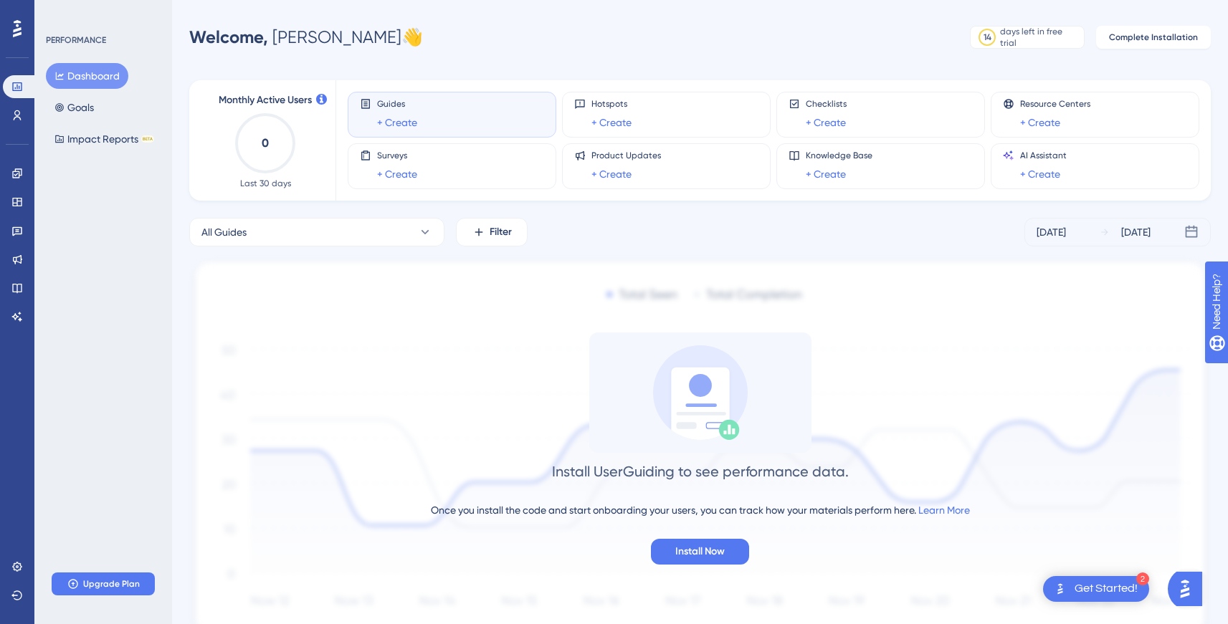
click at [10, 26] on div at bounding box center [17, 28] width 23 height 23
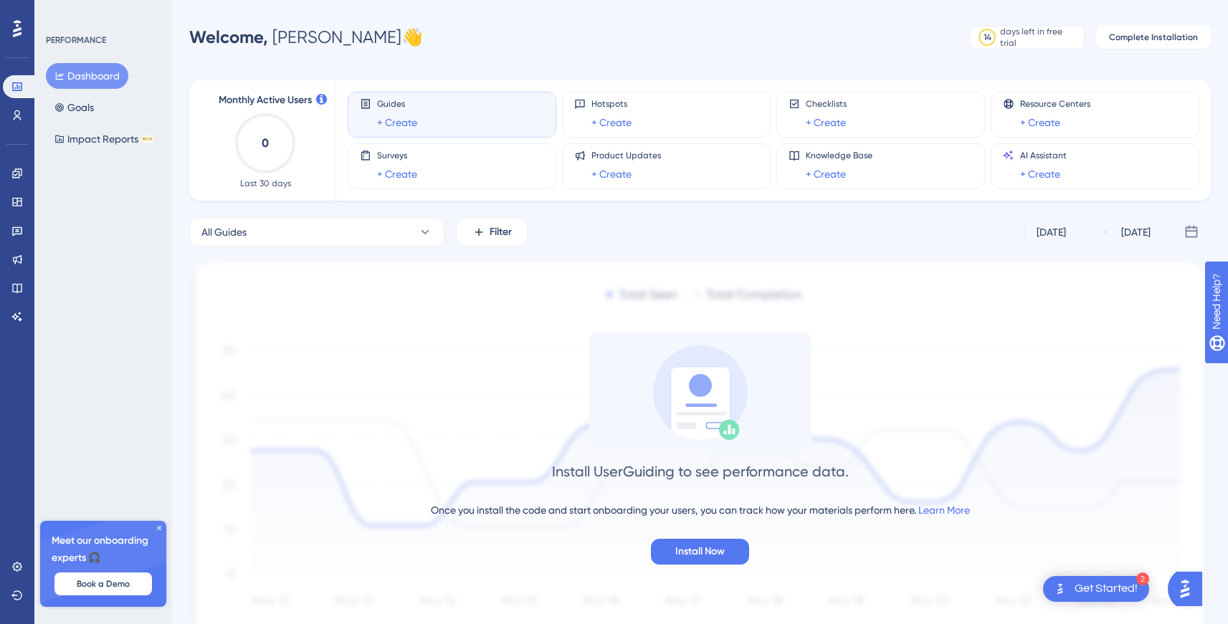
click at [1188, 595] on img "Open AI Assistant Launcher" at bounding box center [1185, 589] width 26 height 26
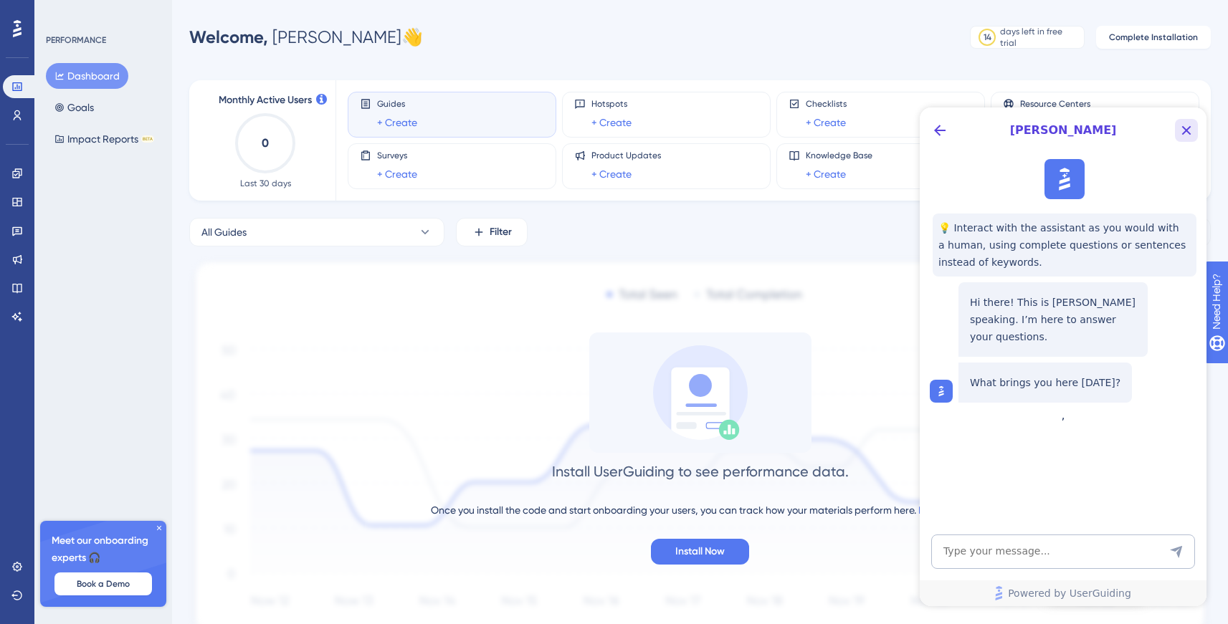
click at [1193, 135] on icon "Close Button" at bounding box center [1186, 130] width 17 height 17
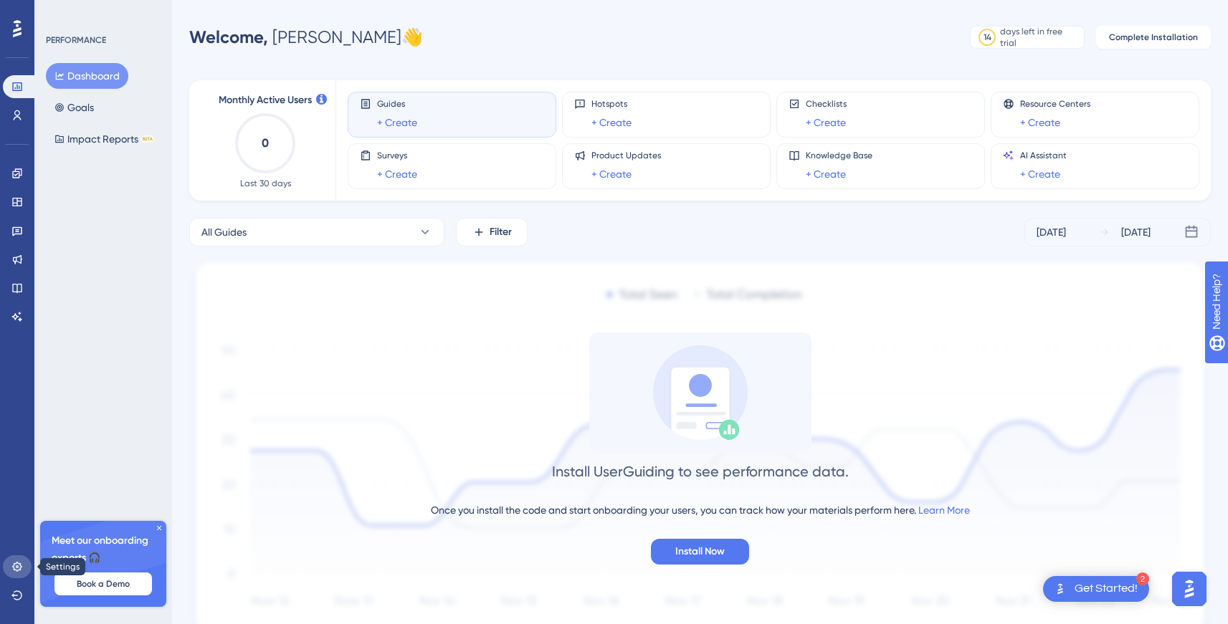
click at [18, 568] on icon at bounding box center [16, 566] width 11 height 11
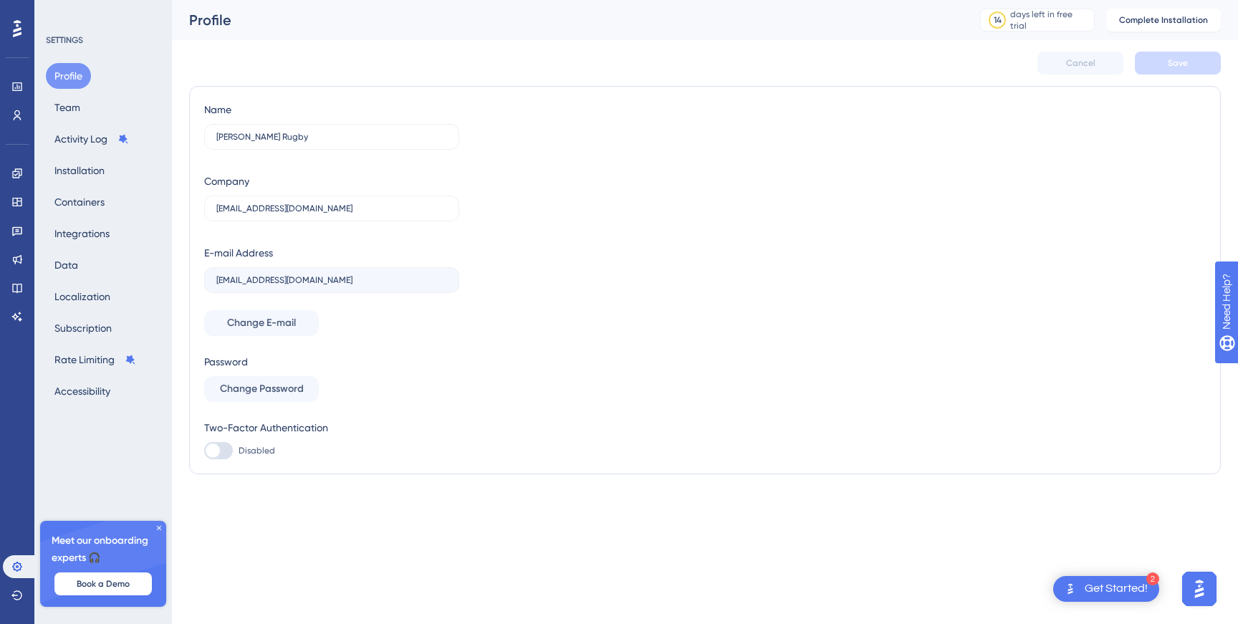
click at [83, 118] on div "Profile Team Activity Log Installation Containers Integrations Data Localizatio…" at bounding box center [104, 233] width 116 height 341
click at [85, 130] on button "Activity Log" at bounding box center [92, 139] width 92 height 26
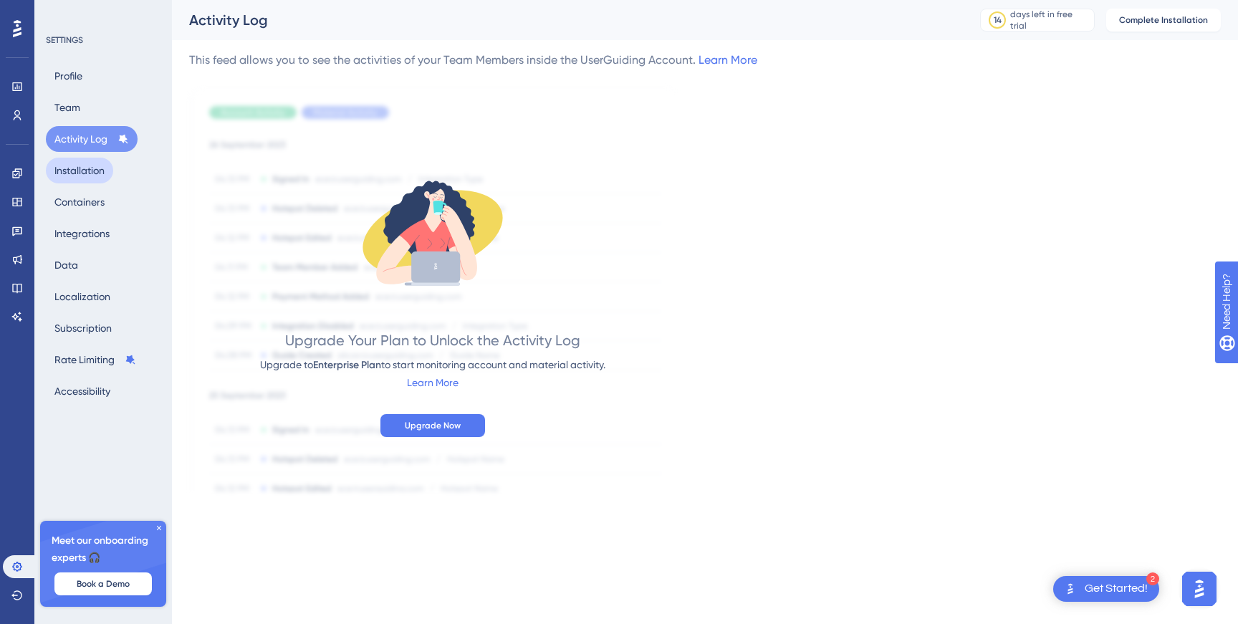
click at [96, 170] on button "Installation" at bounding box center [79, 171] width 67 height 26
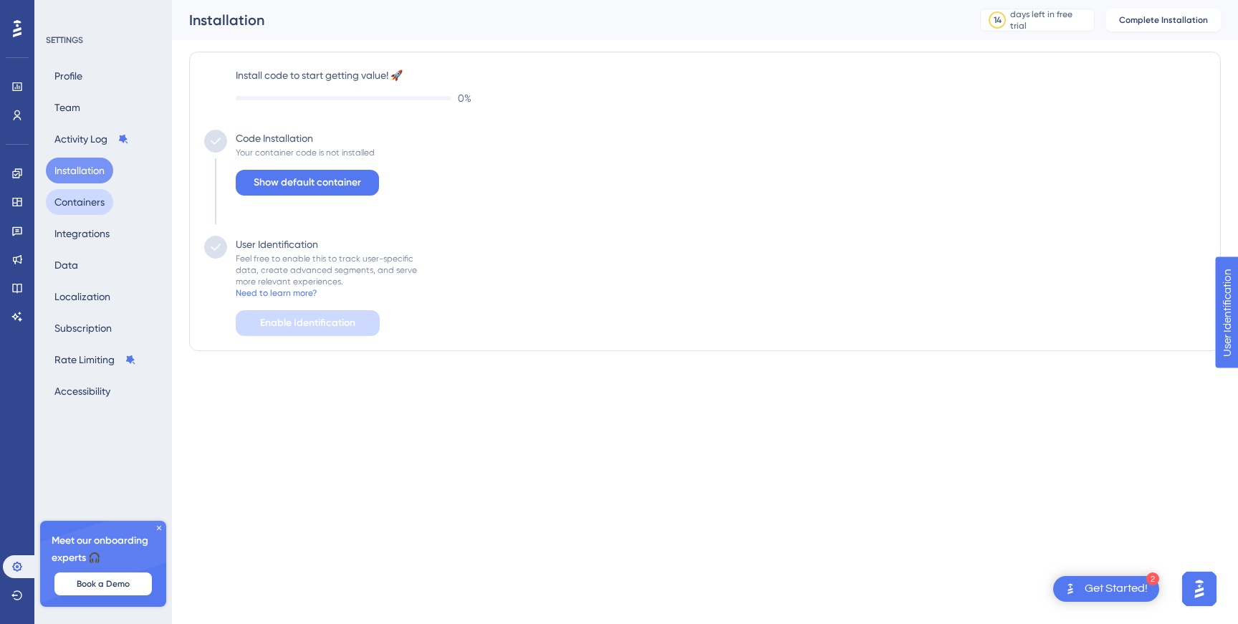
click at [102, 200] on button "Containers" at bounding box center [79, 202] width 67 height 26
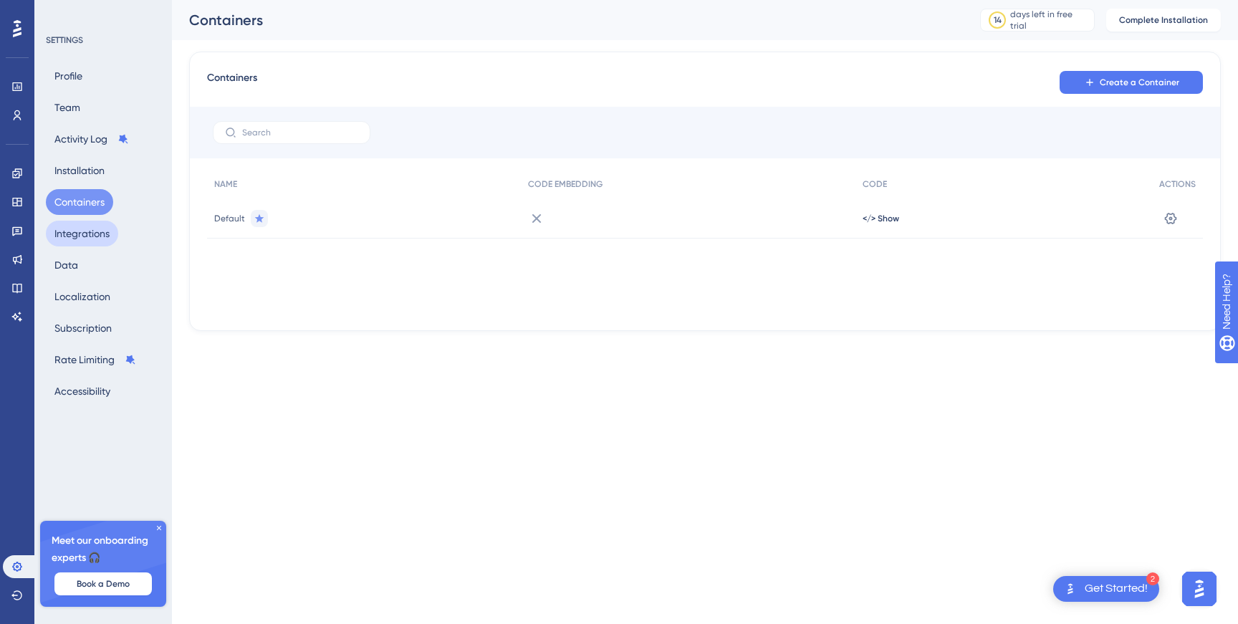
click at [102, 233] on button "Integrations" at bounding box center [82, 234] width 72 height 26
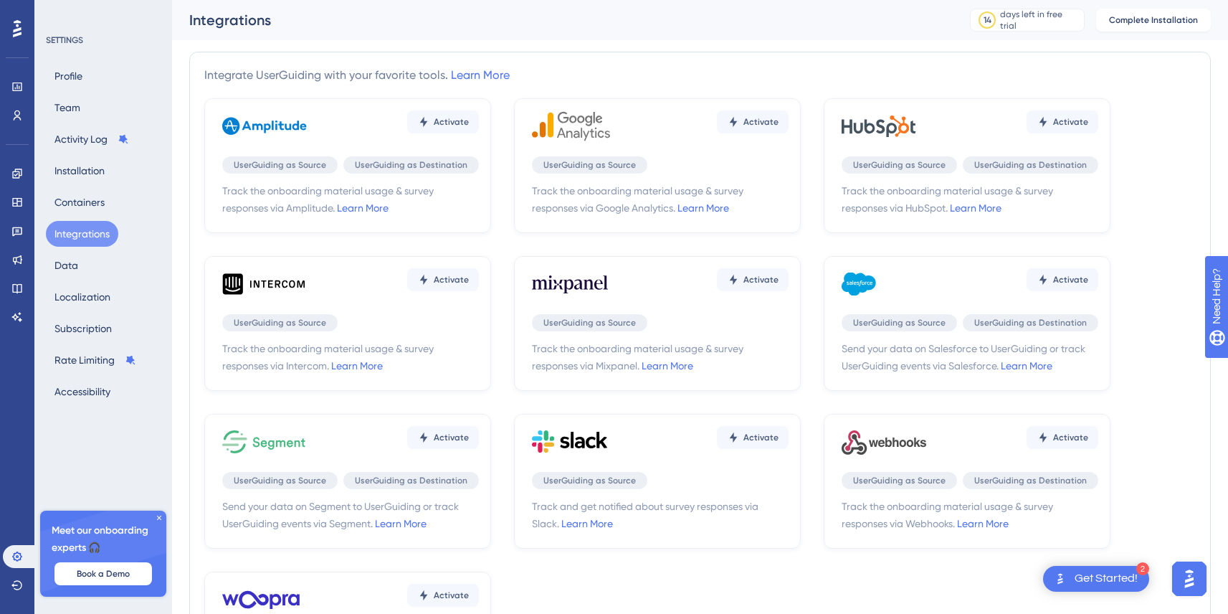
click at [158, 521] on icon at bounding box center [159, 517] width 9 height 9
